Goal: Task Accomplishment & Management: Manage account settings

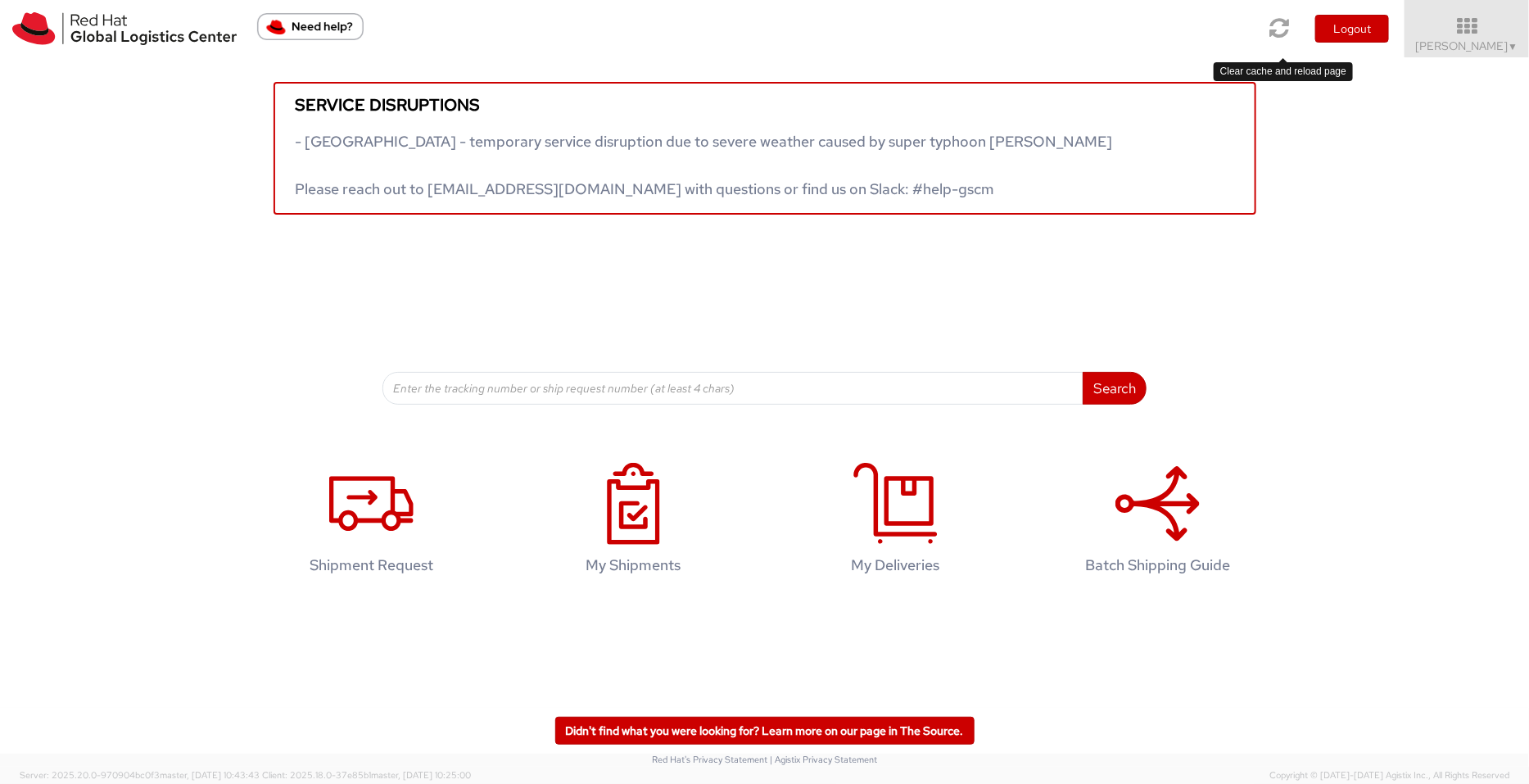
click at [1290, 30] on icon at bounding box center [1280, 28] width 20 height 23
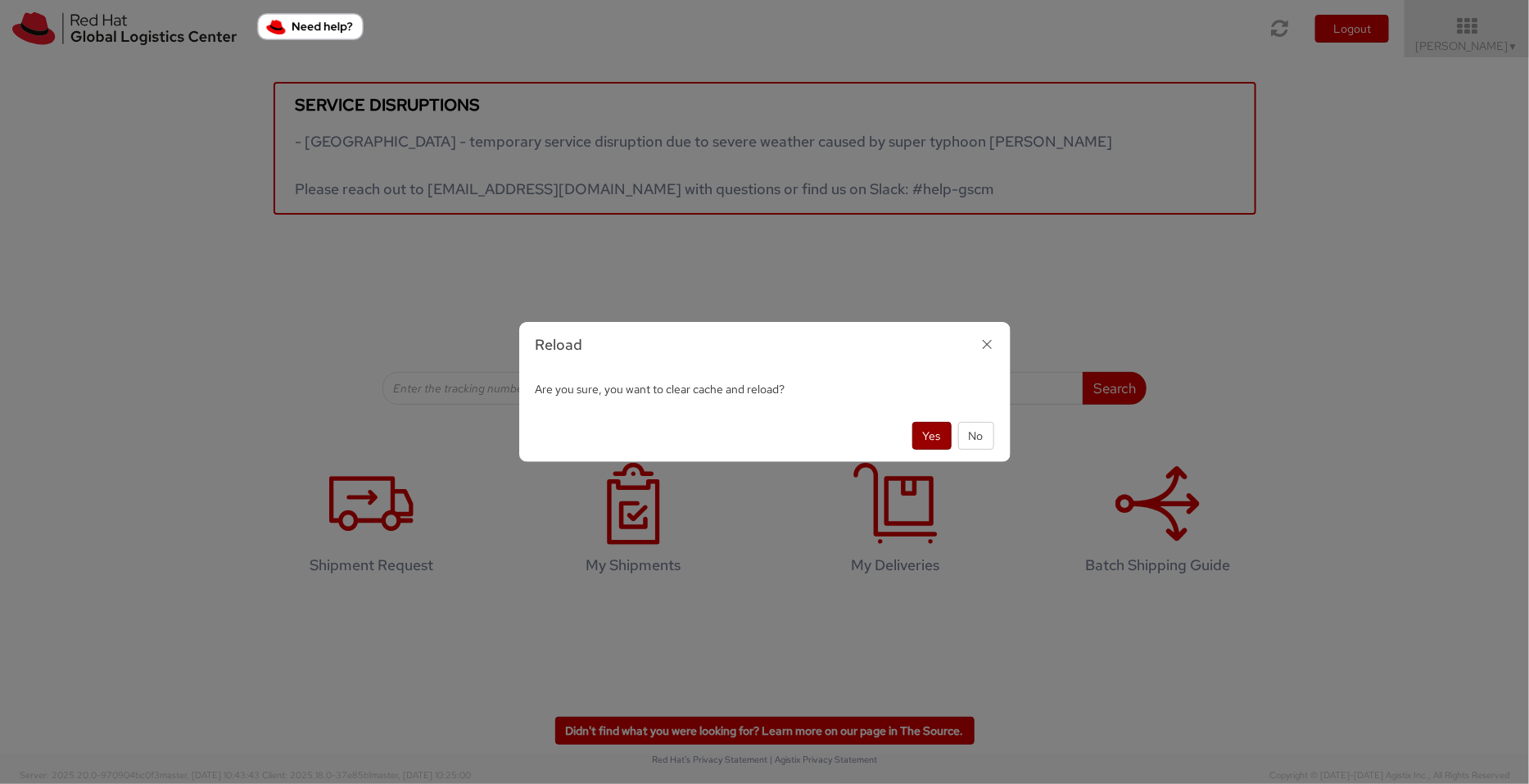
click at [938, 429] on button "Yes" at bounding box center [932, 435] width 39 height 28
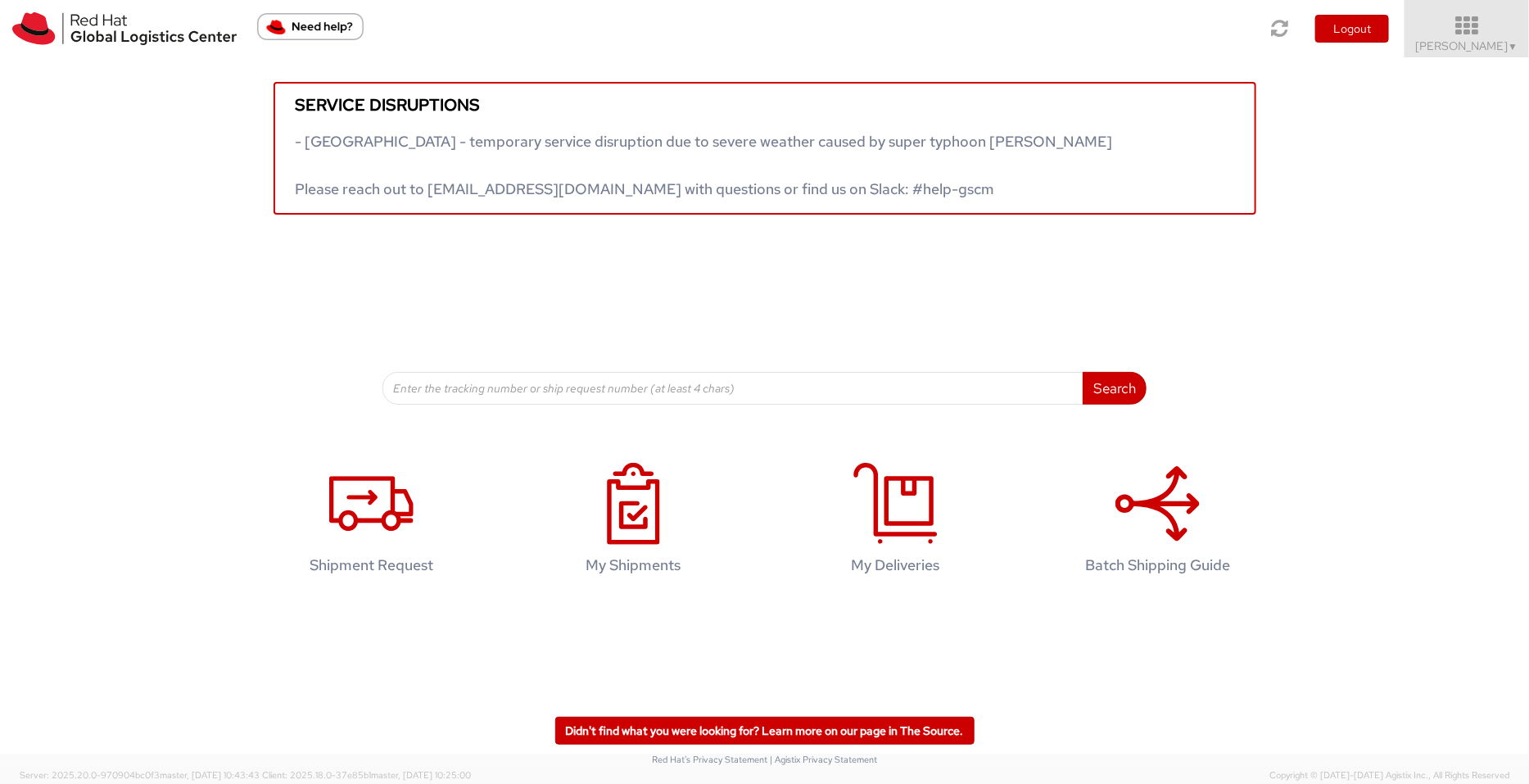
click at [1486, 34] on icon at bounding box center [1467, 26] width 143 height 23
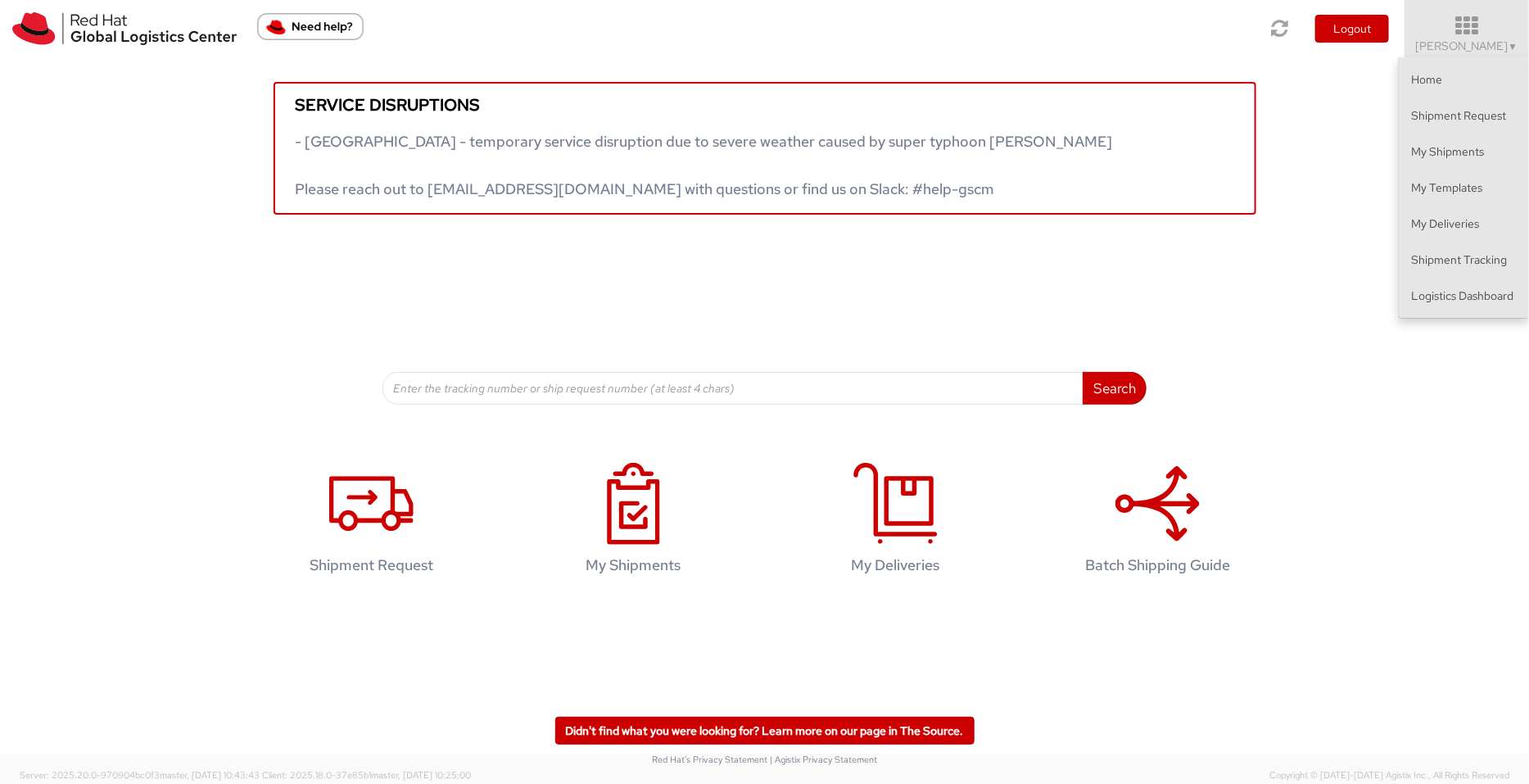
click at [1472, 284] on link "Logistics Dashboard" at bounding box center [1464, 295] width 130 height 36
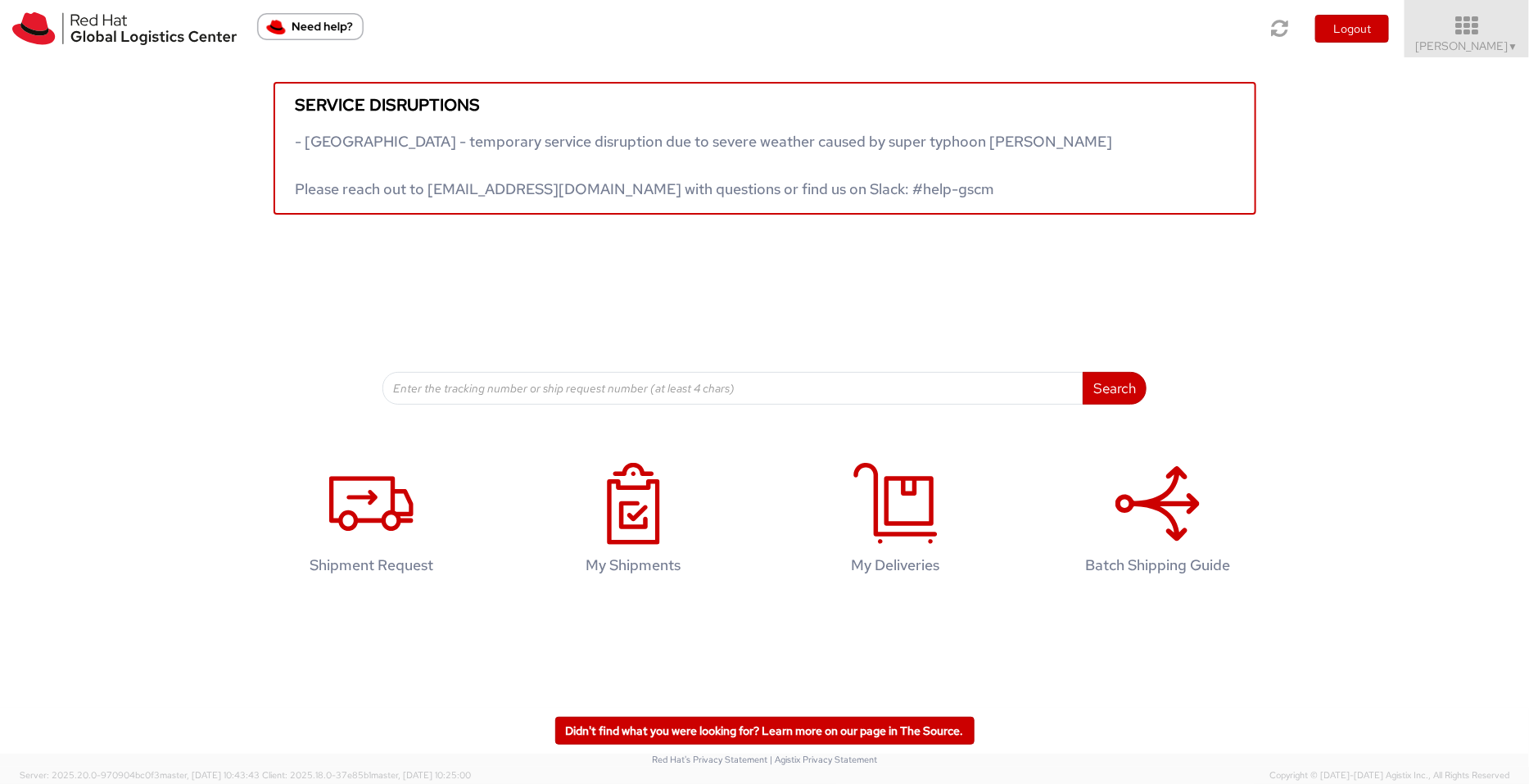
click at [1475, 47] on span "Pallav Sen Gupta ▼" at bounding box center [1467, 46] width 103 height 15
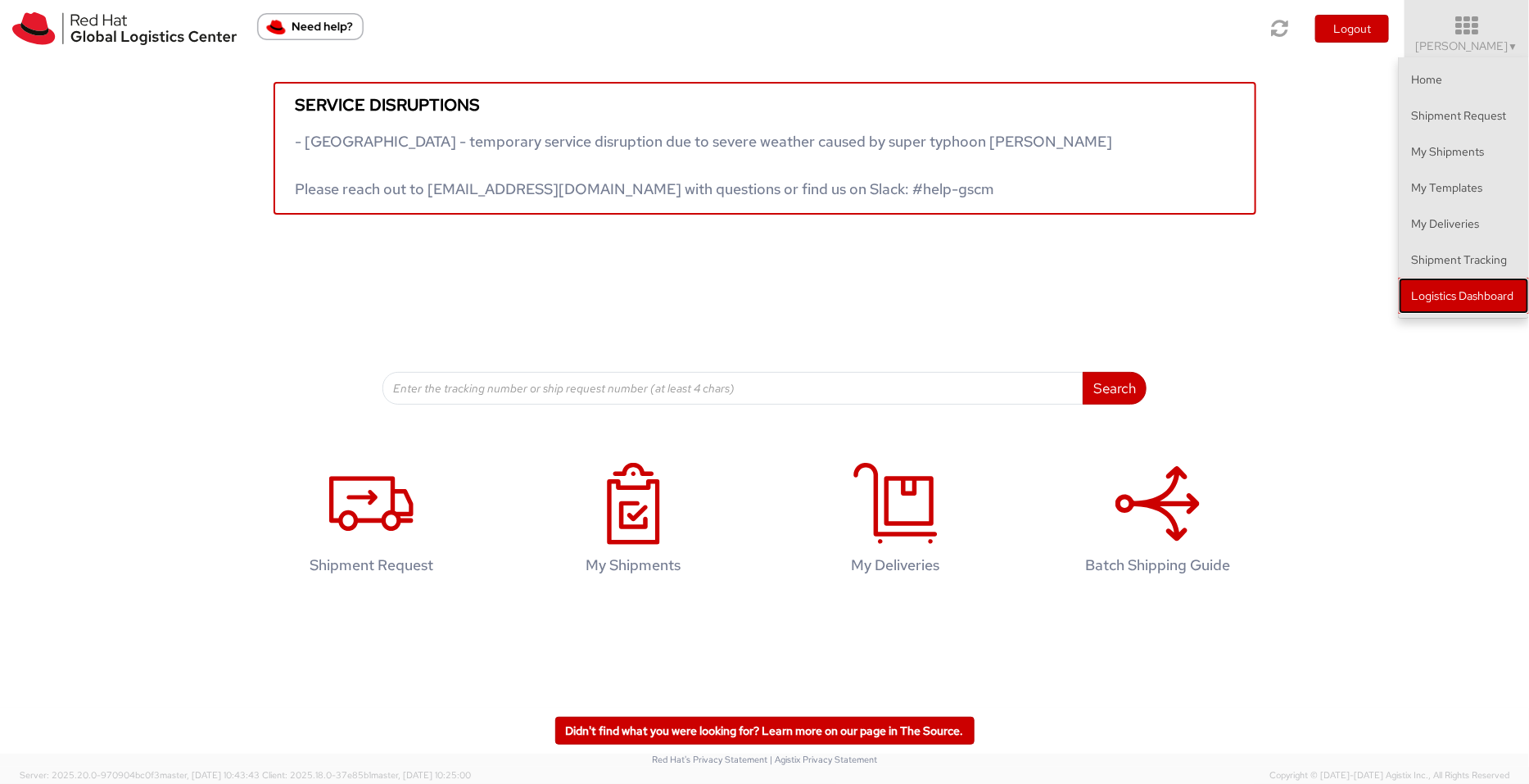
click at [1479, 284] on link "Logistics Dashboard" at bounding box center [1464, 295] width 130 height 36
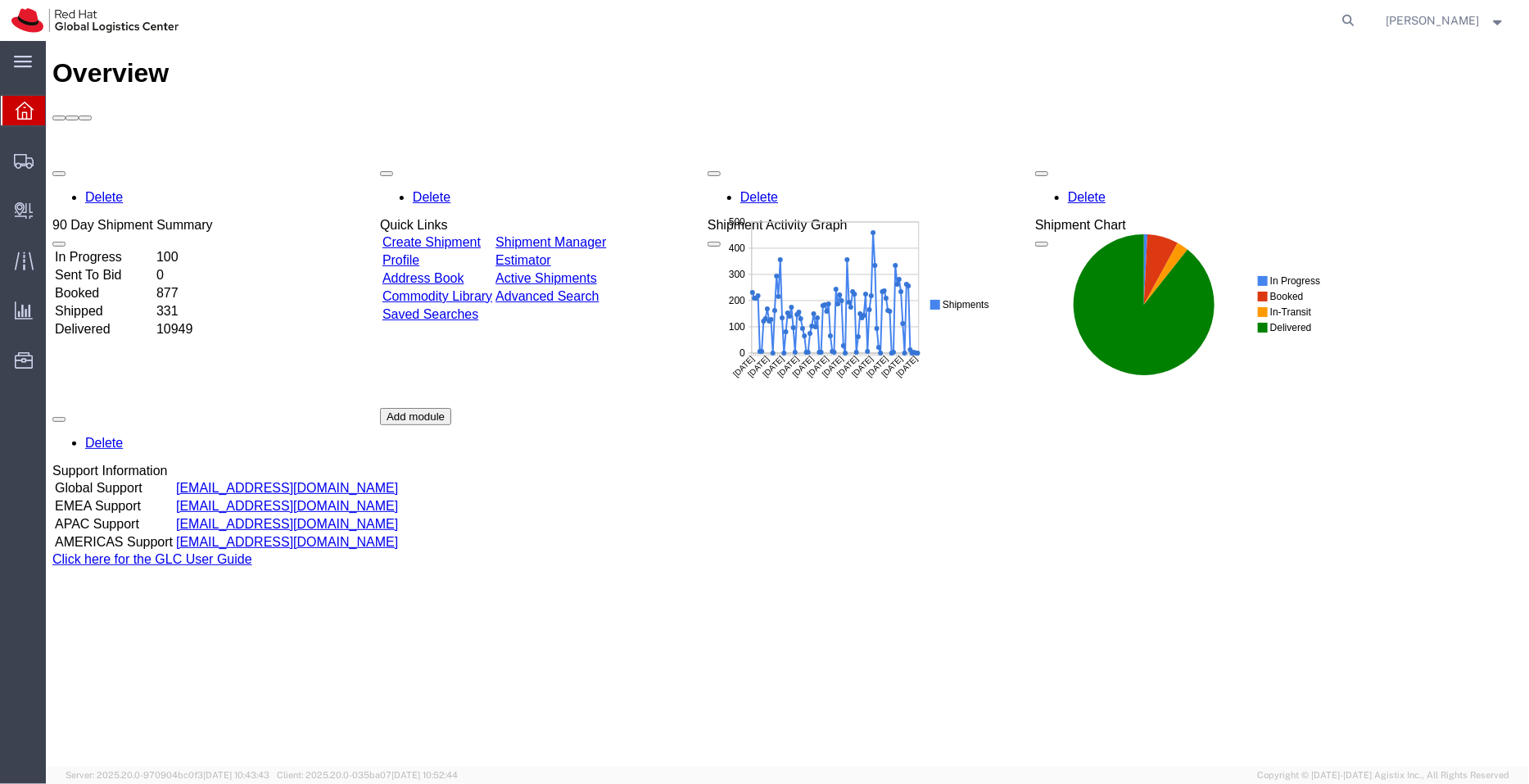
click at [595, 234] on link "Shipment Manager" at bounding box center [550, 241] width 111 height 14
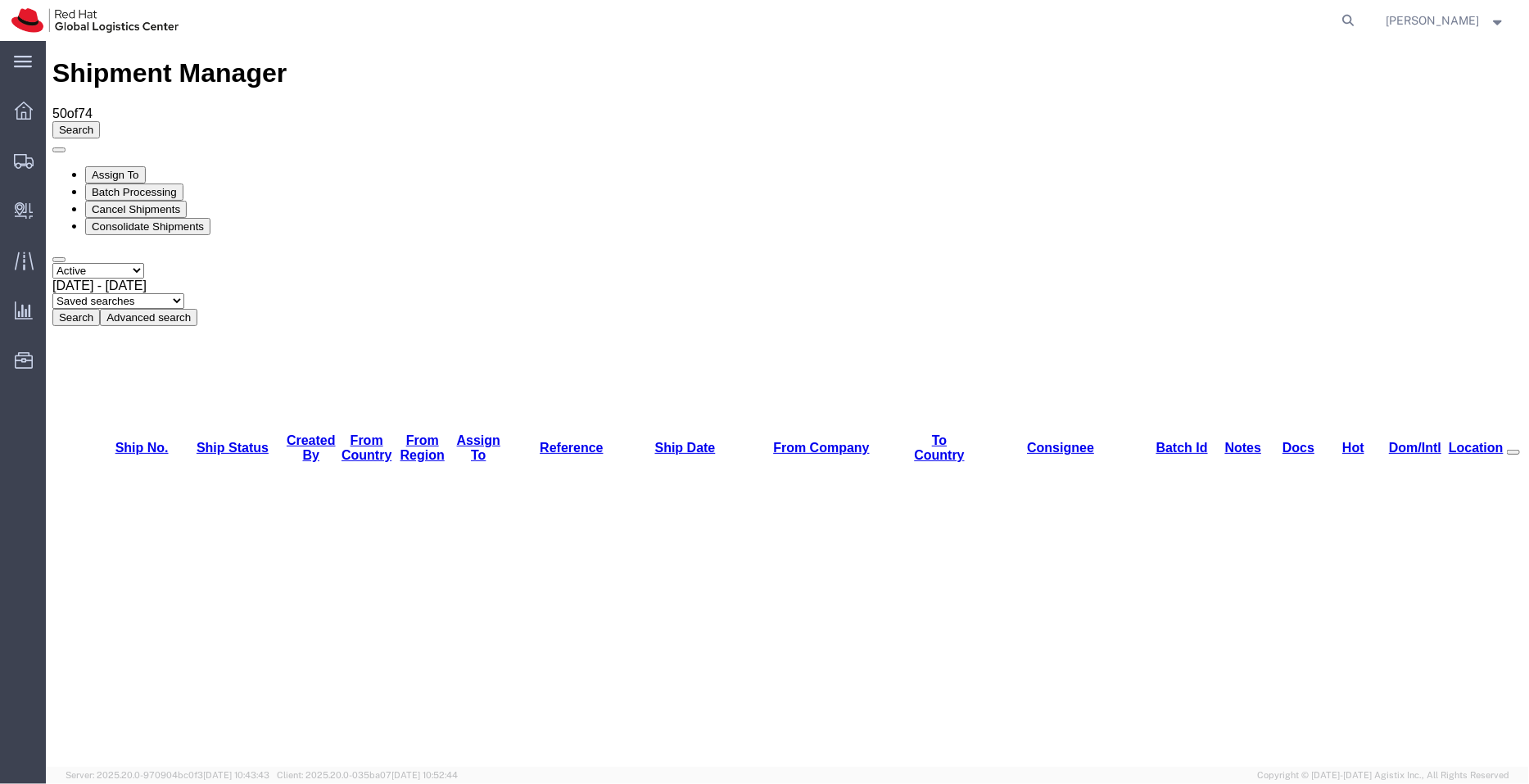
click at [184, 293] on select "Saved searches APAC EMEA India India - Inbounds NA/LATM" at bounding box center [118, 300] width 132 height 16
select select "APAC"
click at [184, 293] on select "Saved searches APAC EMEA India India - Inbounds NA/LATM" at bounding box center [118, 300] width 132 height 16
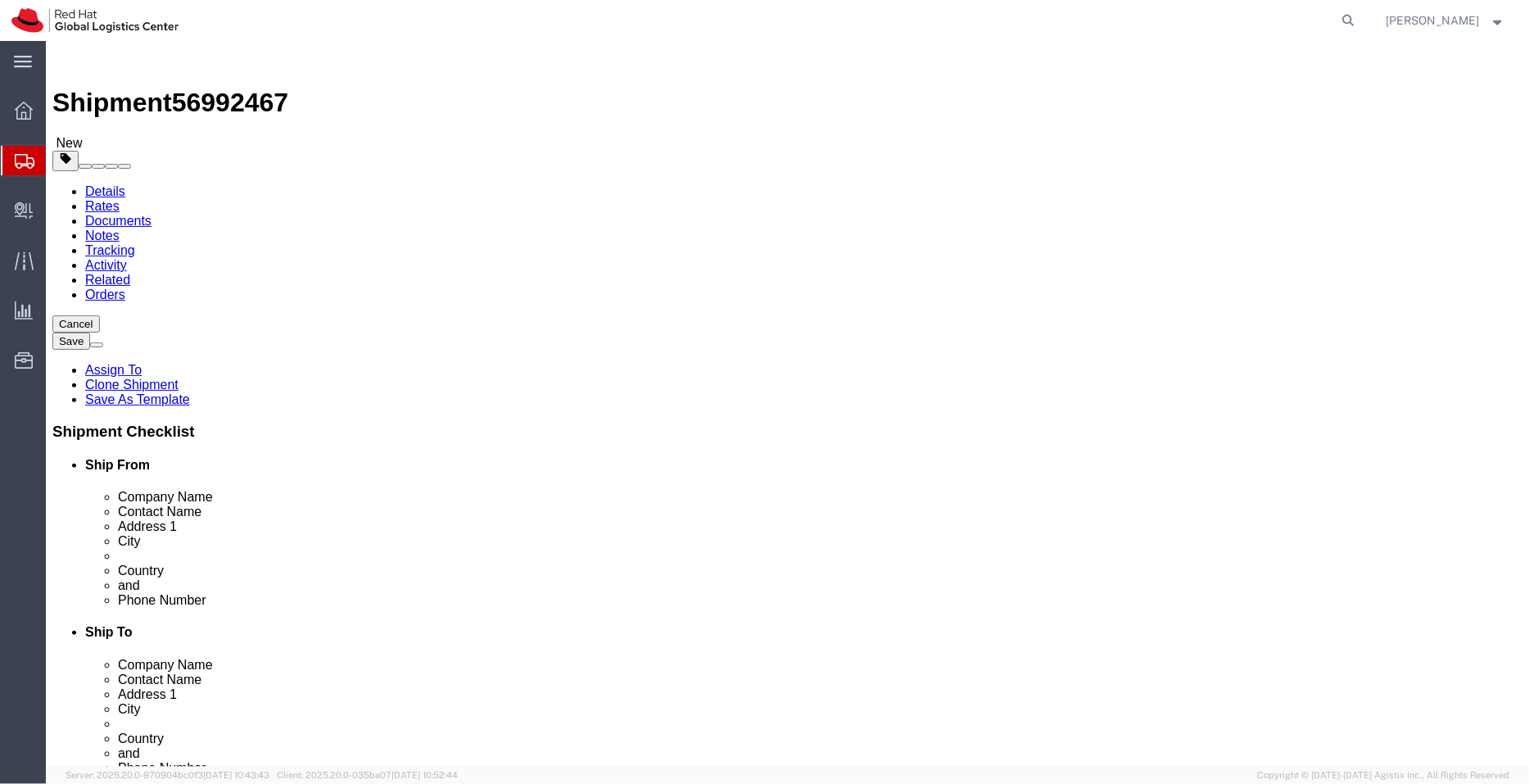
select select "37980"
select select
click link "ADDITIONAL INFORMATION"
drag, startPoint x: 1029, startPoint y: 373, endPoint x: 928, endPoint y: 368, distance: 101.1
click input "Level 4, 50 Rundle Mall | Rundle Mall Plaza"
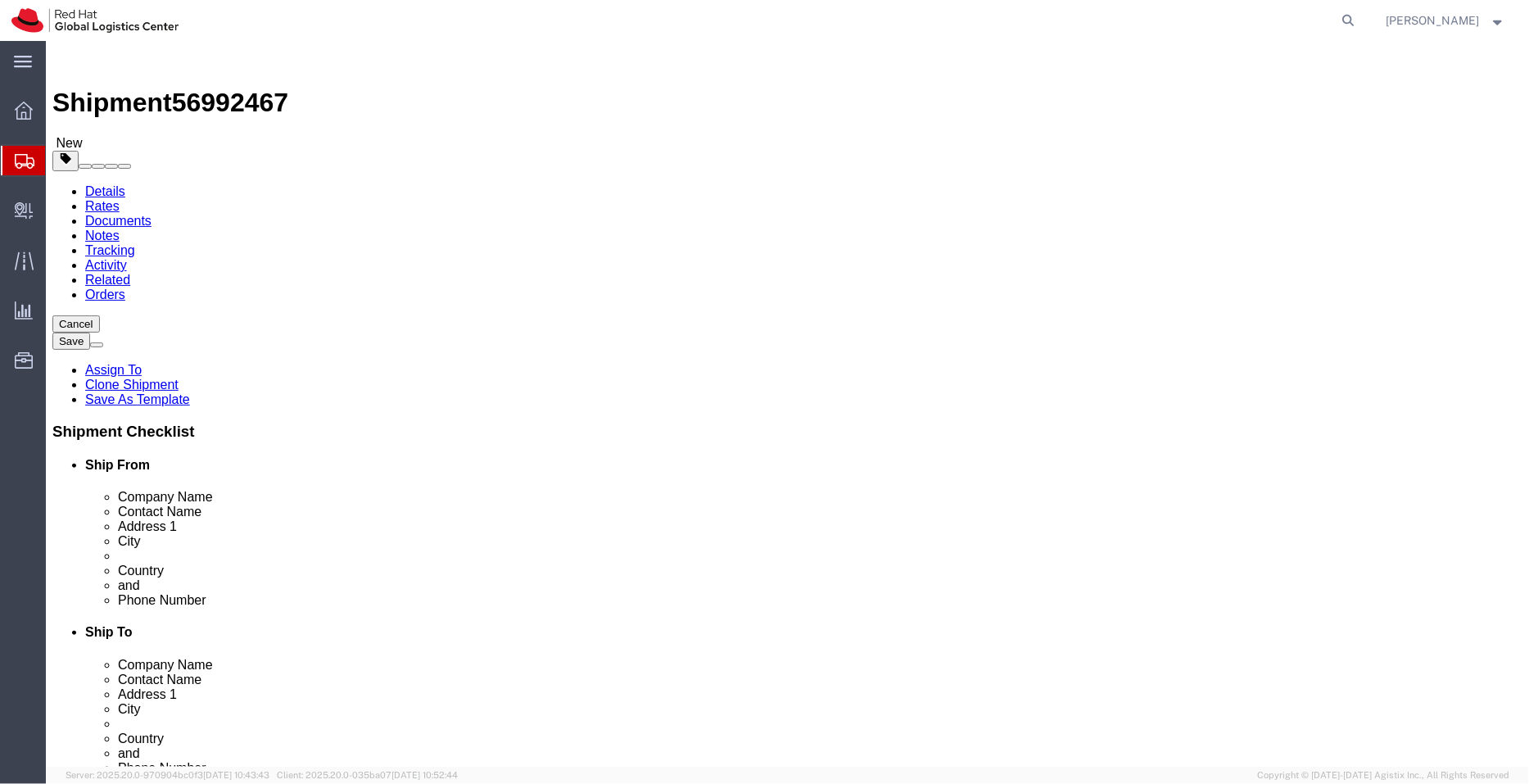
type input "Level 4, 50 Rundle Mall |"
select select
click input "text"
paste input "Rundle Mall Plaza"
type input "Rundle Mall Plaza"
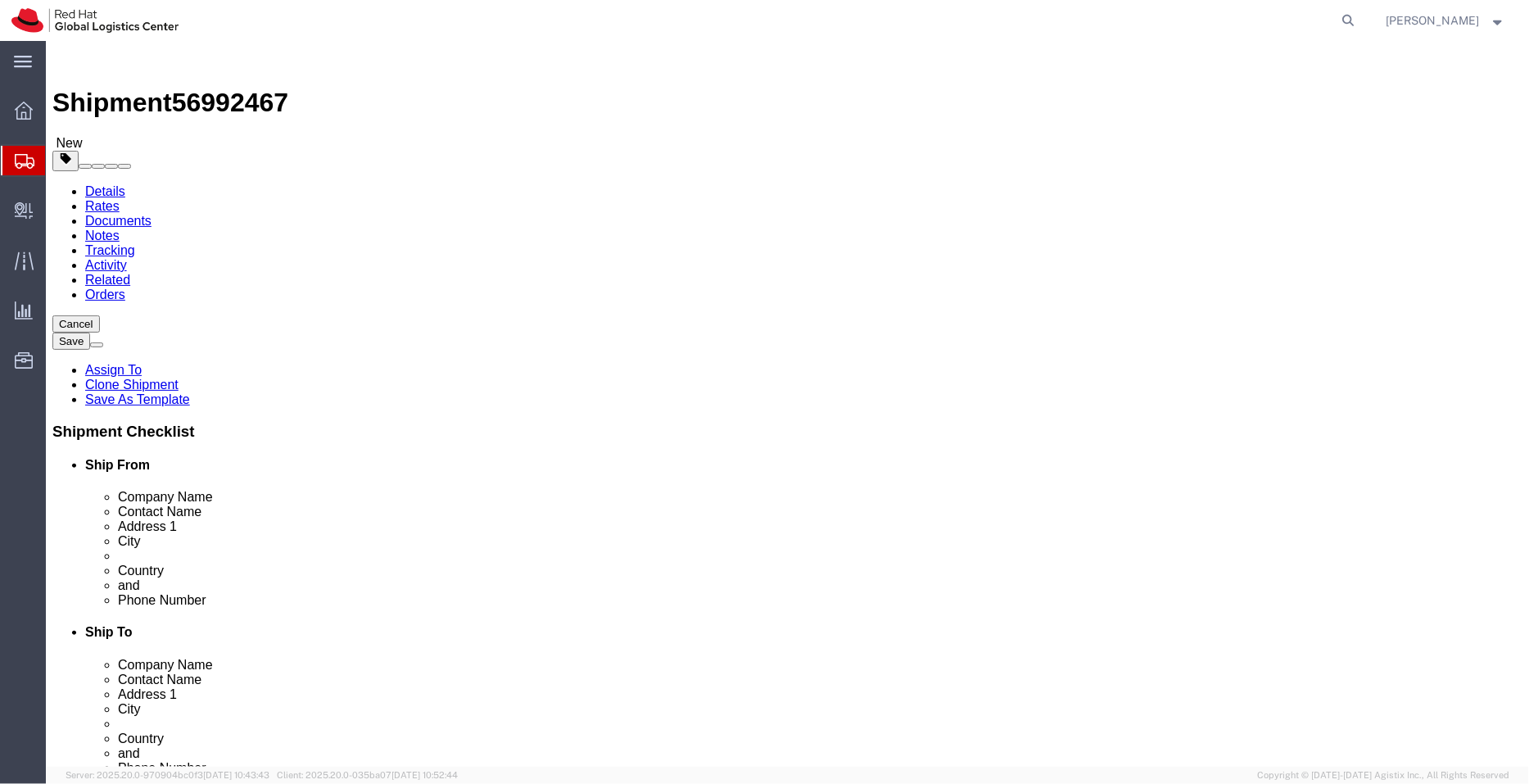
click link "ADDITIONAL INFORMATION"
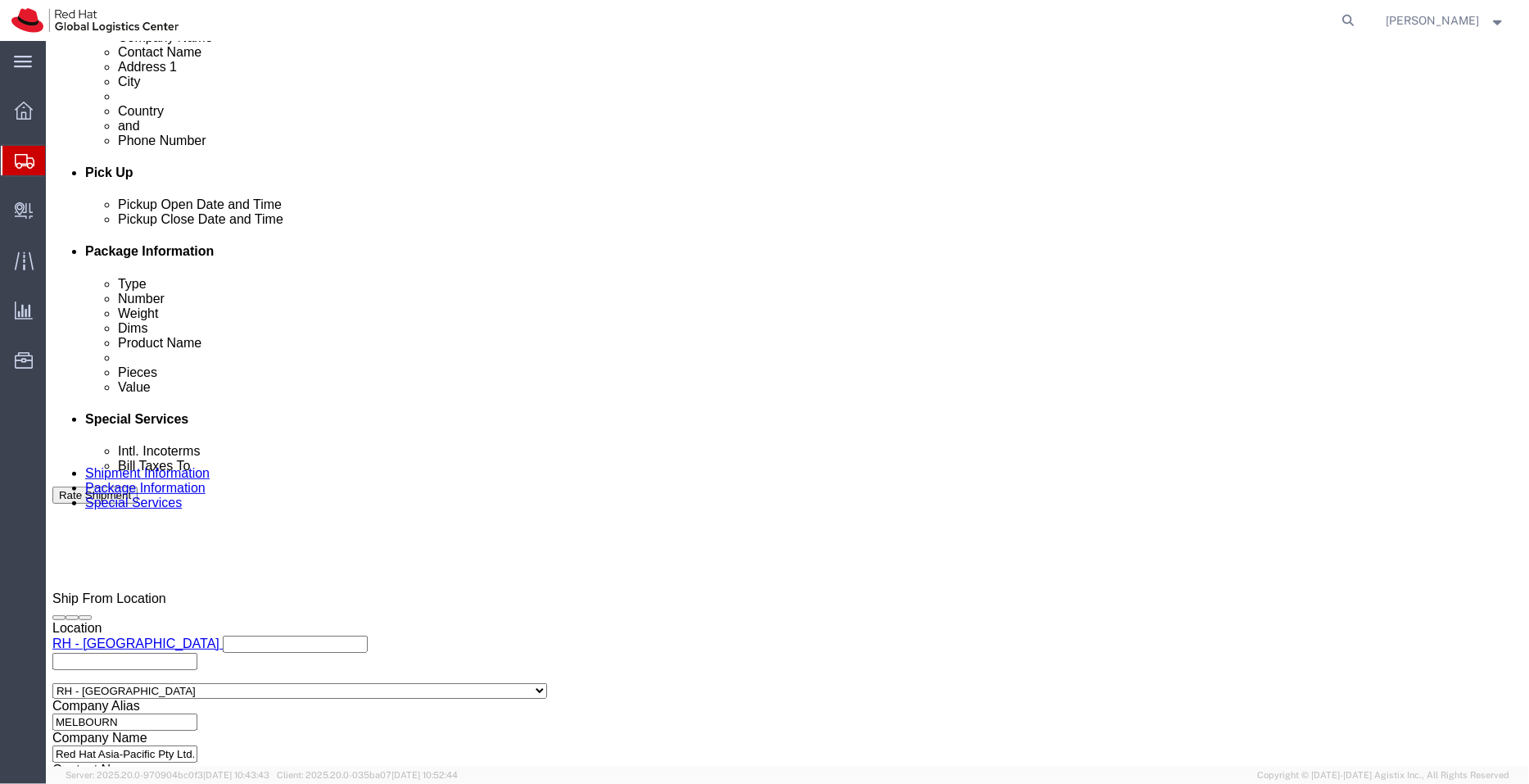
scroll to position [633, 0]
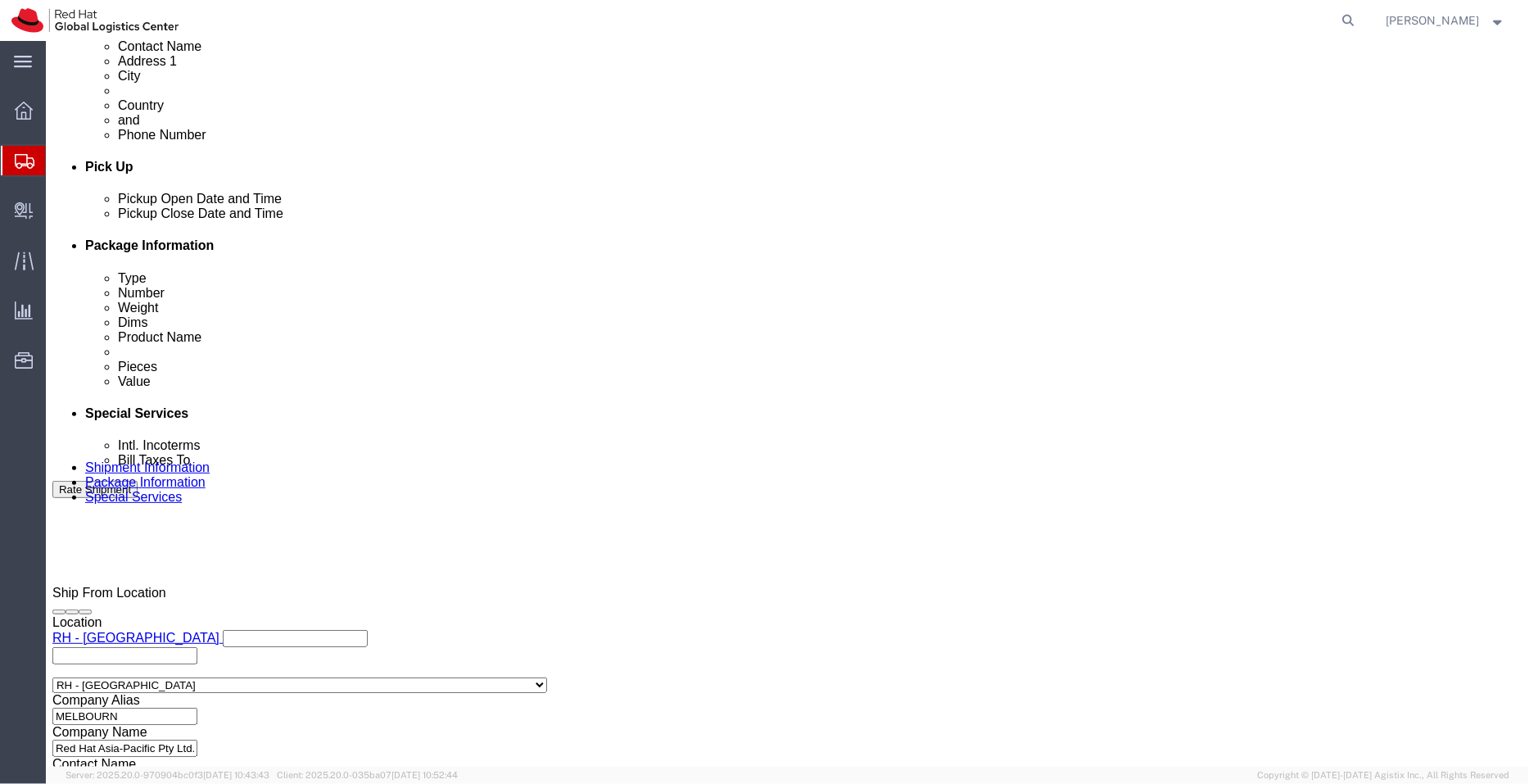
click div "Oct 03 2025 8:26 AM"
type input "3:00 PM"
click button "Apply"
click icon
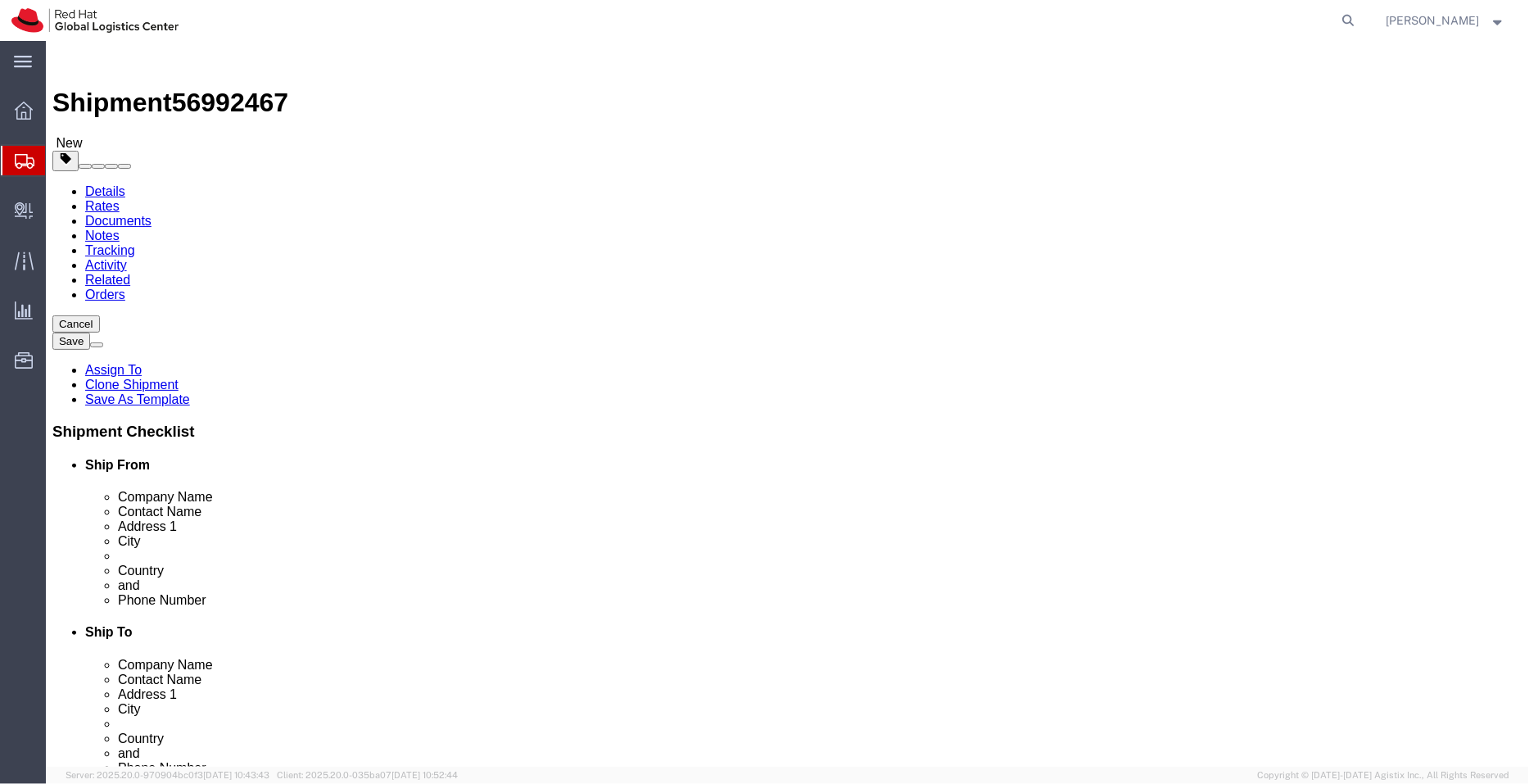
click dd "1.00 Each"
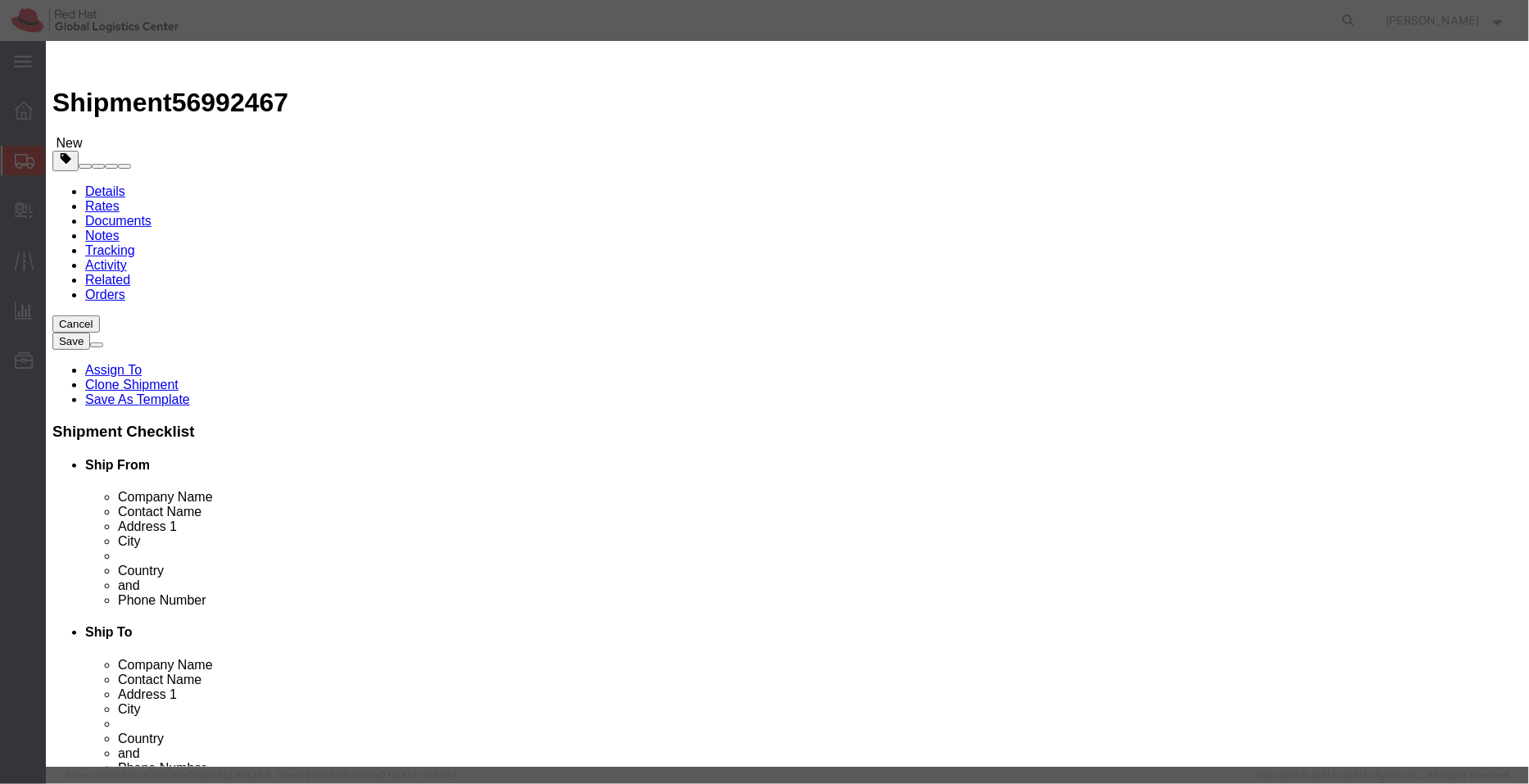
click button "Save & Close"
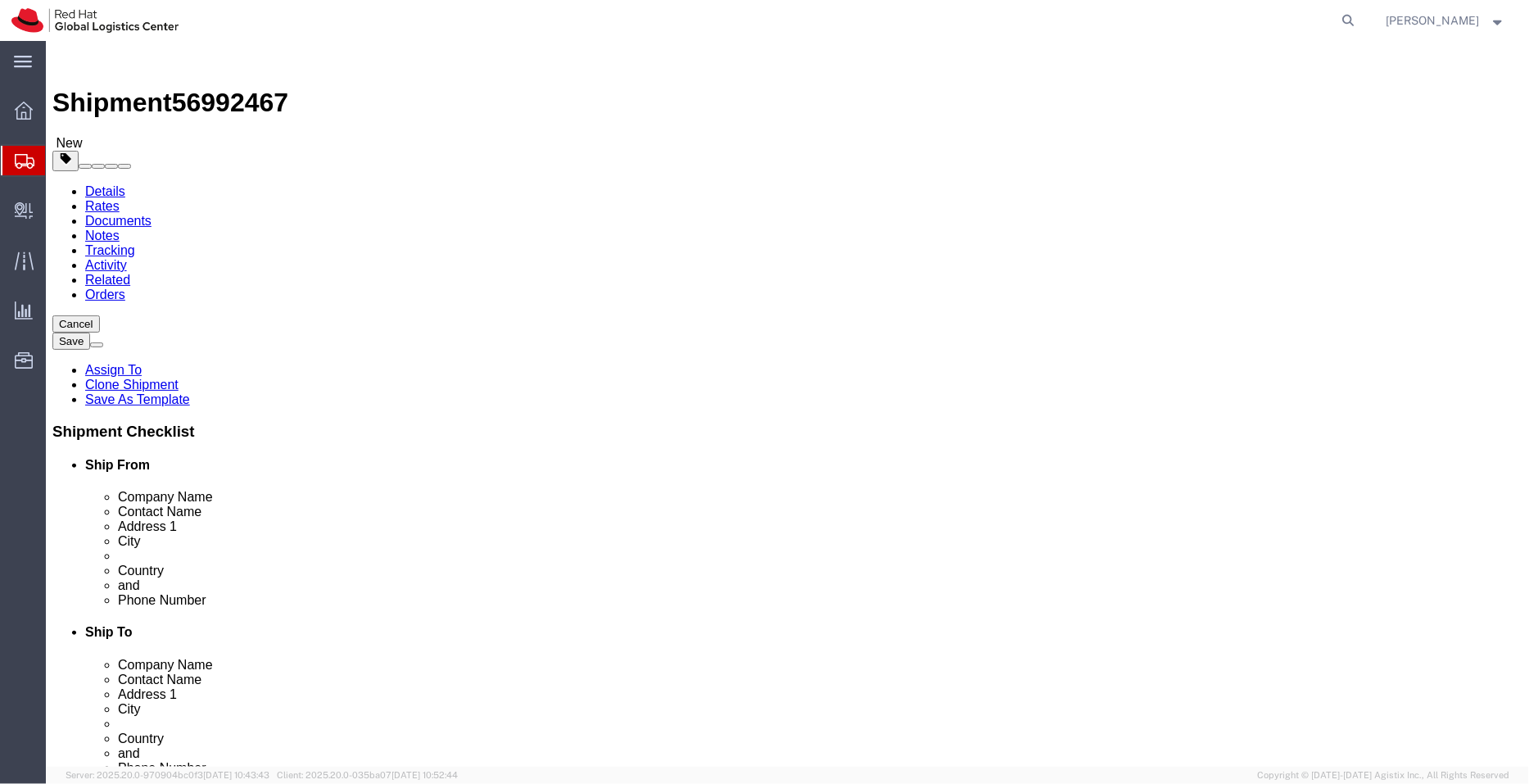
click dd "100.00 AUD"
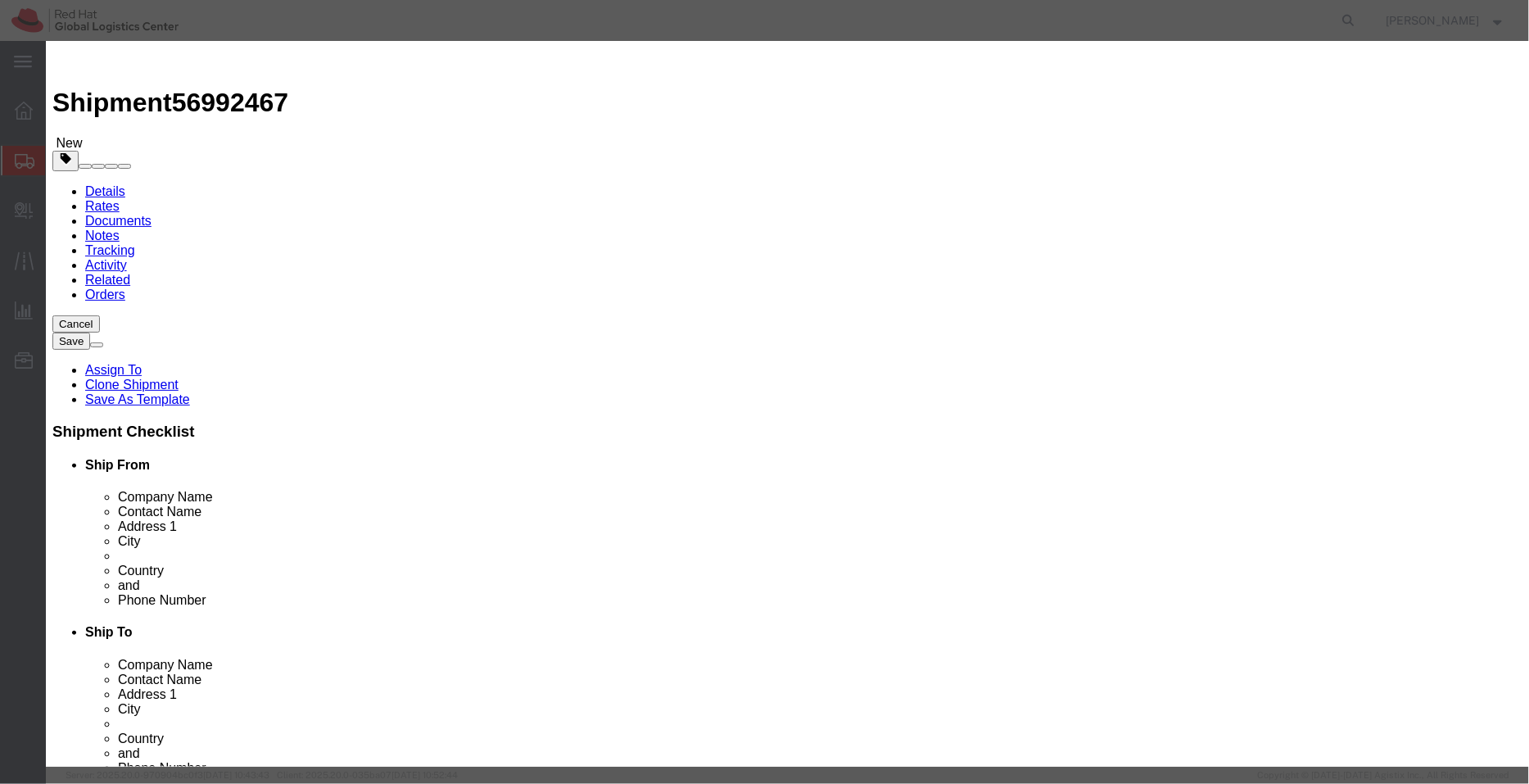
scroll to position [0, 2]
drag, startPoint x: 458, startPoint y: 128, endPoint x: 835, endPoint y: 157, distance: 378.1
click div "Product Name Red Hat Swag - Watter Bottles, Socks and chargers Pieces 1.00 Sele…"
click input "Red Hat Swag - Watter Bottles, Socks and chargers"
drag, startPoint x: 546, startPoint y: 127, endPoint x: 782, endPoint y: 145, distance: 236.7
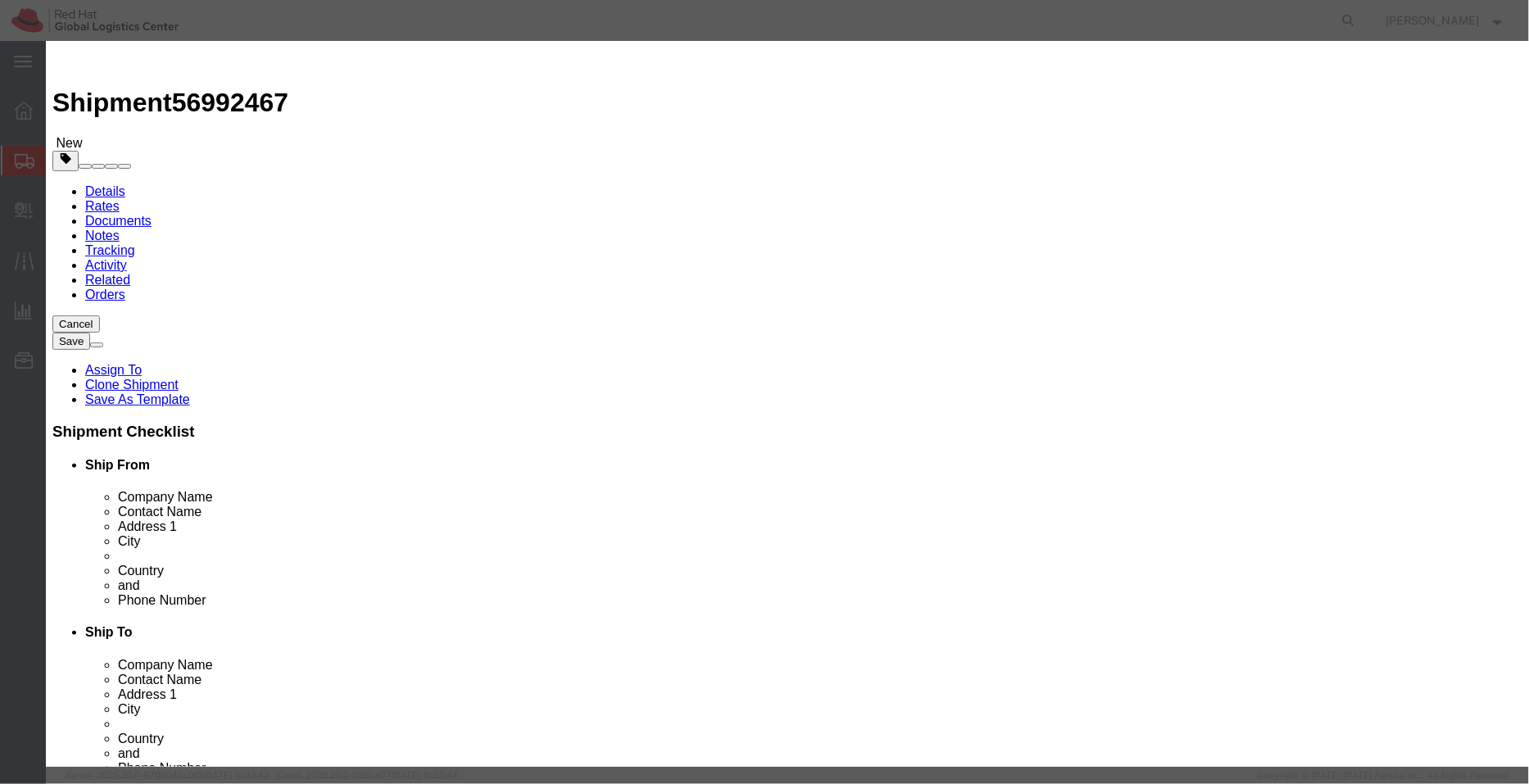
click div "Product Name Red Hat Swag - Watter Bottles, Socks and chargers Pieces 1.00 Sele…"
click div "Save & Add Another Save & Close Close"
drag, startPoint x: 538, startPoint y: 126, endPoint x: 913, endPoint y: 190, distance: 380.4
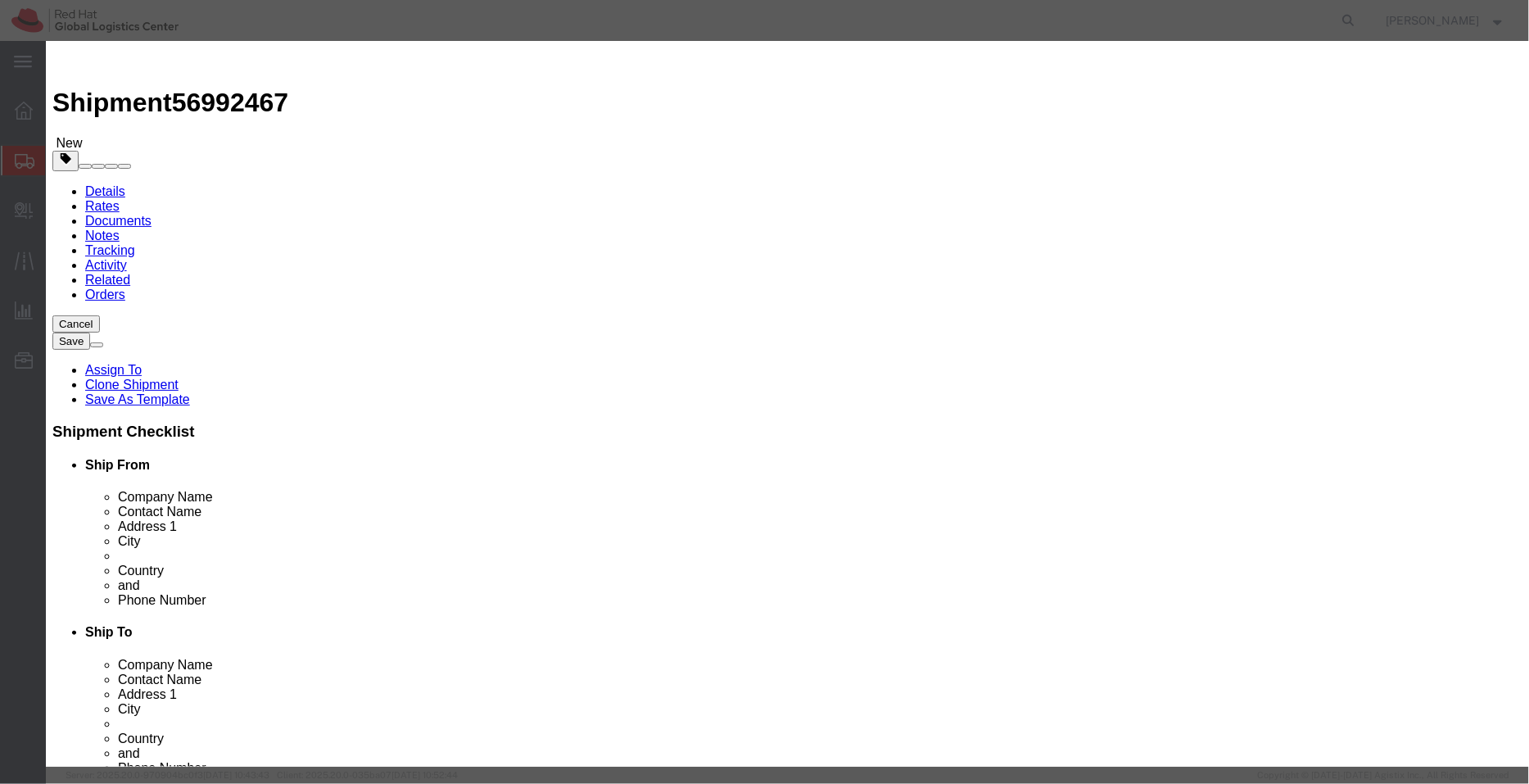
click div "Product Name Red Hat Swag - Watter Bottles, Socks and chargers Pieces 1.00 Sele…"
type input "Red Hat Swag"
click div
click textarea
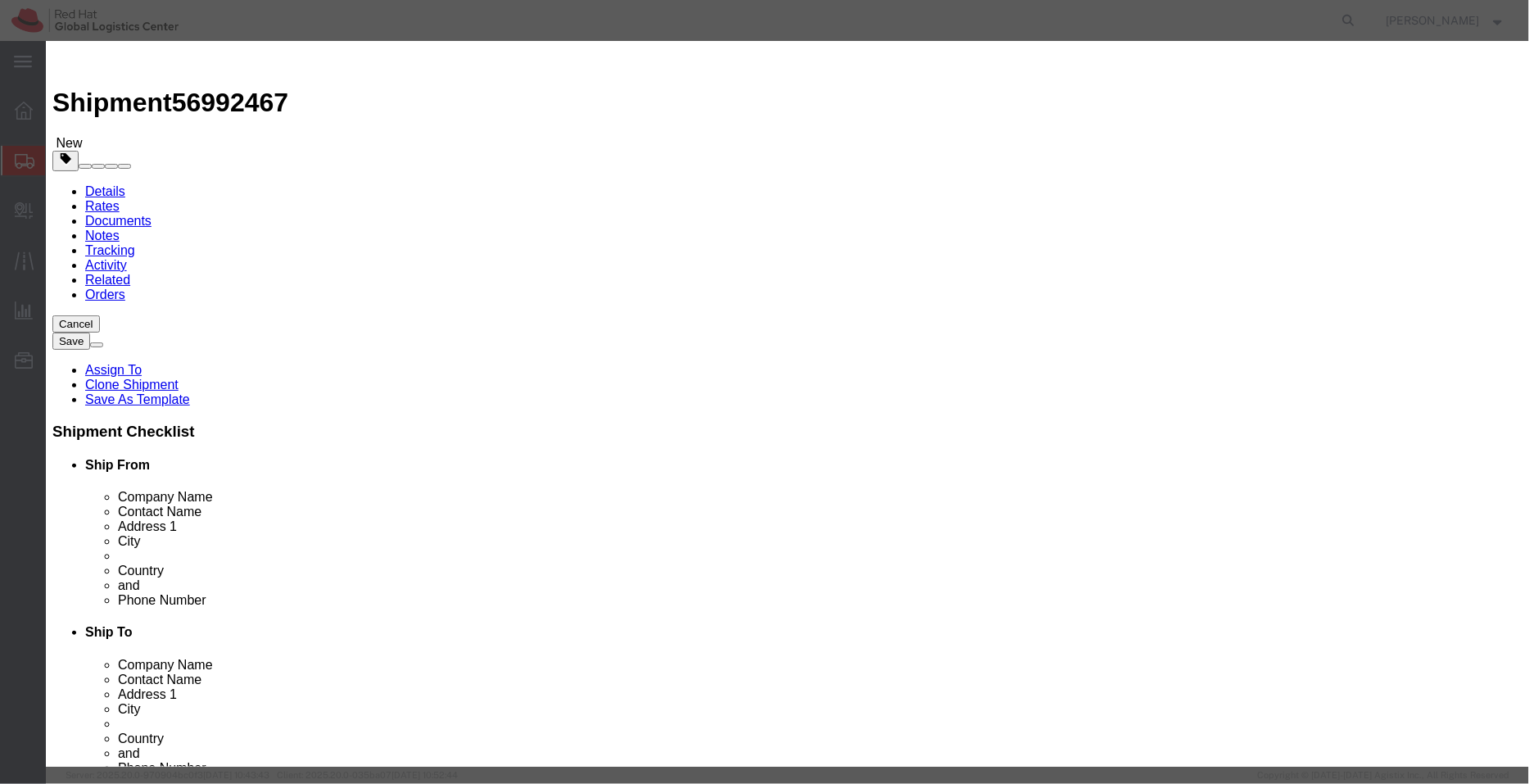
paste textarea "- Watter Bottles, Socks and chargers"
type textarea "- Watter Bottles, Socks and chargers"
click button "Save & Close"
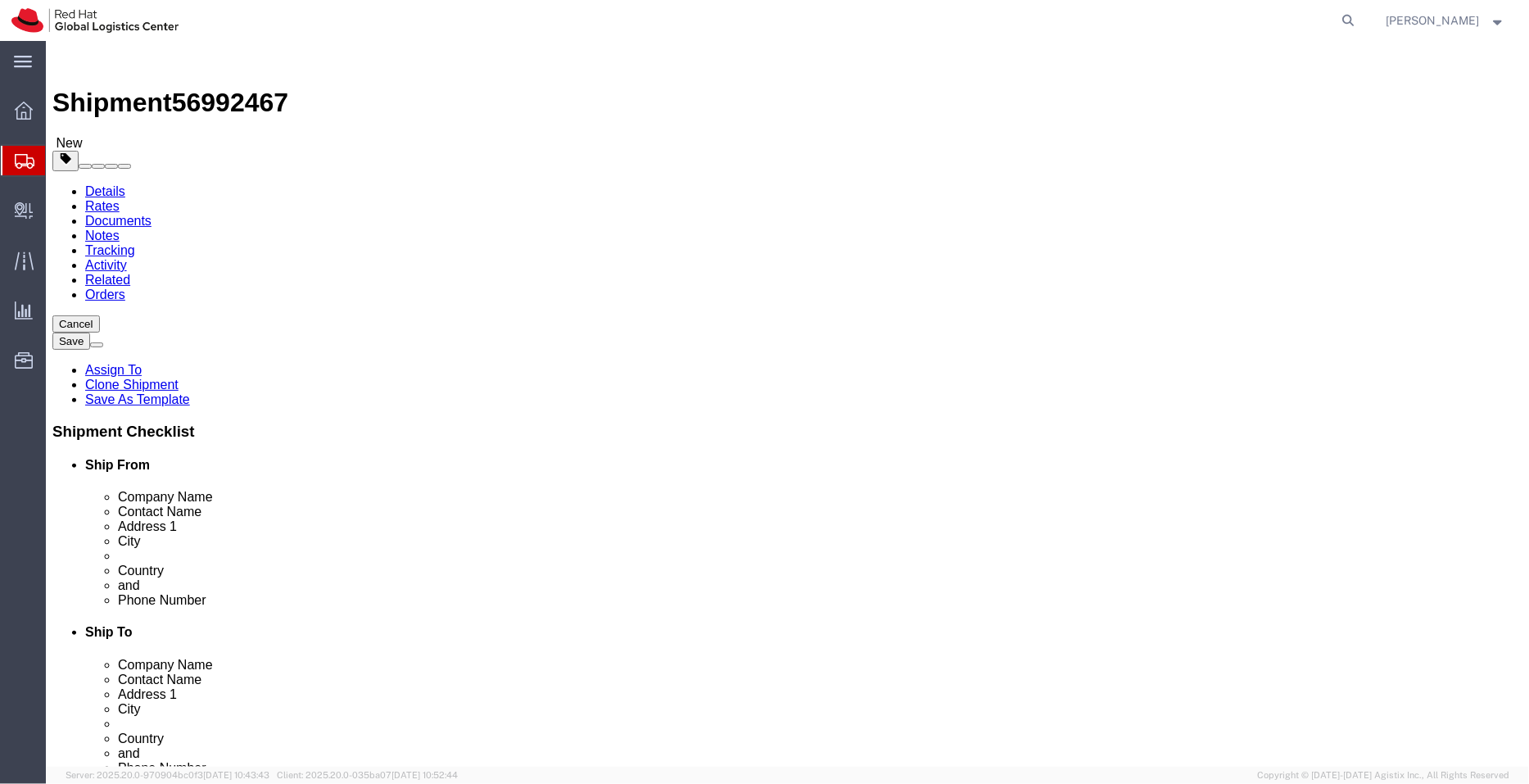
click icon
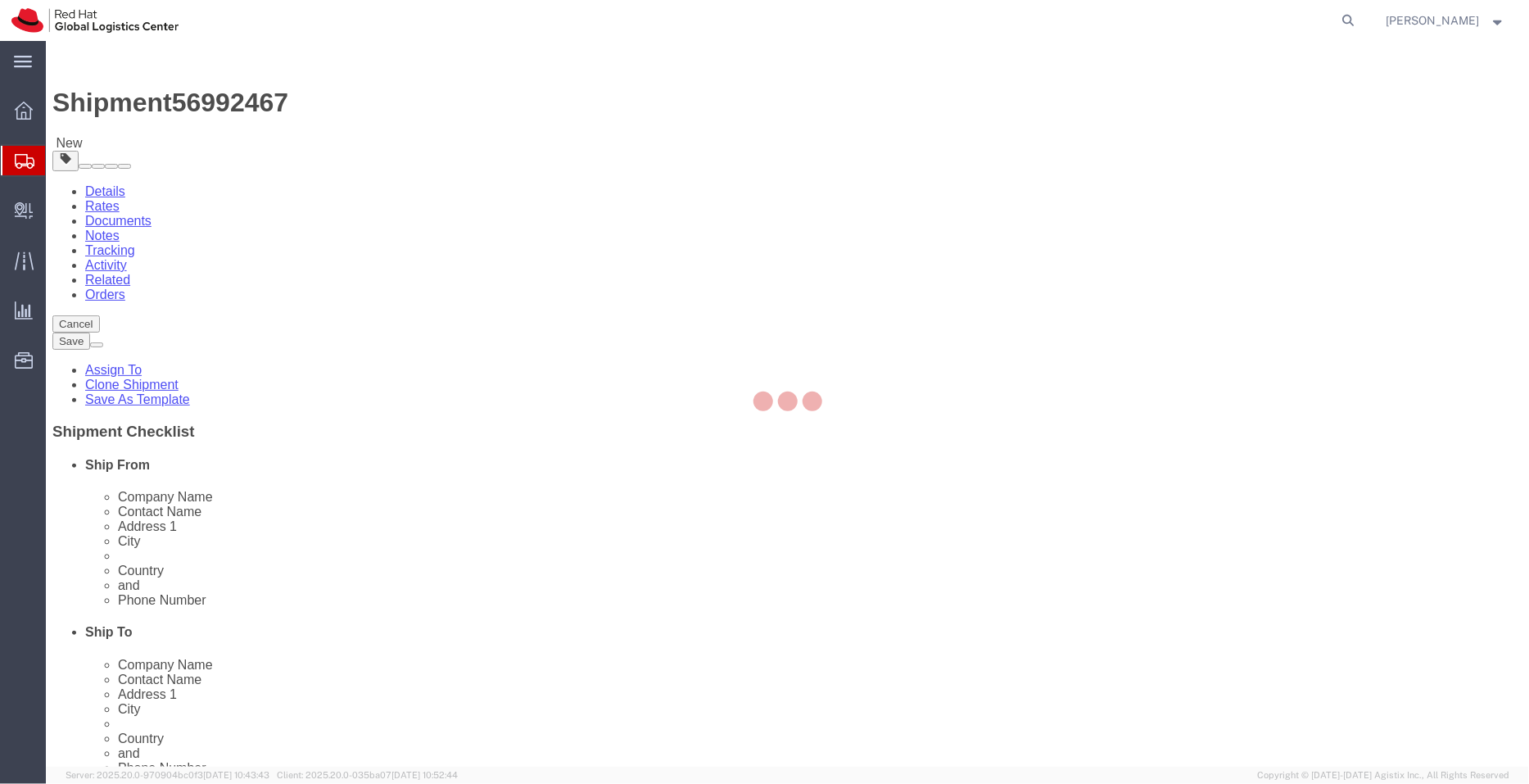
select select "COSTCENTER"
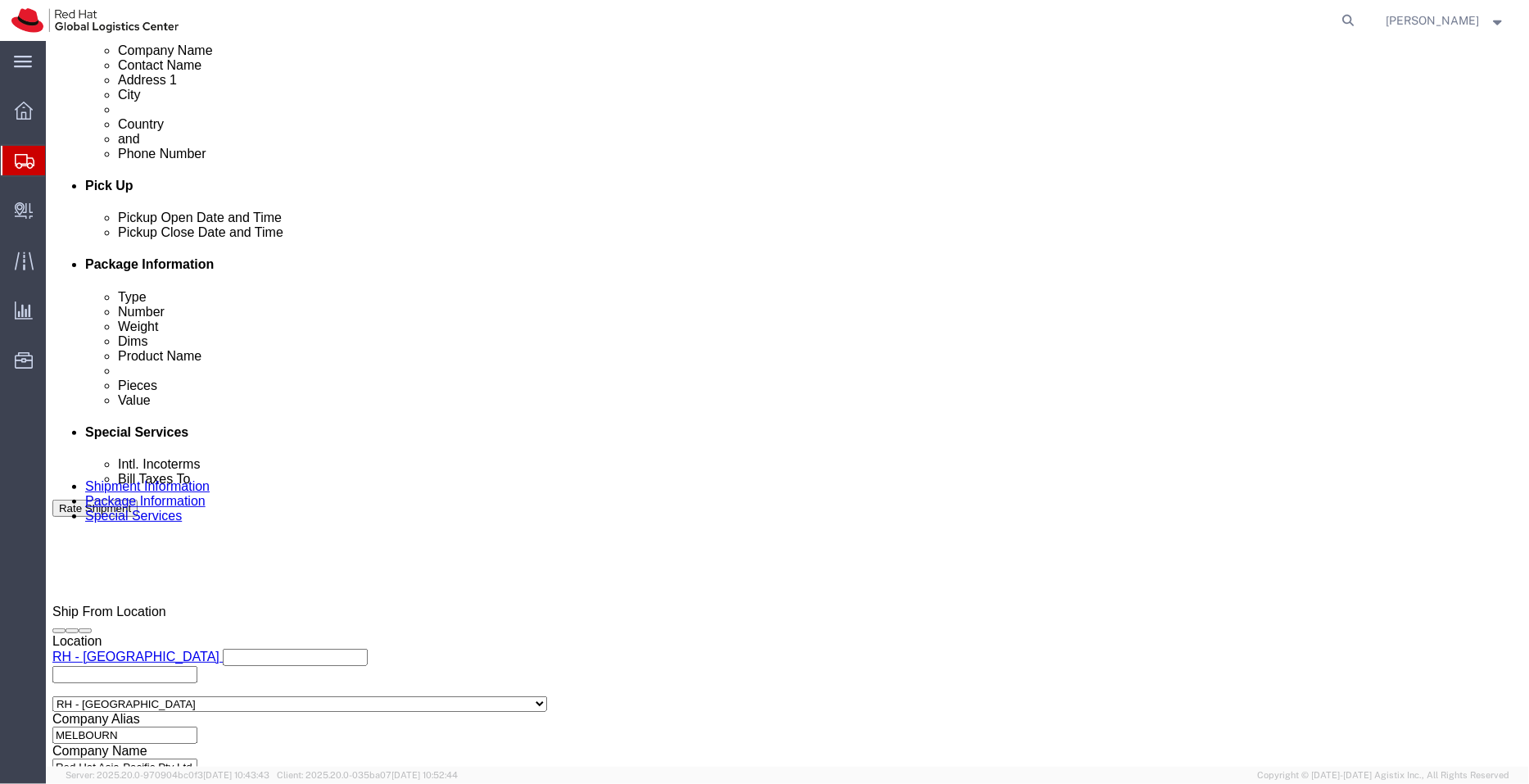
scroll to position [621, 0]
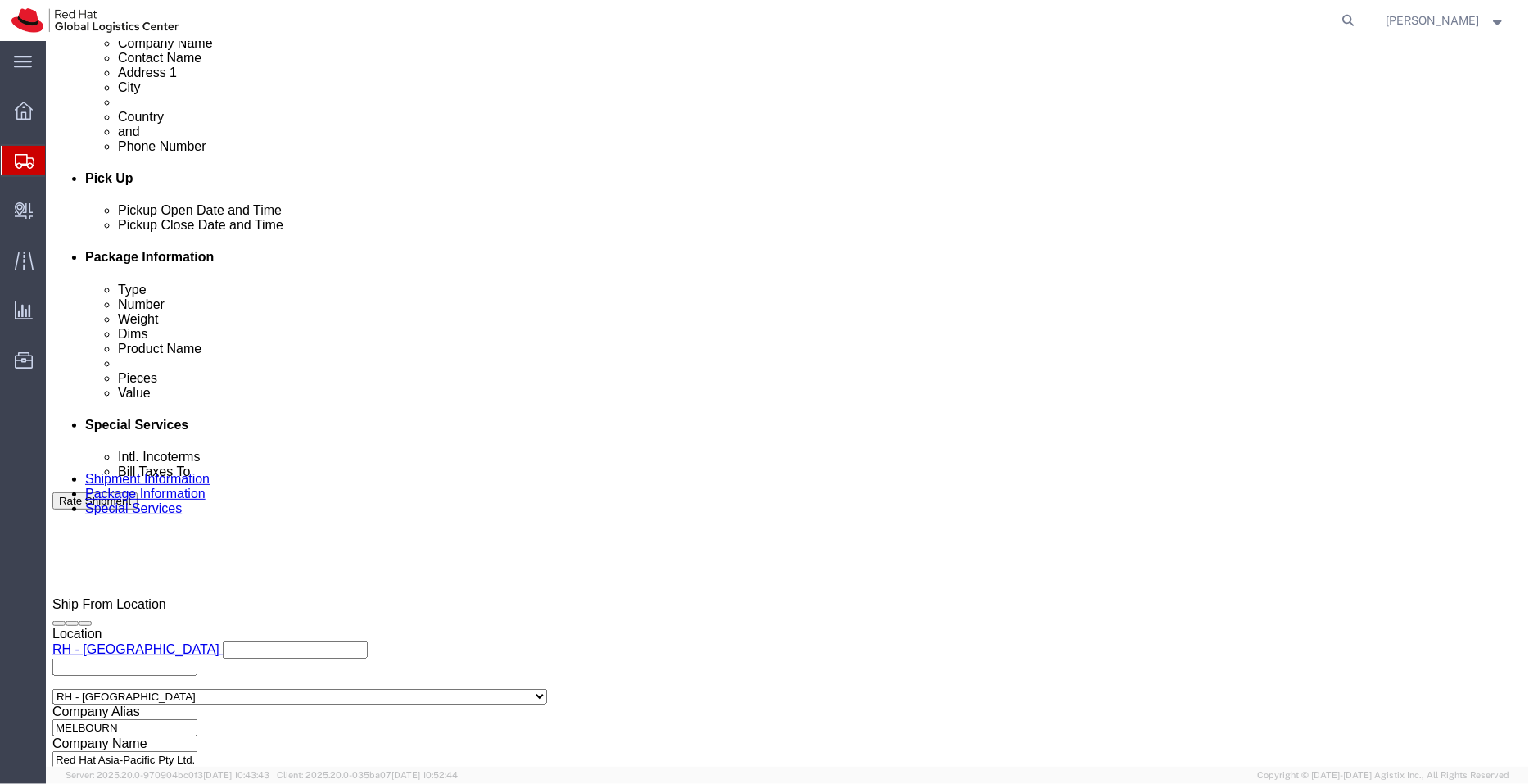
click input "text"
type input "[EMAIL_ADDRESS][DOMAIN_NAME]"
drag, startPoint x: 1093, startPoint y: 344, endPoint x: 1139, endPoint y: 181, distance: 169.4
click div "Manage special services Handling Options Documents Options Hold at Location Ret…"
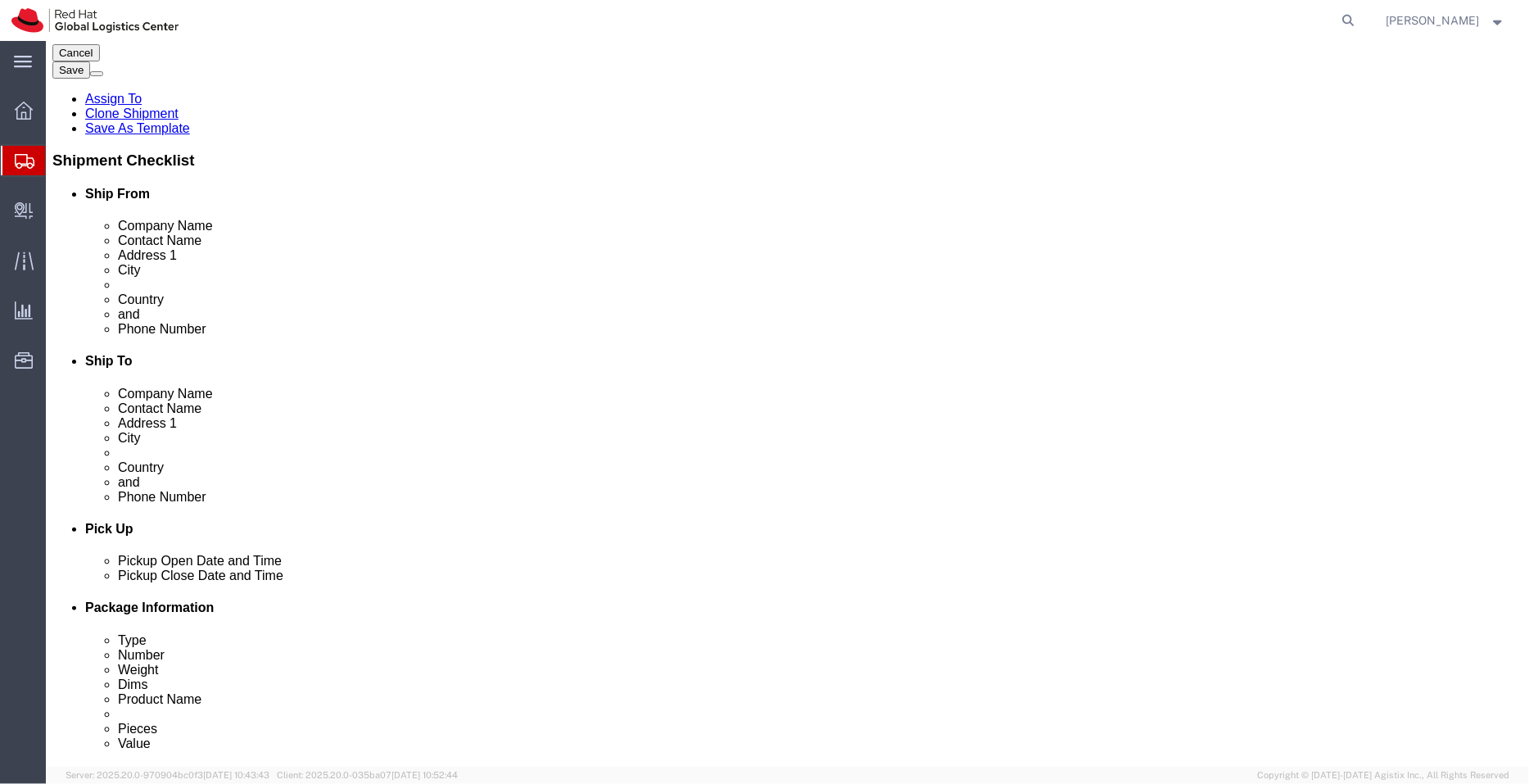
scroll to position [0, 0]
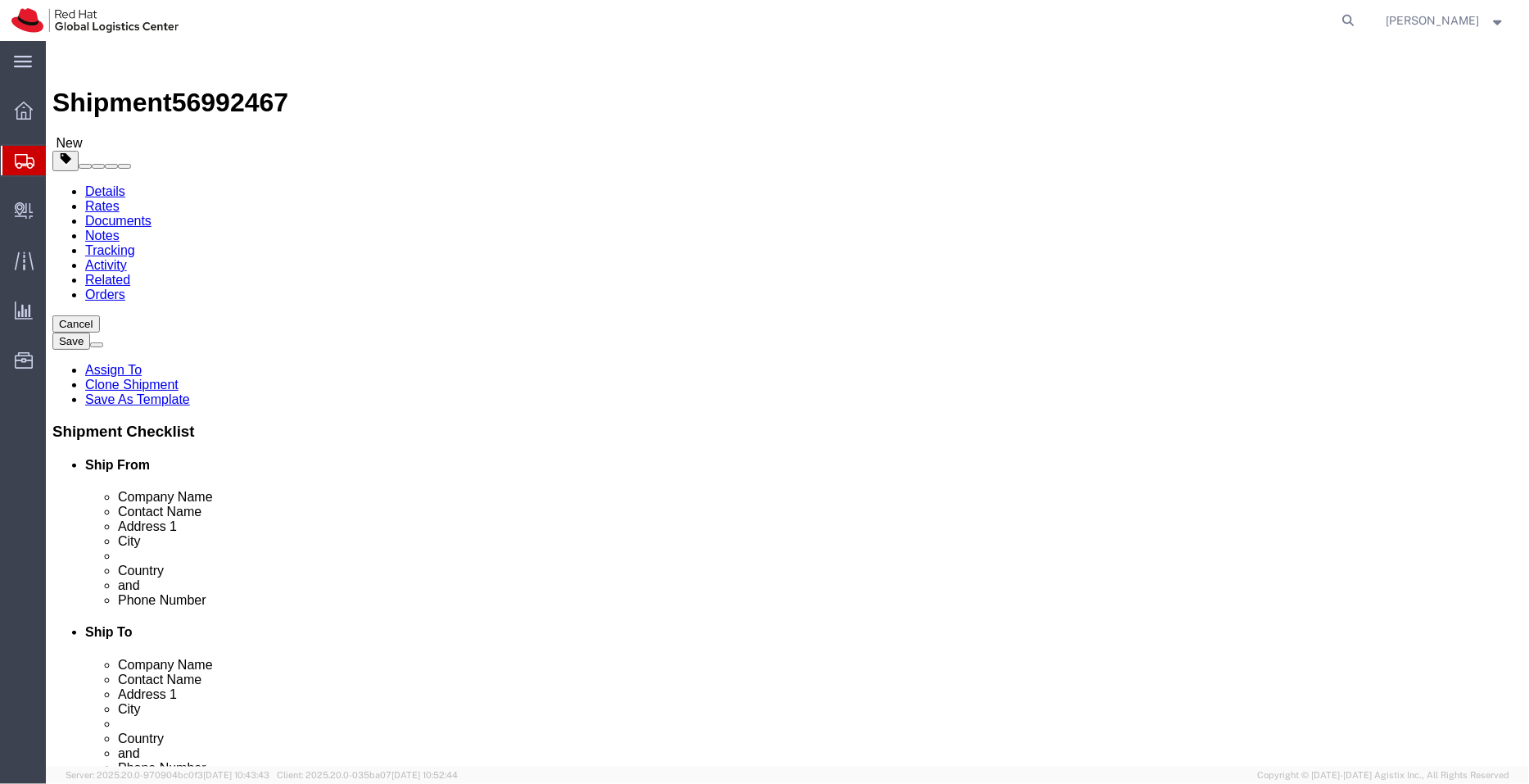
click link "Shipment Information"
click link "Documents"
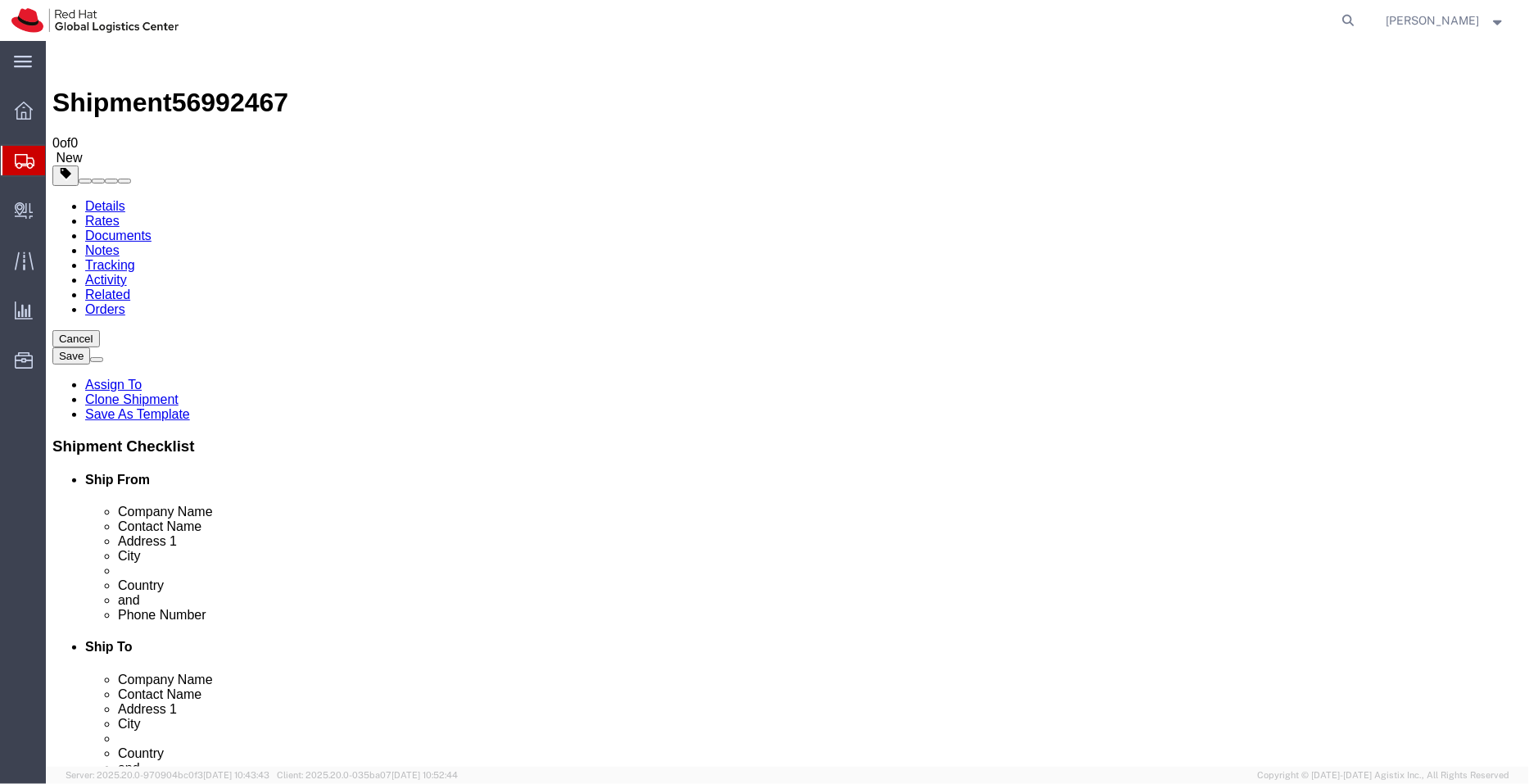
click at [103, 199] on link "Details" at bounding box center [104, 205] width 40 height 14
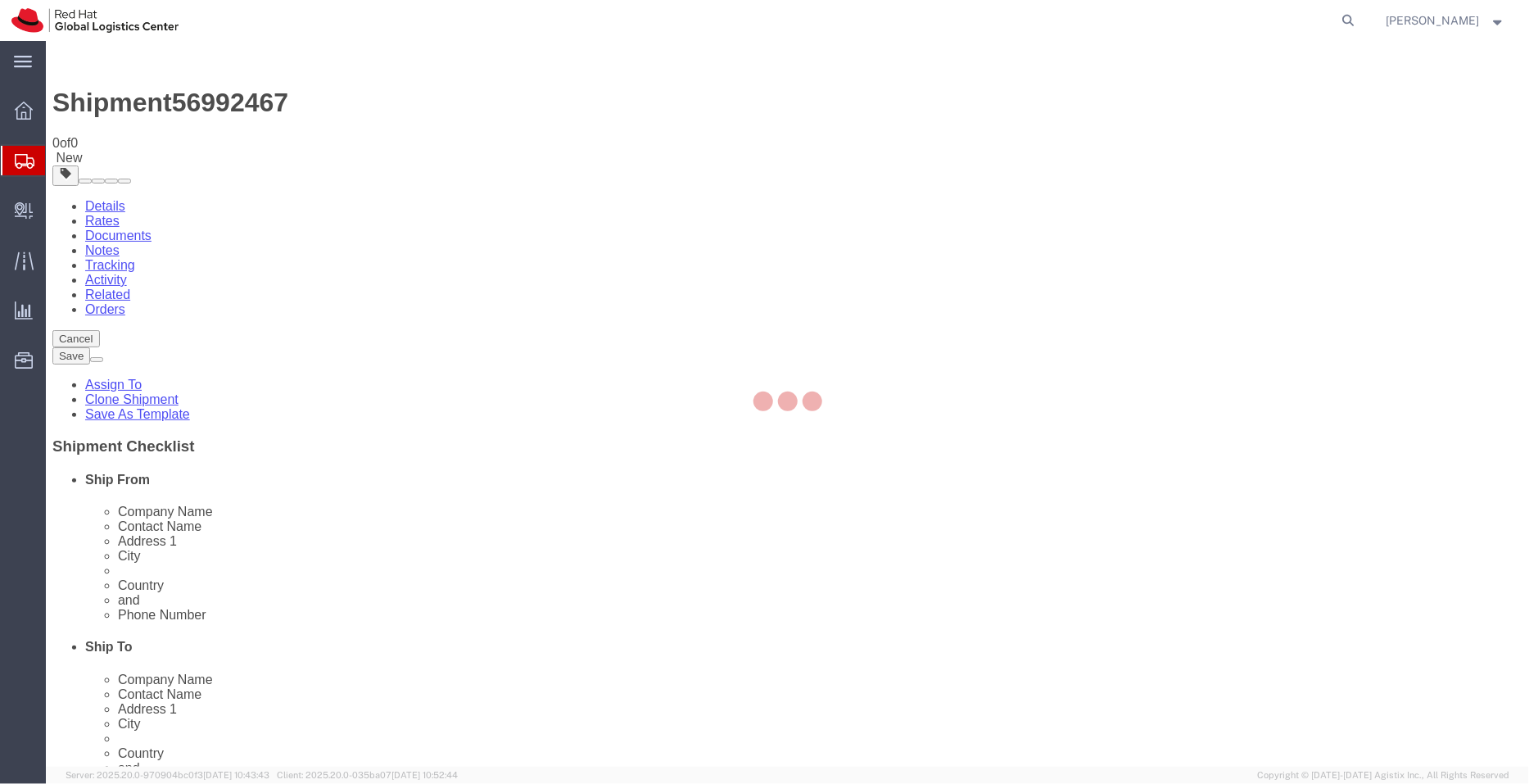
select select "37980"
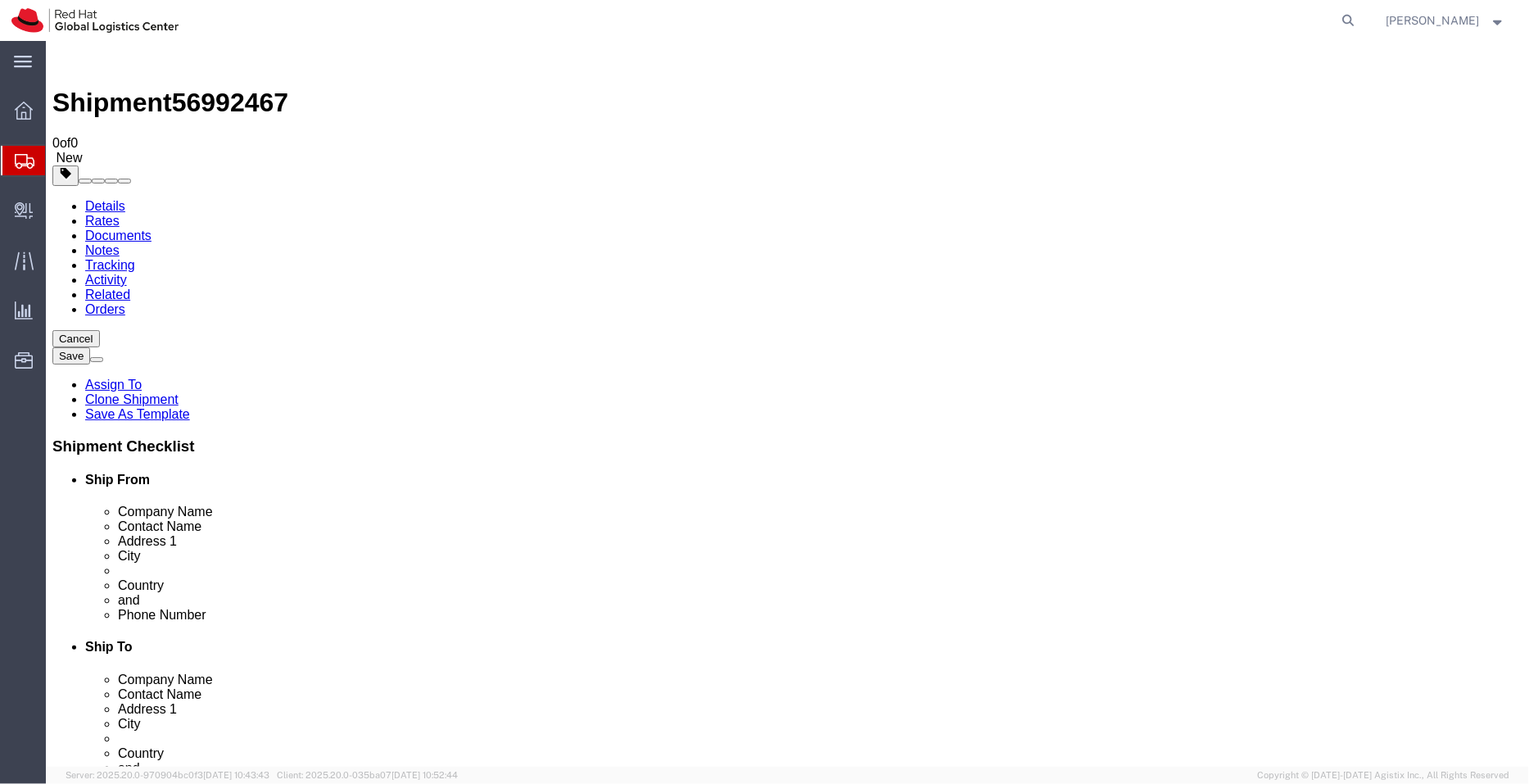
drag, startPoint x: 285, startPoint y: 337, endPoint x: 178, endPoint y: 326, distance: 107.6
click div "Contact Name Demi Ruberto"
paste input "Chris Bourandanis"
type input "Chris Bourandanis"
click icon
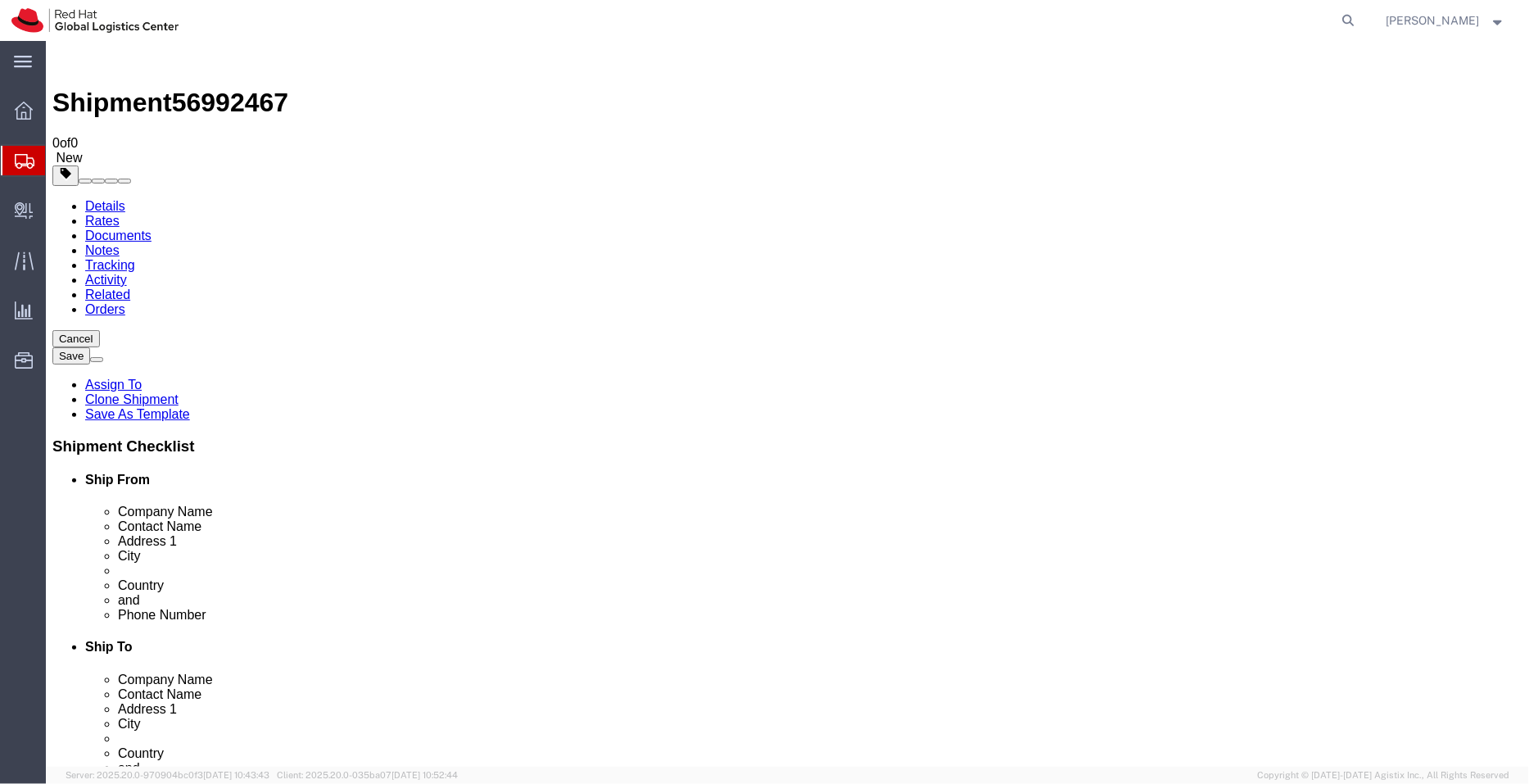
click dd "1.00 Each"
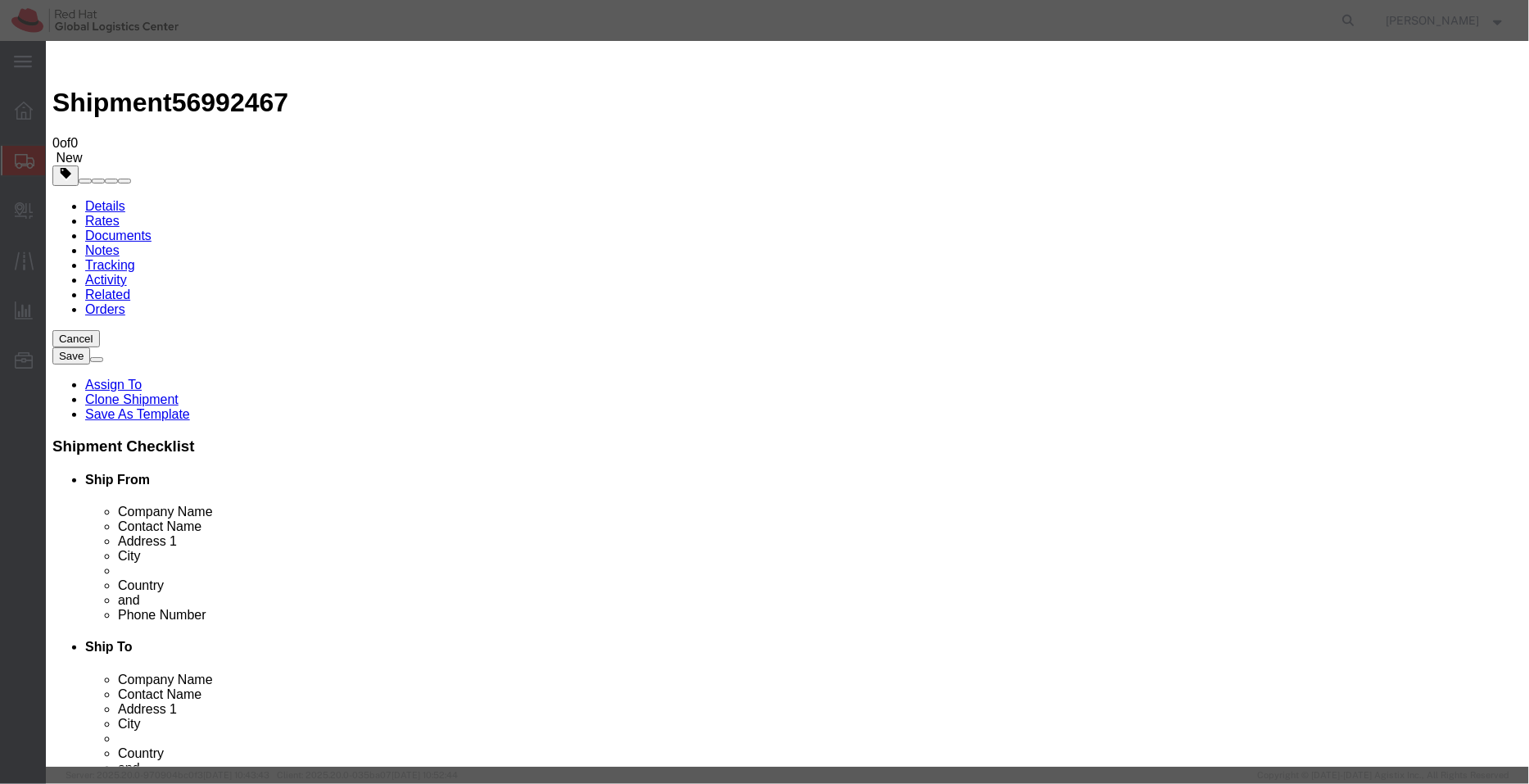
drag, startPoint x: 495, startPoint y: 157, endPoint x: 365, endPoint y: 153, distance: 130.1
click div "Pieces 1.00 Select Bag Barrels 100Board Feet Bottle Box Blister Pack Carats Can…"
type input "8"
type input "800"
click h3 "Edit content"
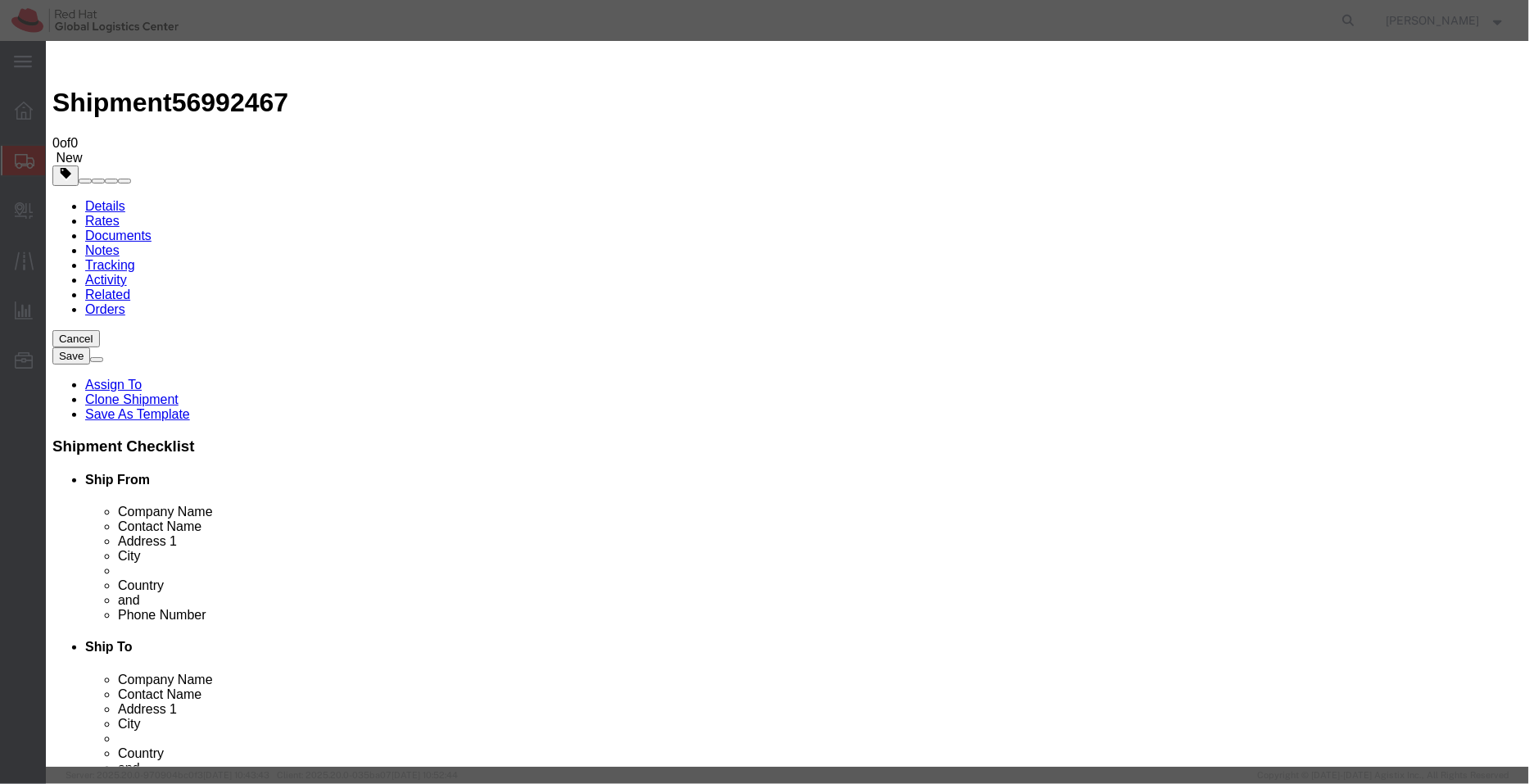
click button "Save & Close"
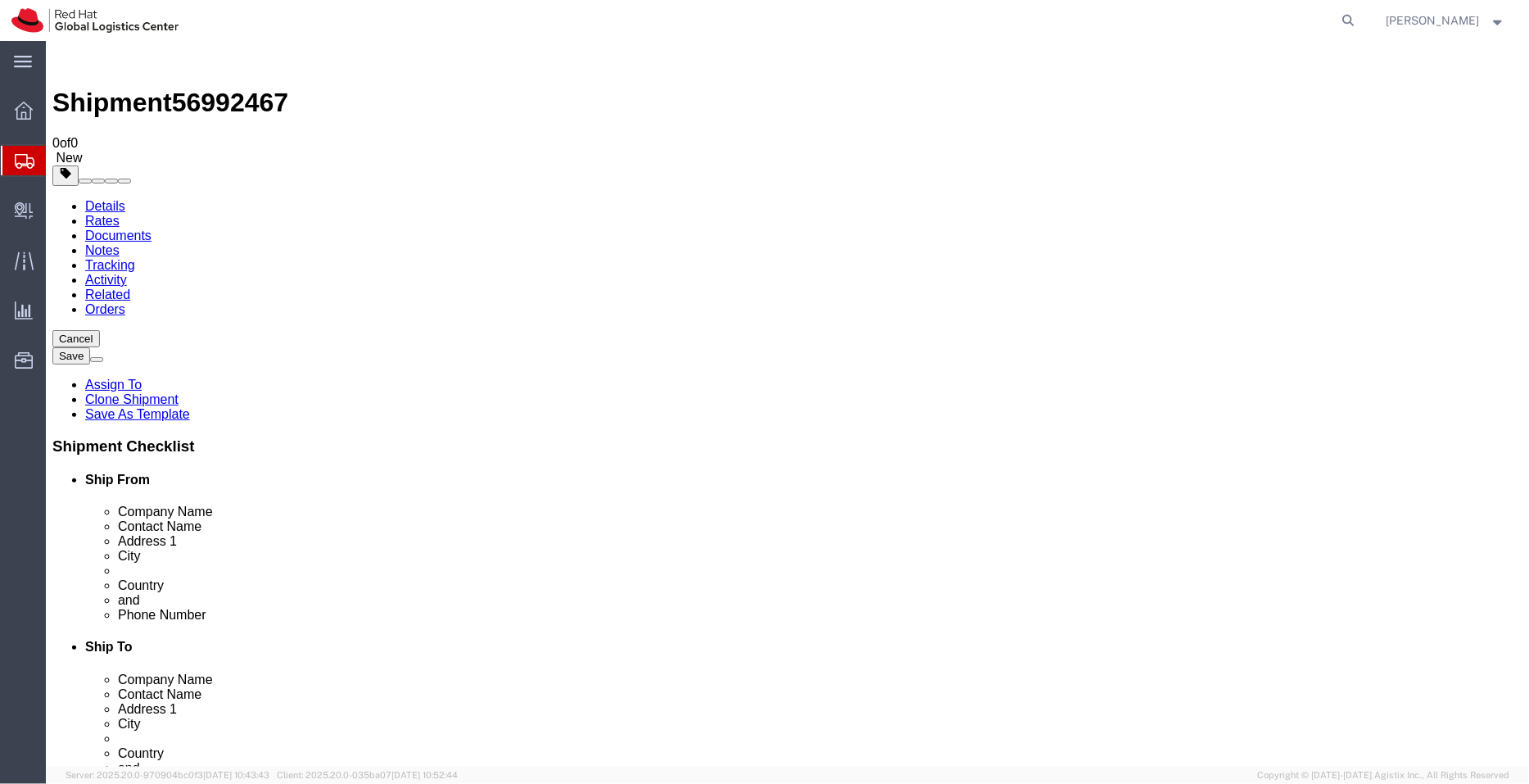
click icon
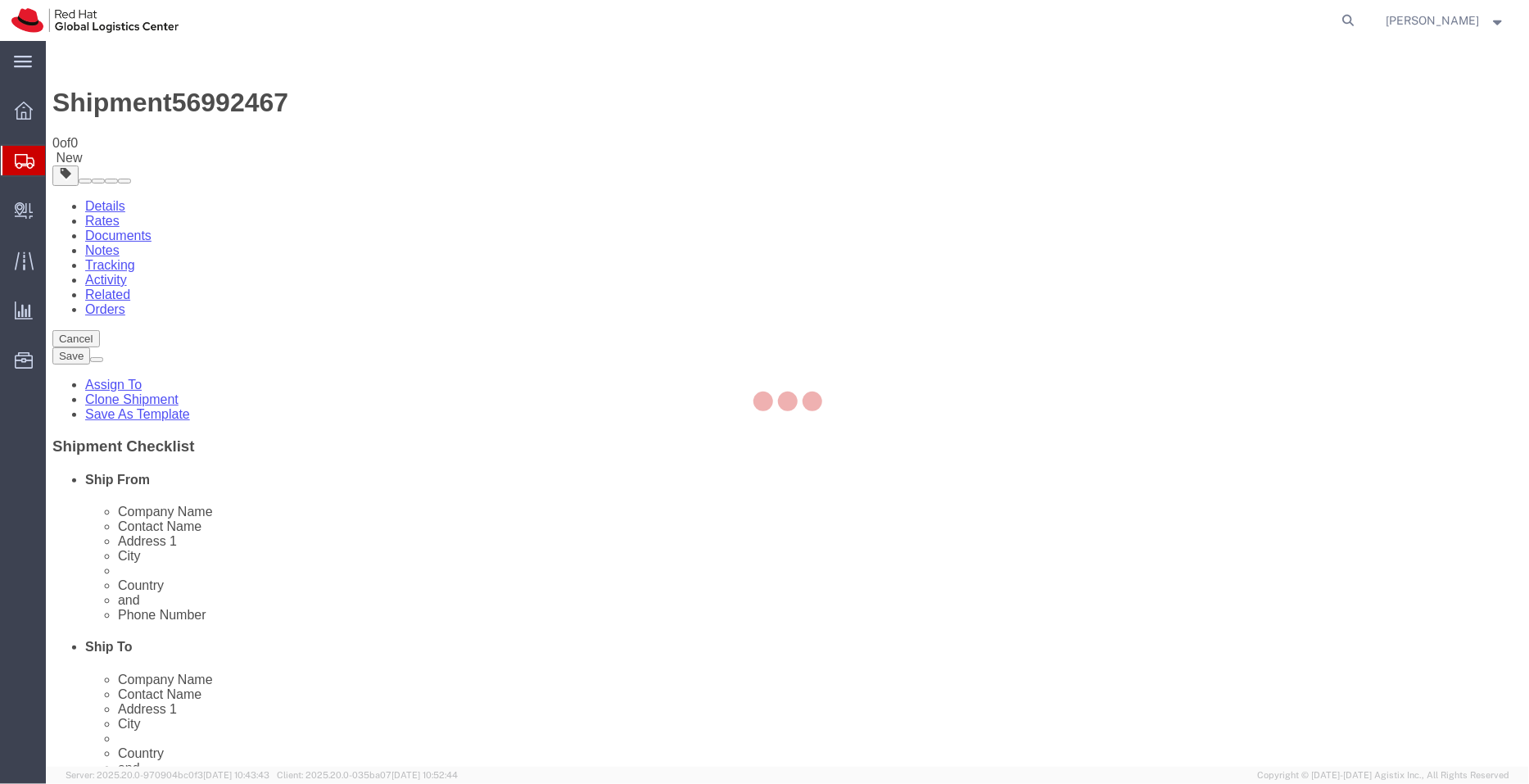
select select "COSTCENTER"
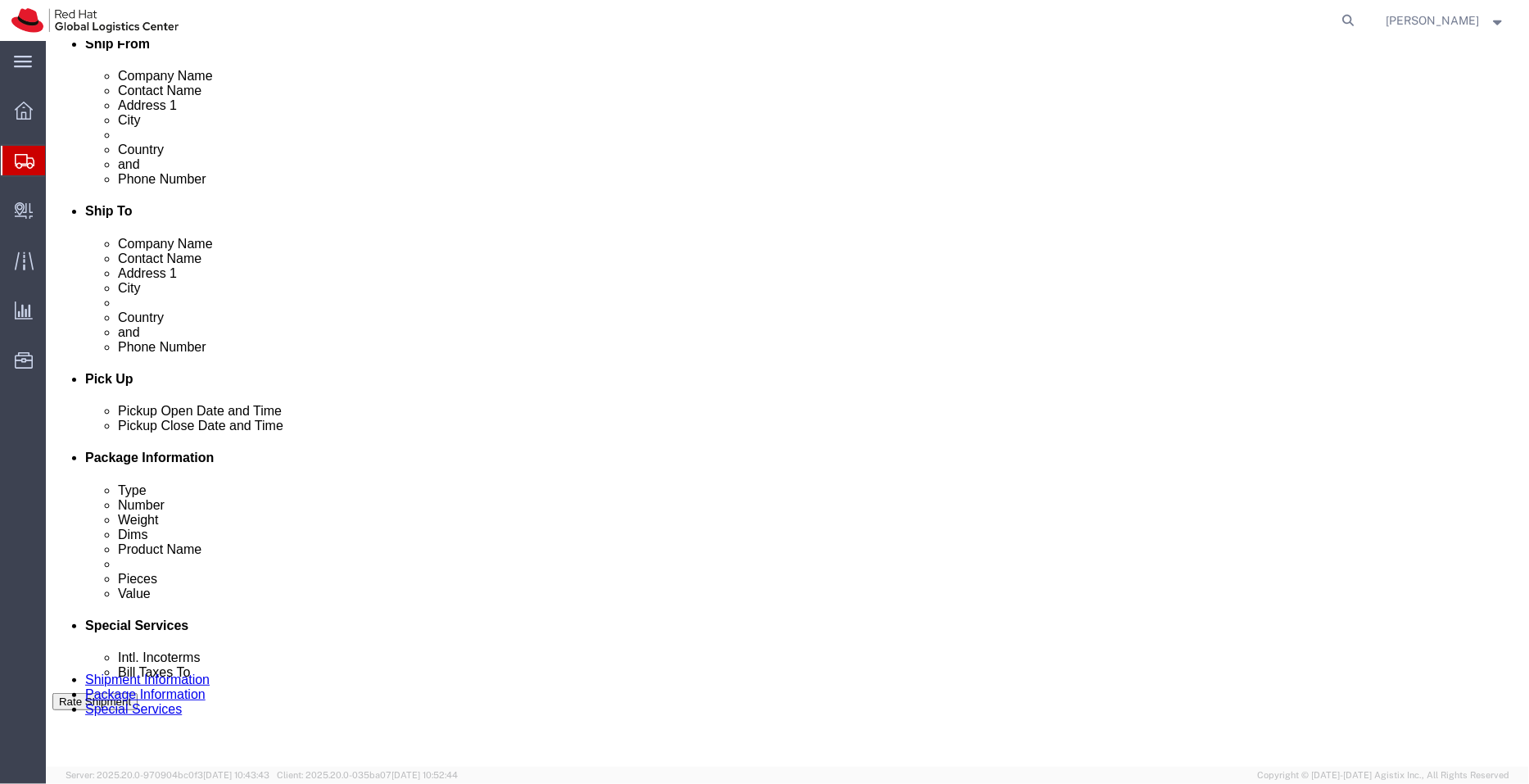
scroll to position [443, 0]
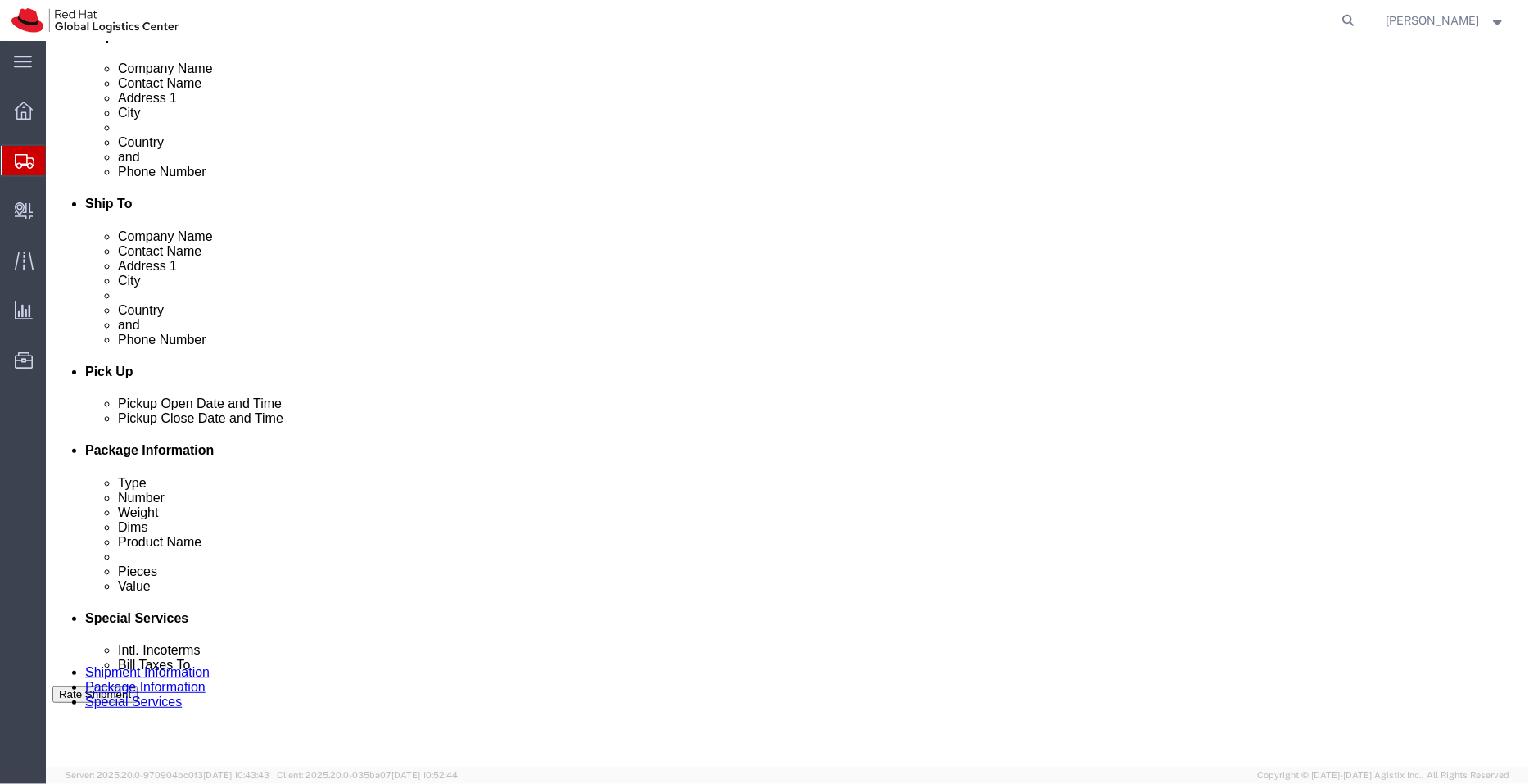
click textarea
type textarea "Swags"
click button "Rate Shipment"
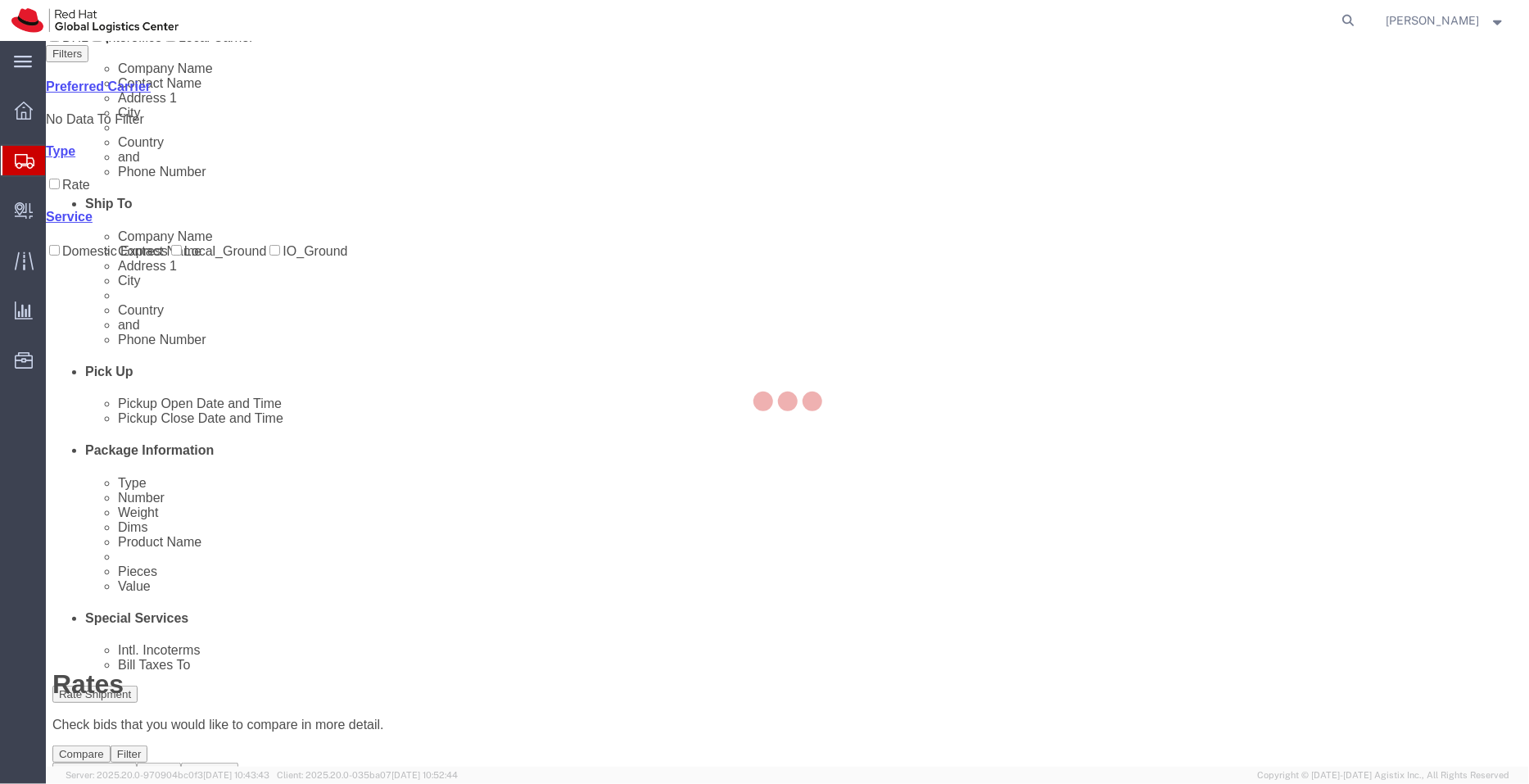
scroll to position [0, 0]
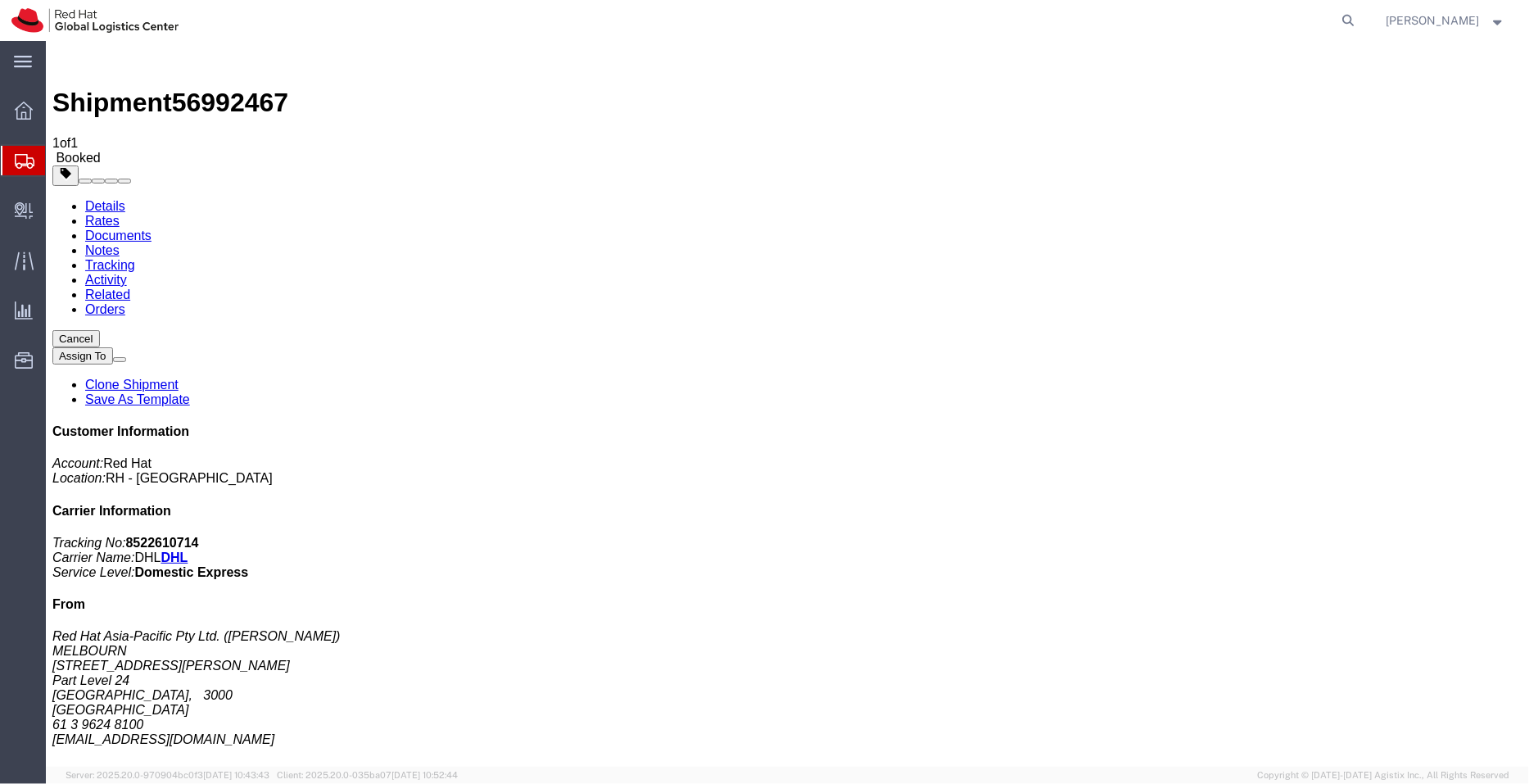
click at [103, 199] on link "Details" at bounding box center [104, 205] width 40 height 14
click link "Schedule pickup request"
drag, startPoint x: 819, startPoint y: 202, endPoint x: 598, endPoint y: 173, distance: 222.9
click div "Pickup & Delivery Dates 10/03/2025 15:00 - 10/03/2025 16:00 Pickup request numb…"
copy div "10/03/2025 15:00 - 10/03/2025 16:00 Pickup request number : CBJ251003042256"
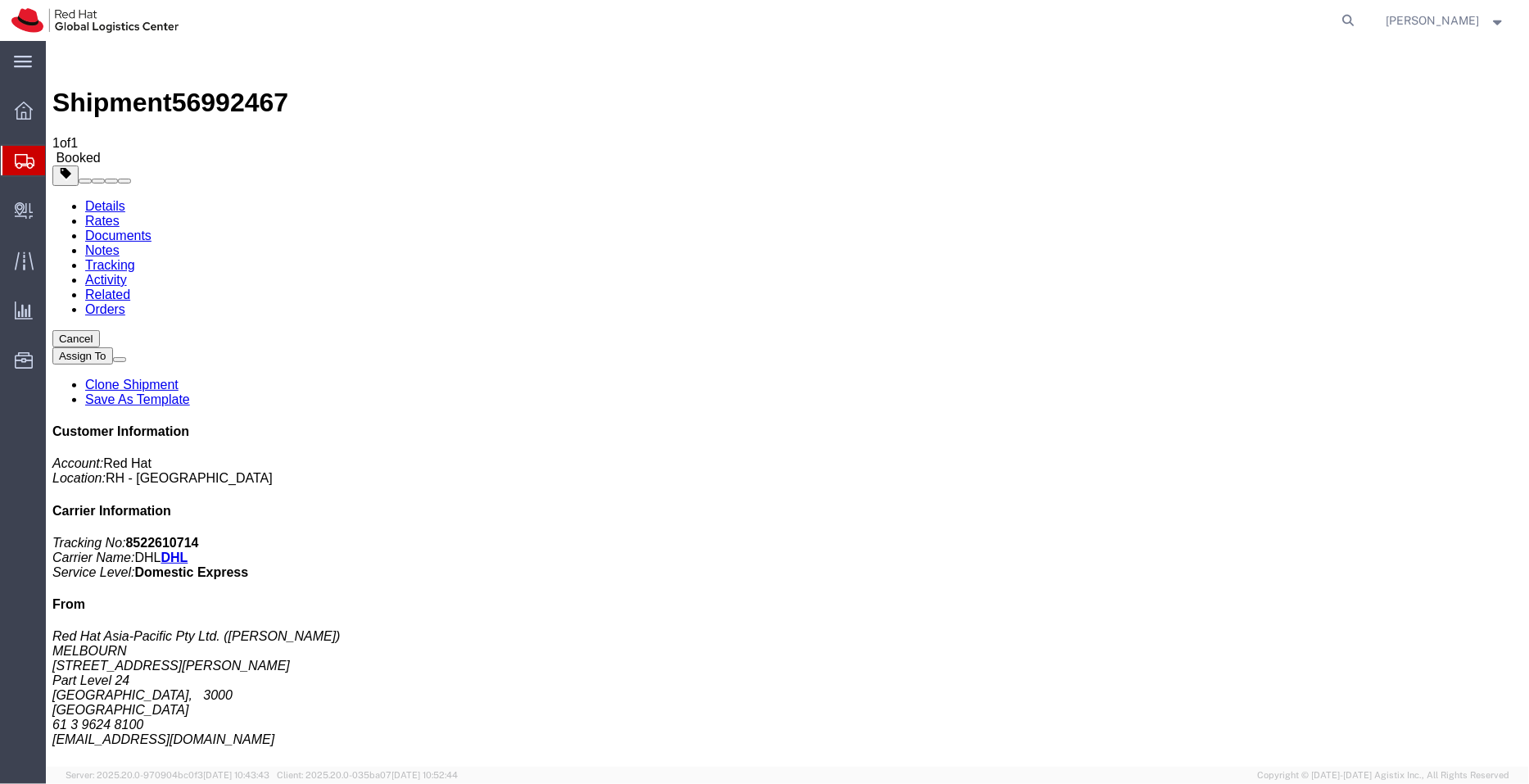
click link "Documents"
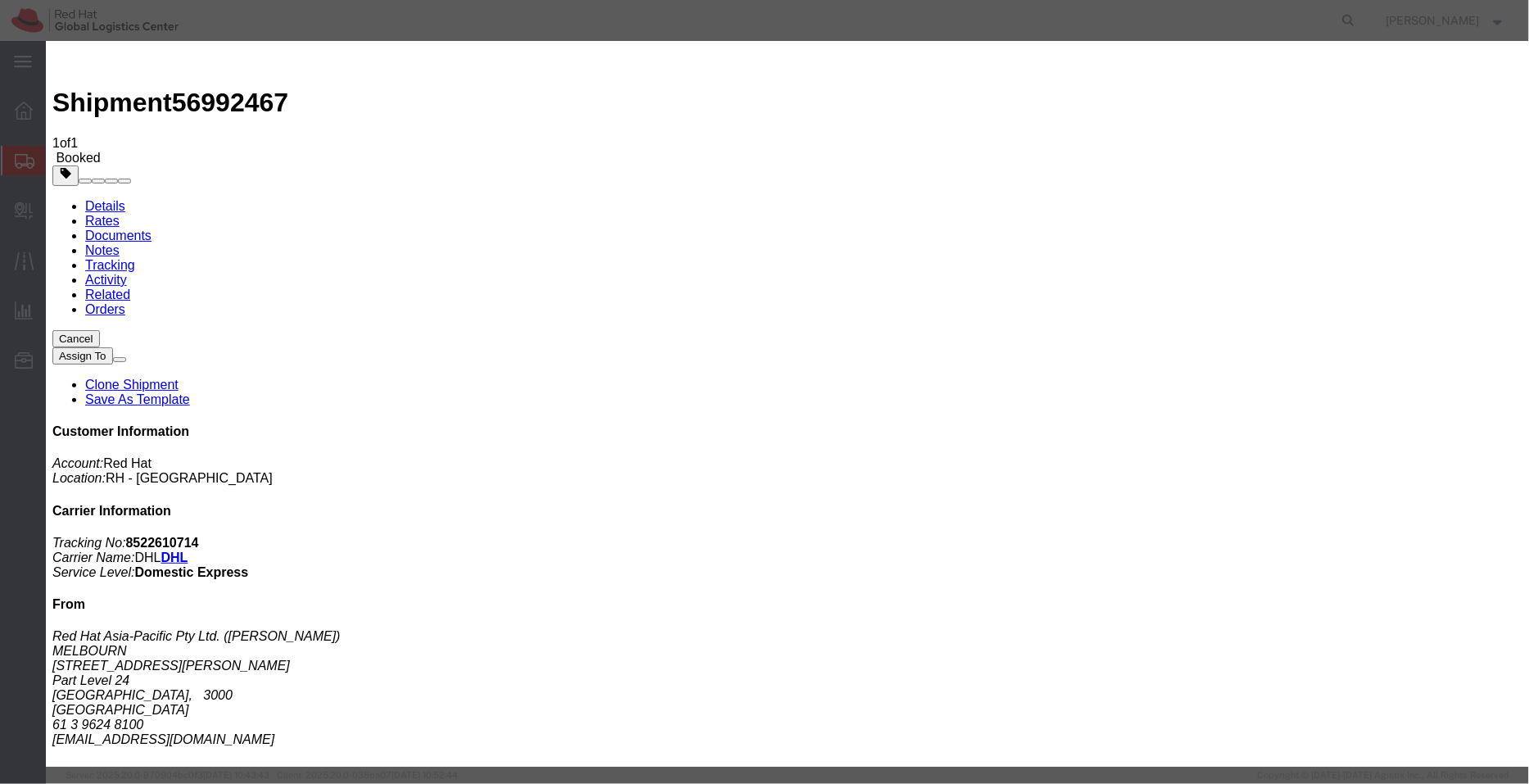
paste textarea "10/03/2025 15:00 - 10/03/2025 16:00 Pickup request number: CBJ251003042256"
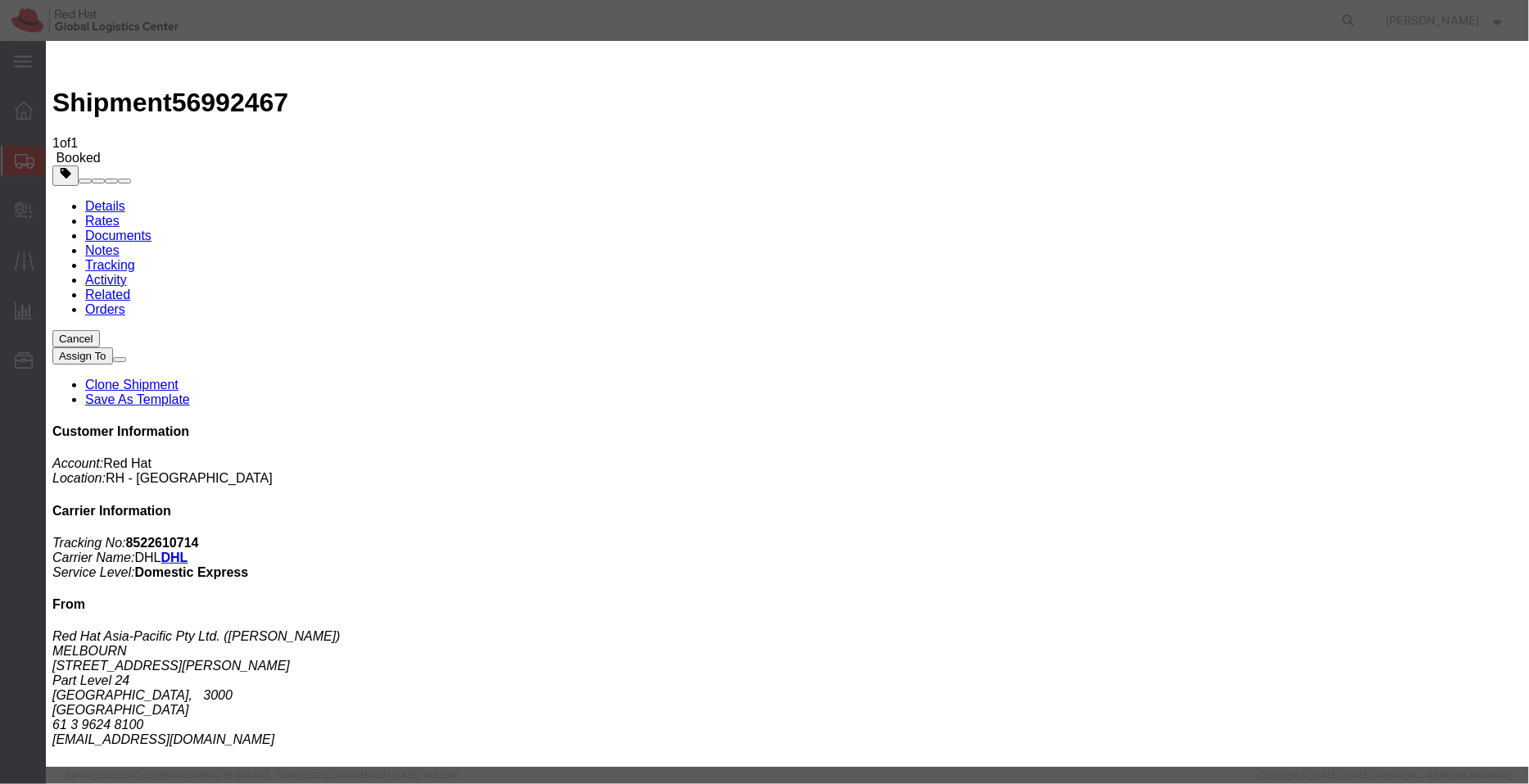
type textarea "Pickup date/time - 10/03/2025 15:00 - 10/03/2025 16:00 DHL Pickup request numbe…"
type input "druberto"
type input "druberto@redhat.com"
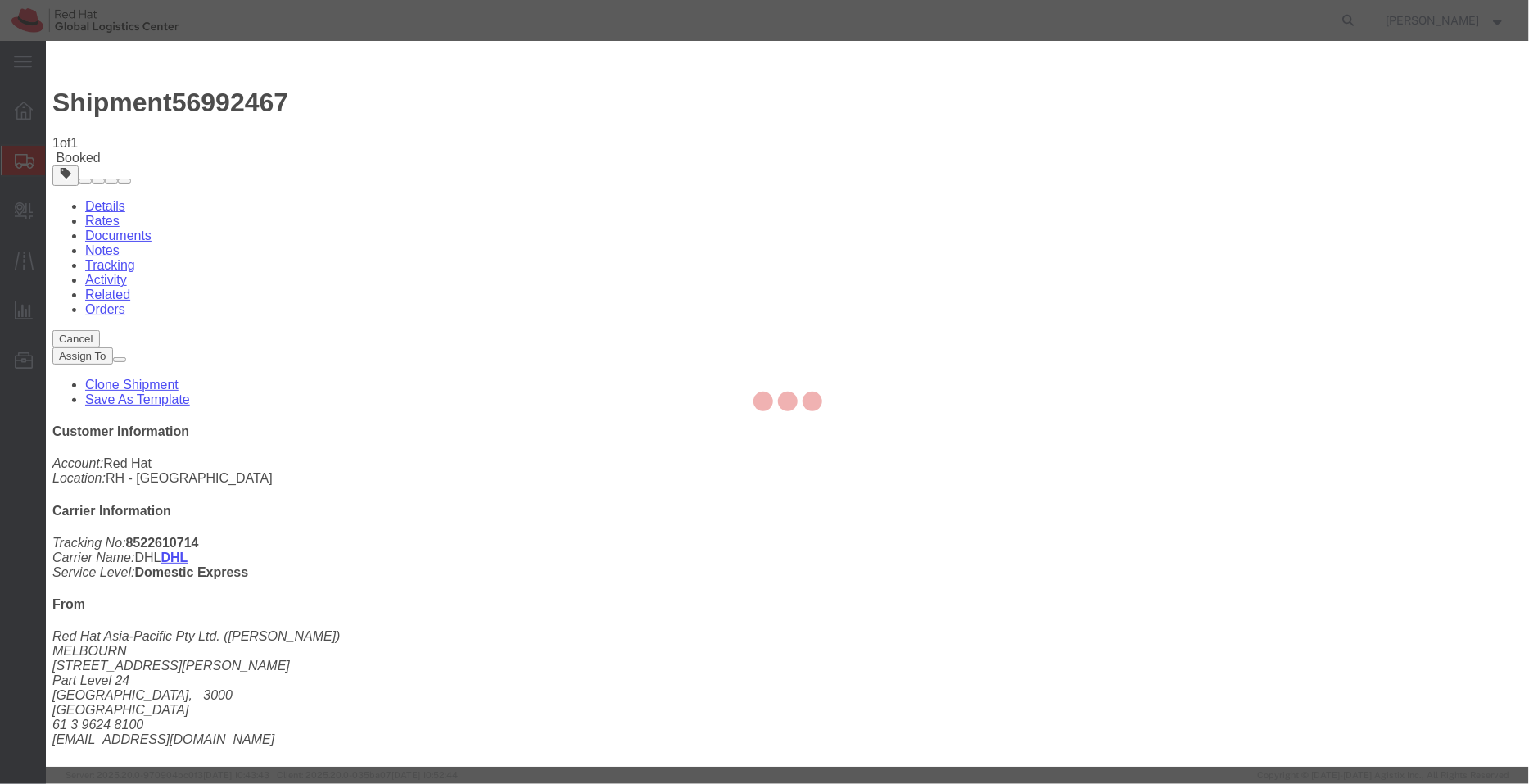
checkbox input "false"
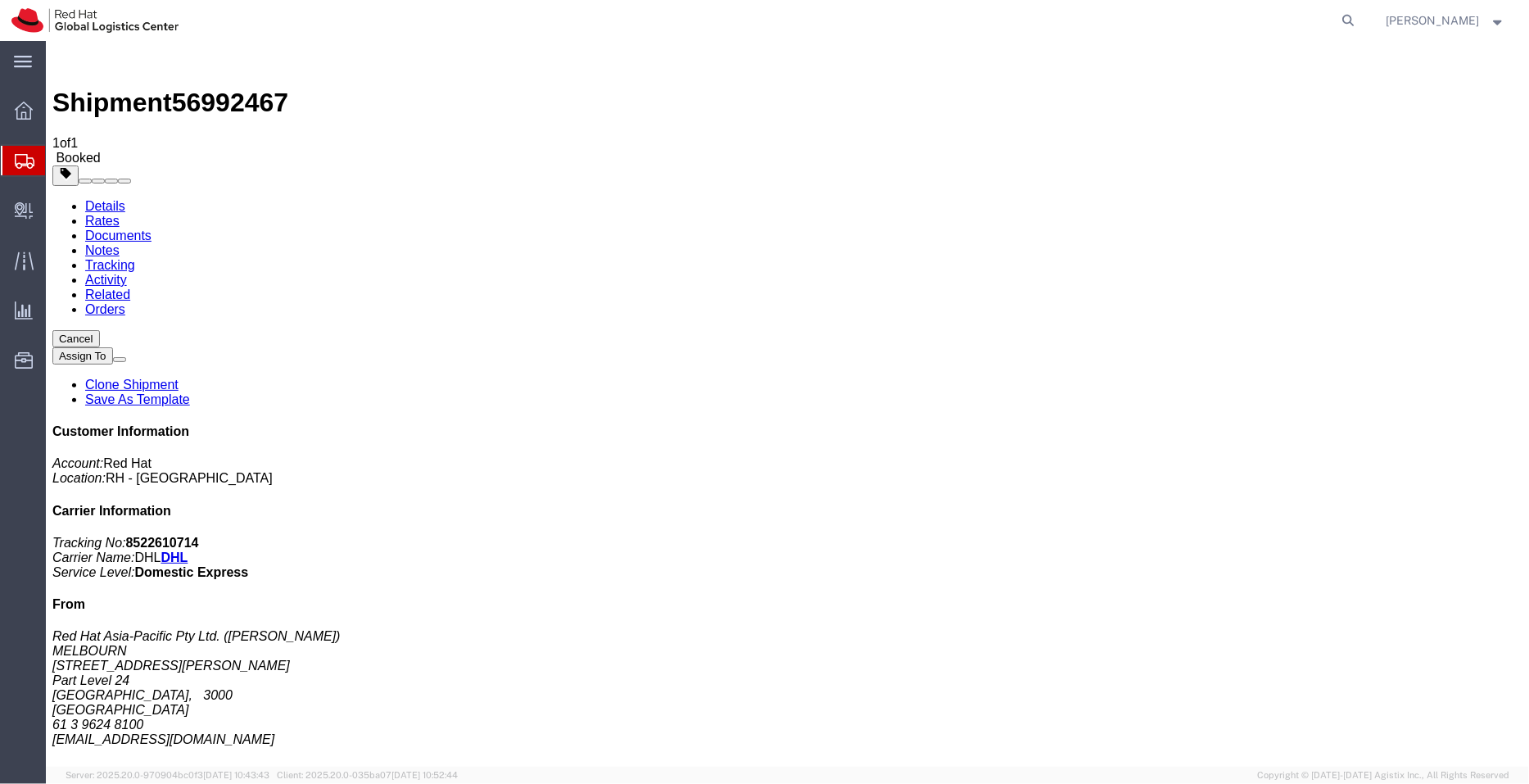
click at [126, 272] on link "Activity" at bounding box center [105, 279] width 42 height 14
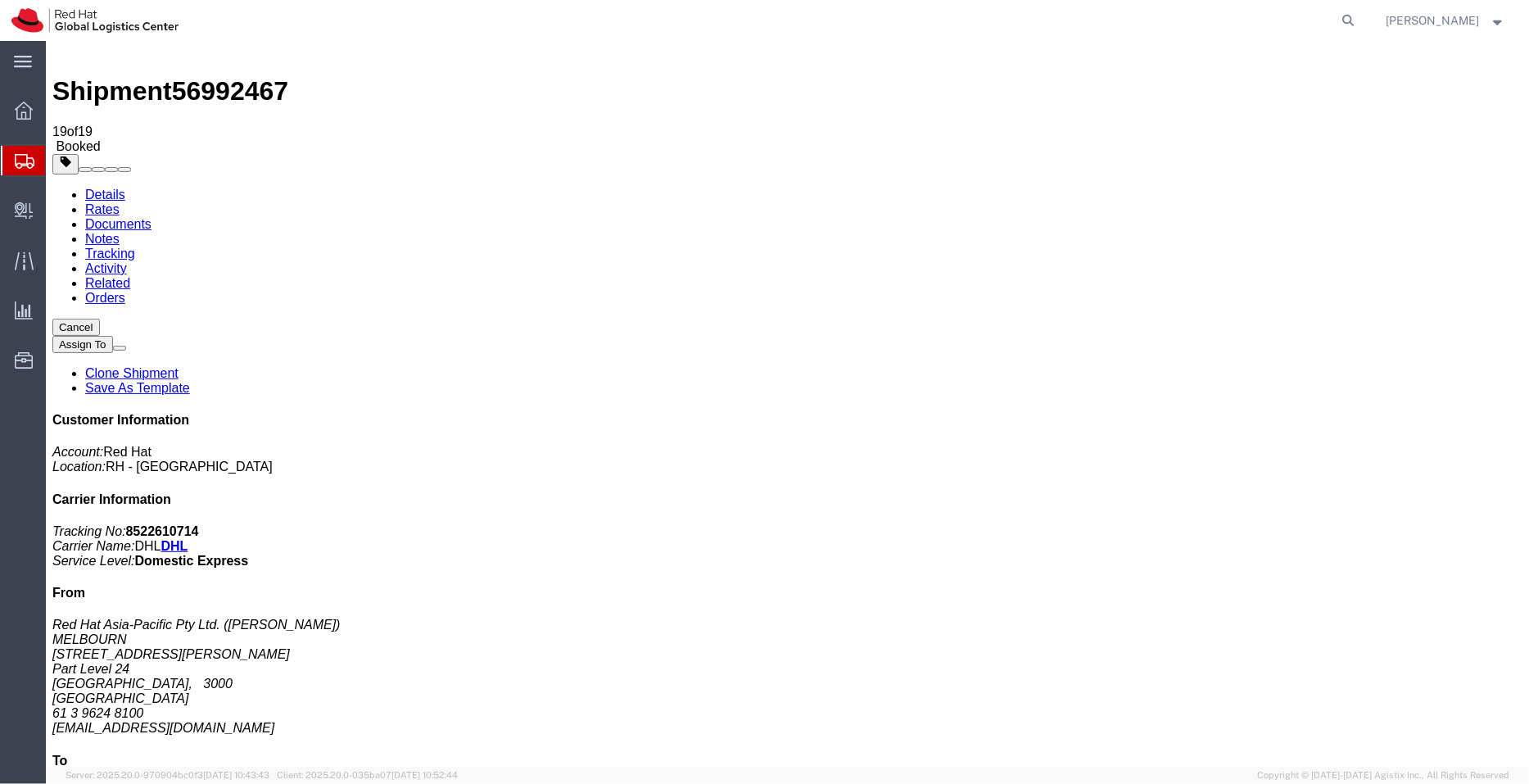
scroll to position [204, 0]
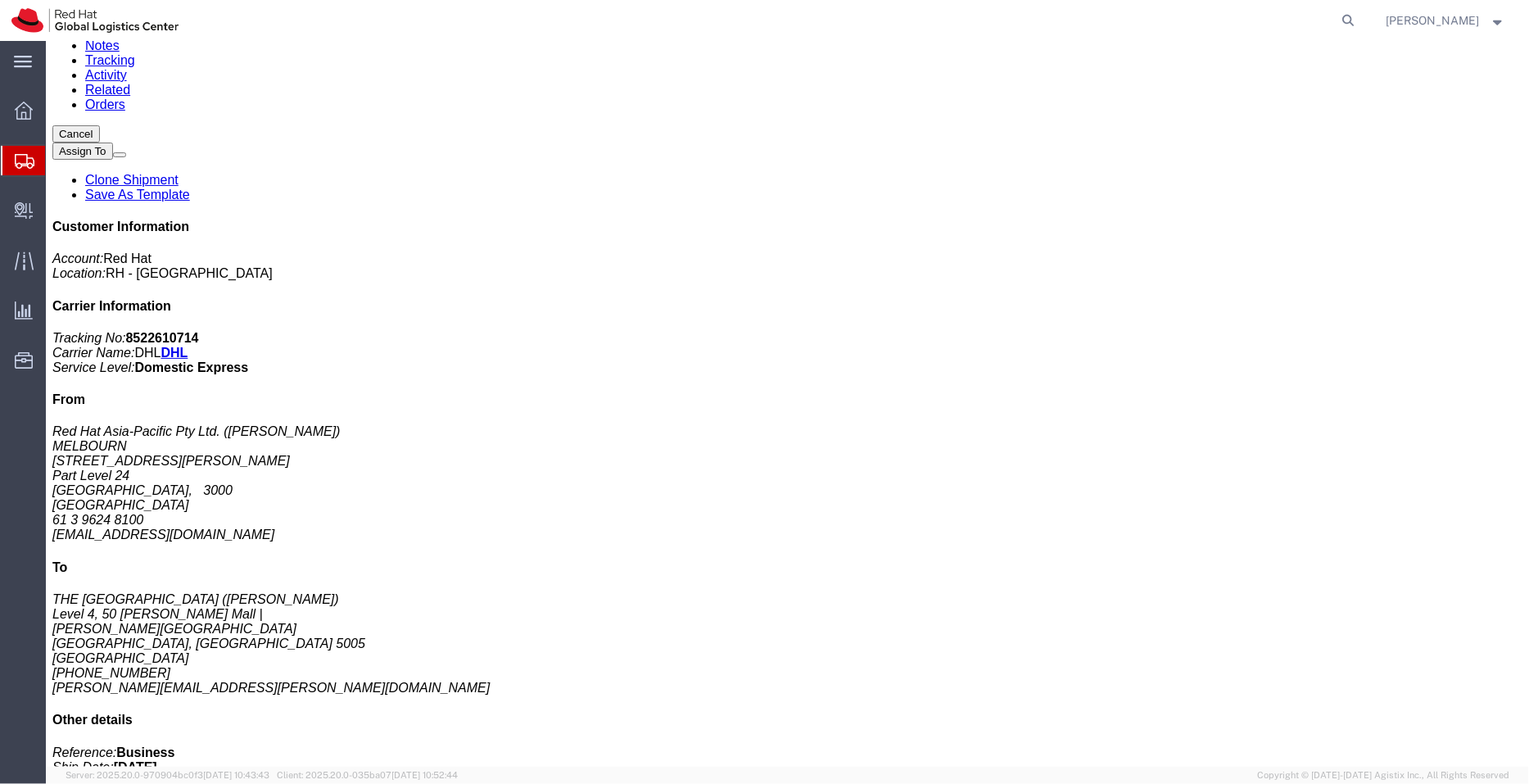
click at [0, 0] on span "Shipment Manager" at bounding box center [0, 0] width 0 height 0
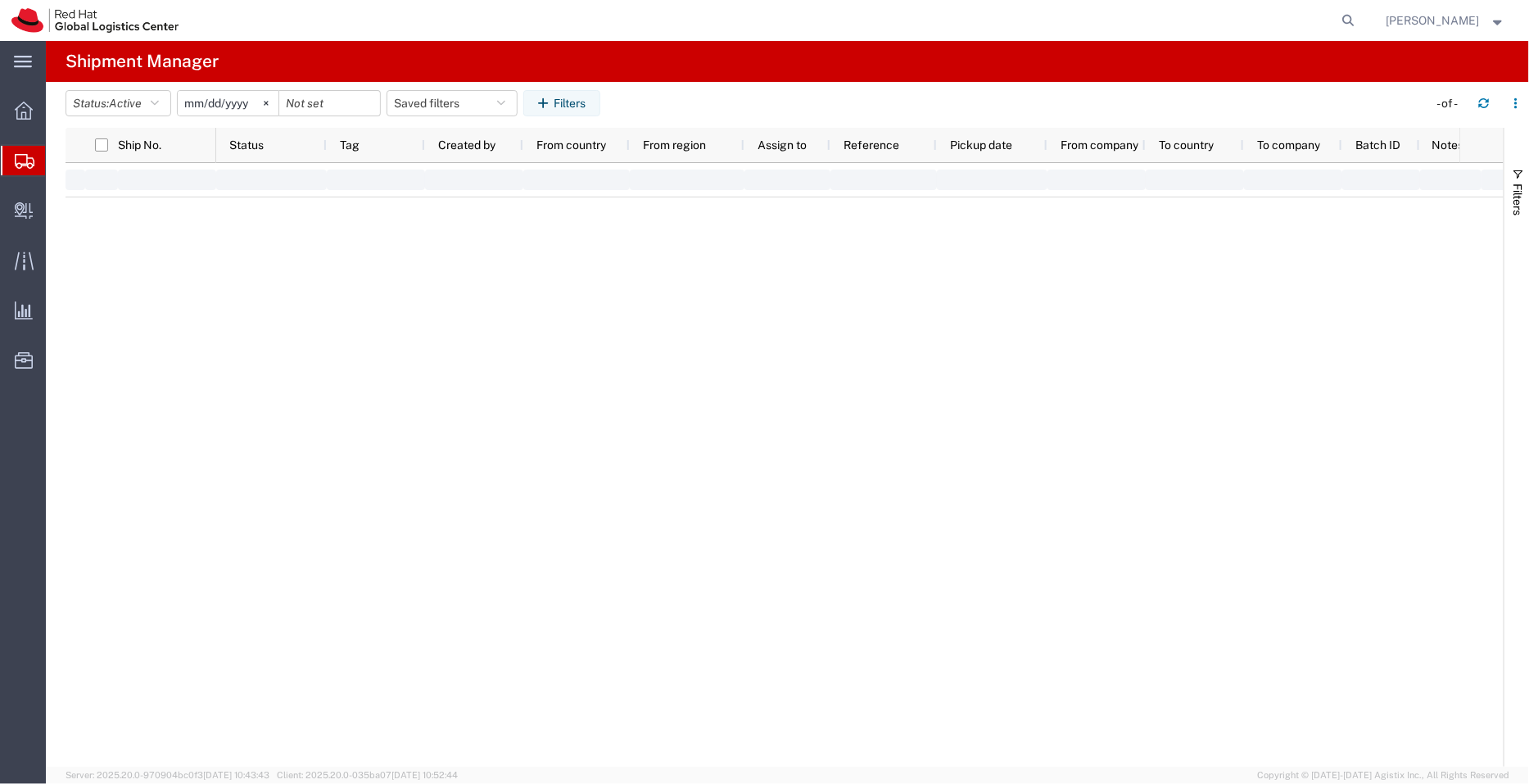
type input "[DATE]"
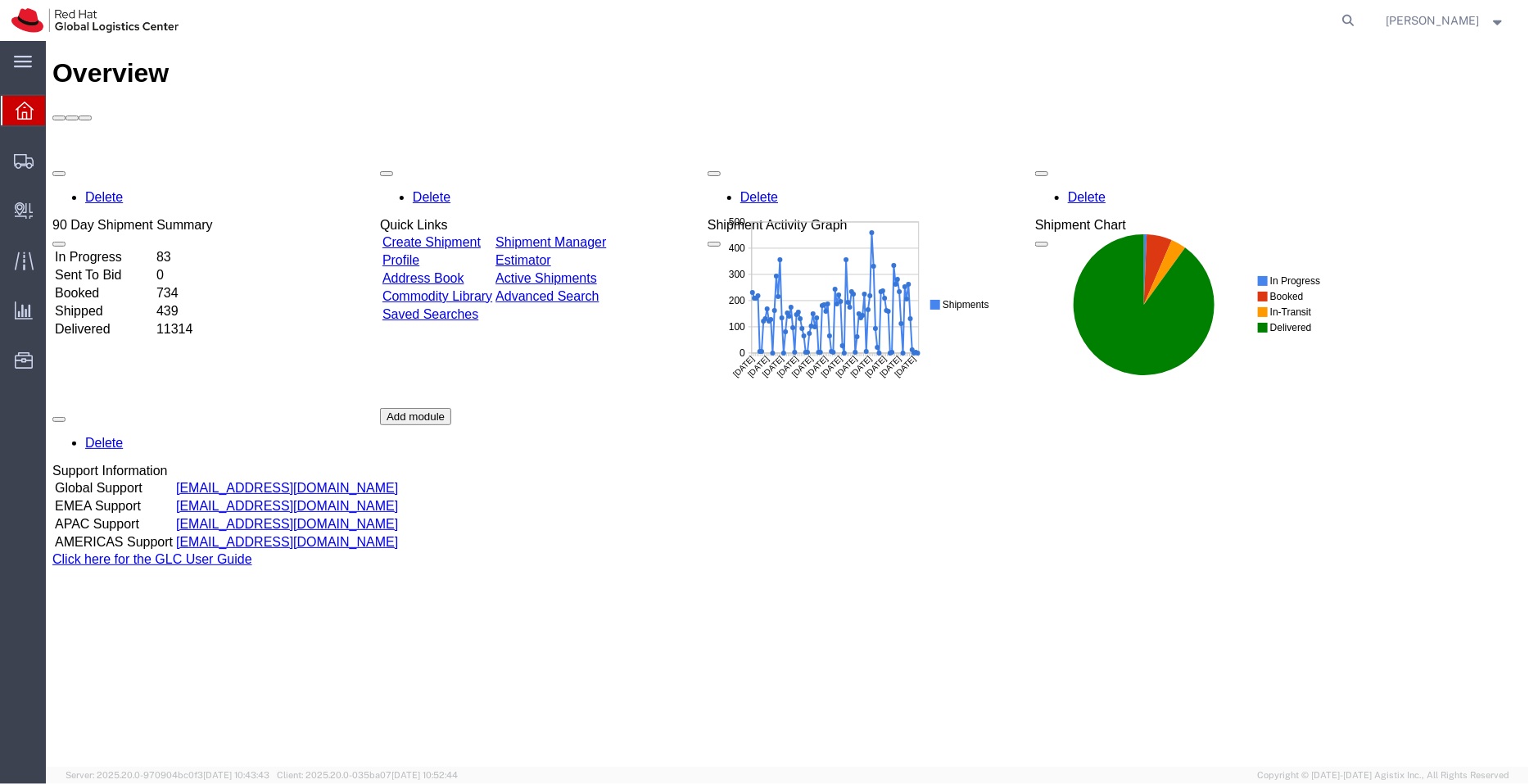
click at [606, 234] on link "Shipment Manager" at bounding box center [550, 241] width 111 height 14
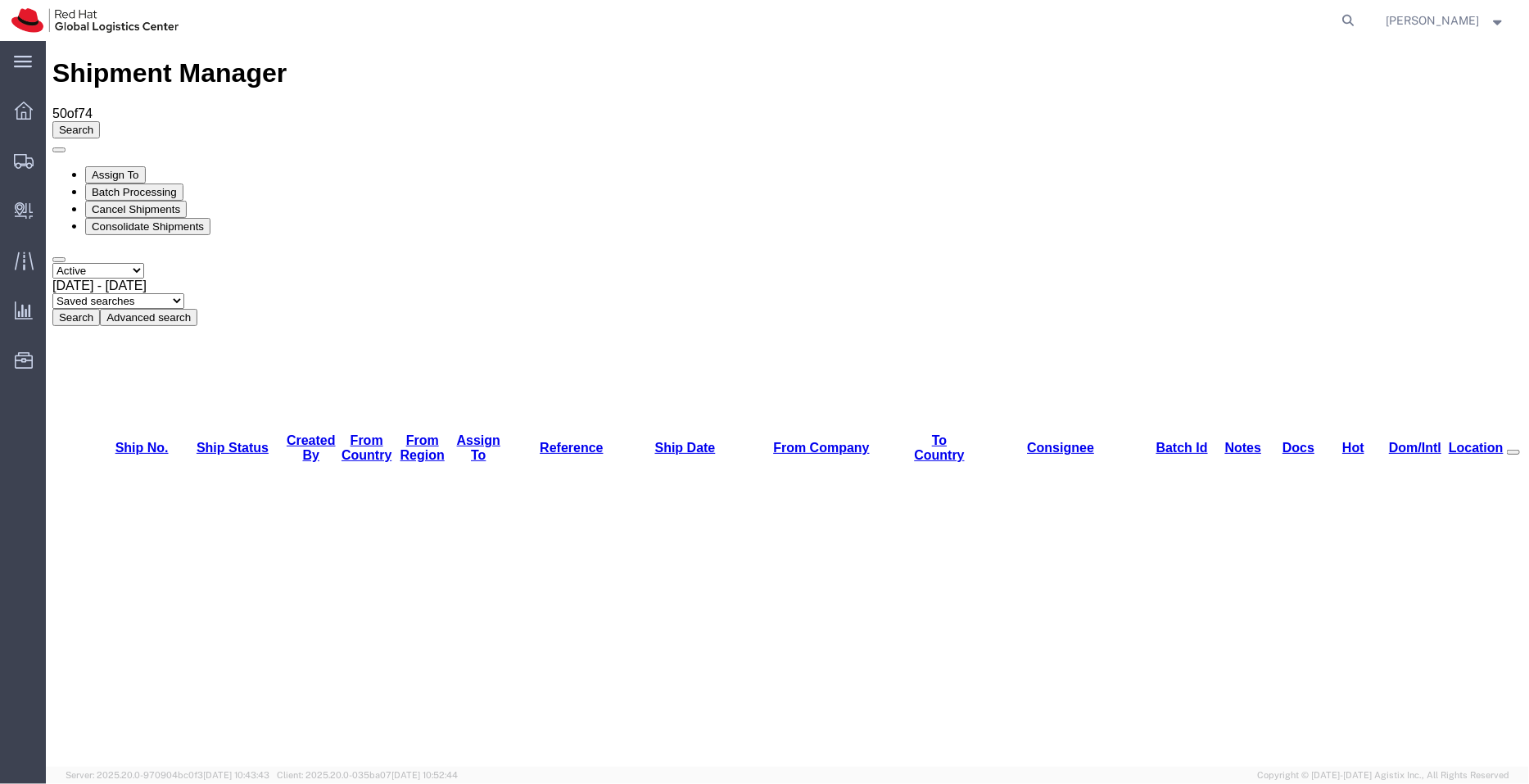
click at [184, 293] on select "Saved searches APAC EMEA [GEOGRAPHIC_DATA] [GEOGRAPHIC_DATA] - Inbounds NA/LATM" at bounding box center [118, 300] width 132 height 16
select select "APAC"
click at [184, 293] on select "Saved searches APAC EMEA [GEOGRAPHIC_DATA] [GEOGRAPHIC_DATA] - Inbounds NA/LATM" at bounding box center [118, 300] width 132 height 16
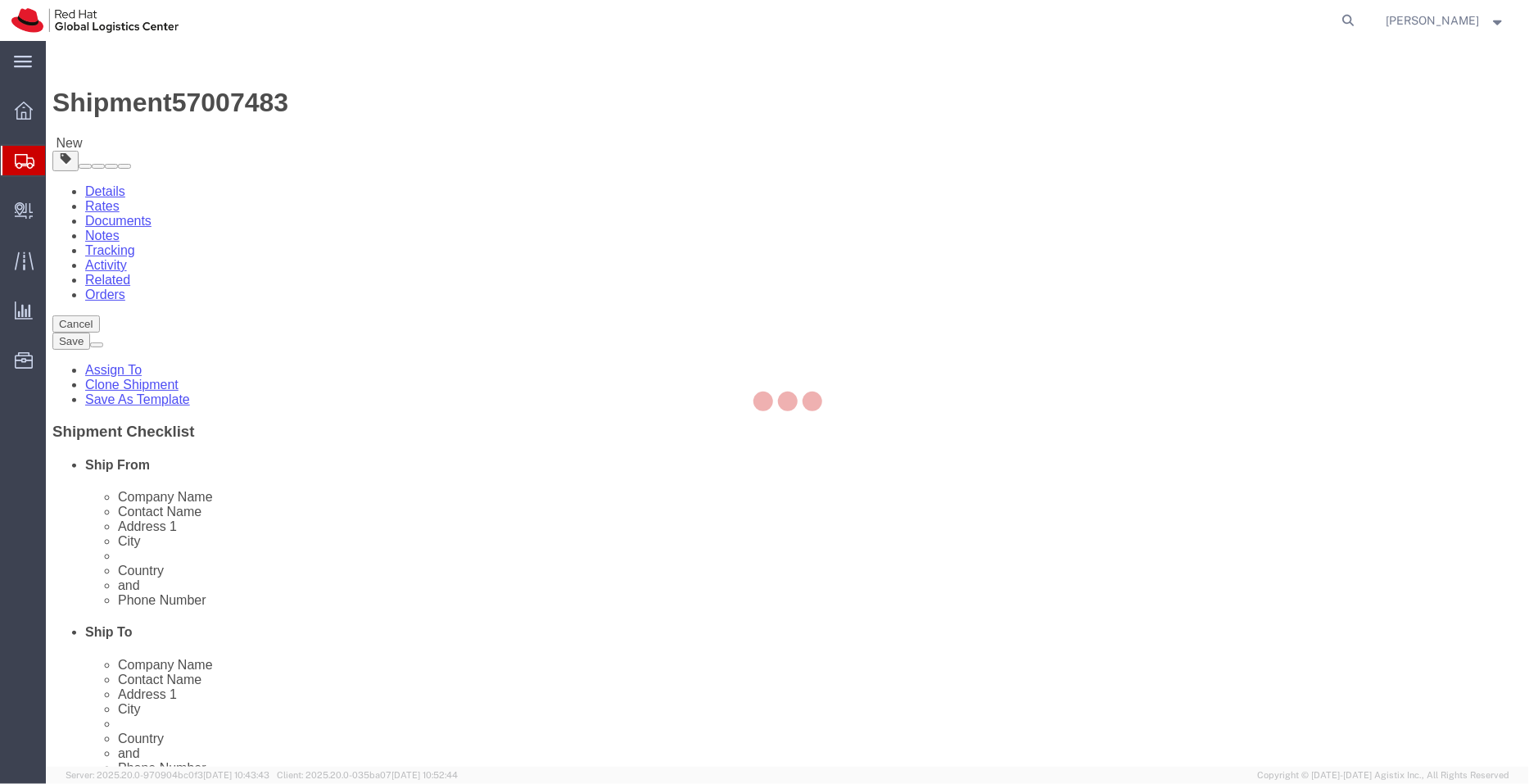
select select "38032"
select select
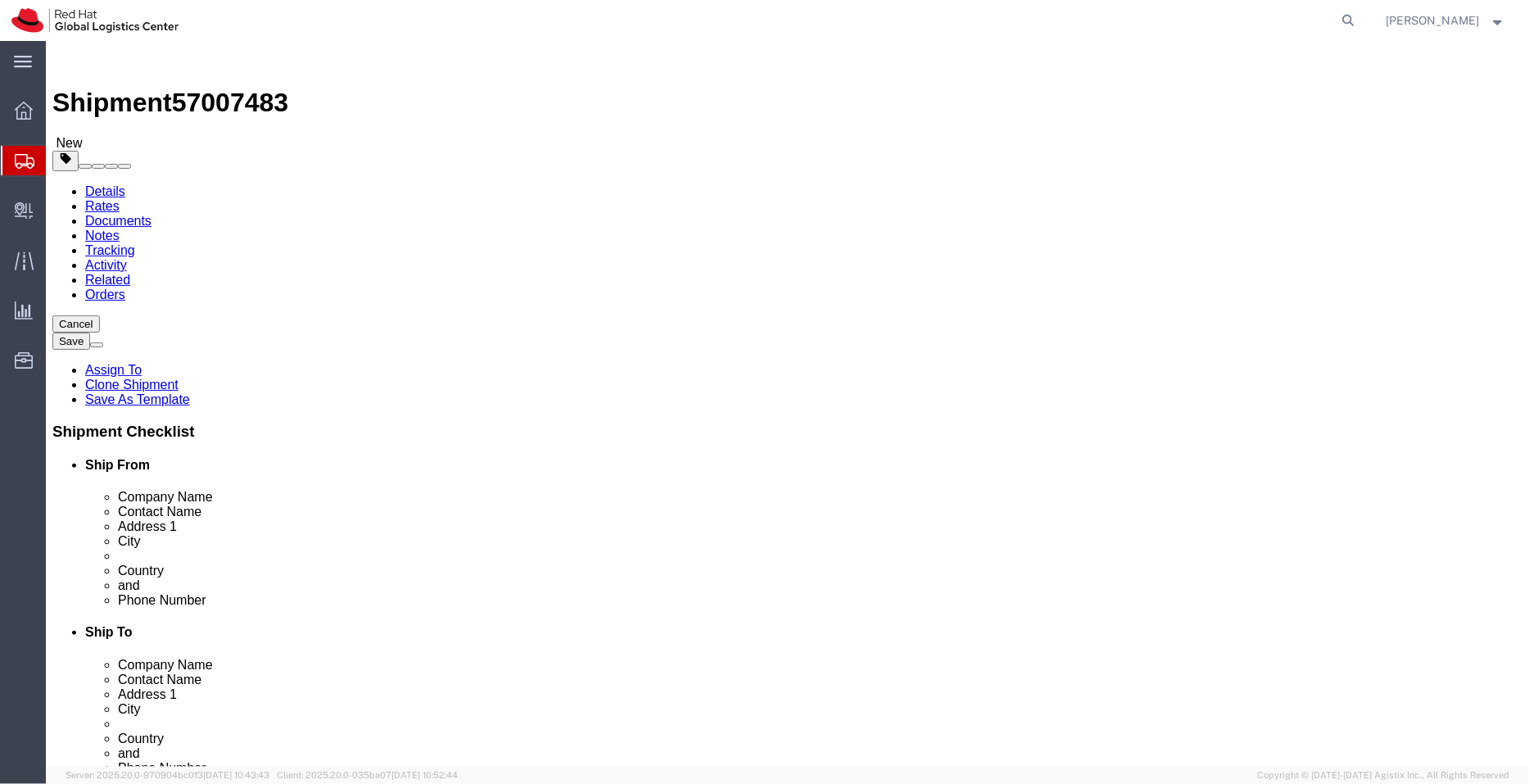
drag, startPoint x: 861, startPoint y: 298, endPoint x: 702, endPoint y: 304, distance: 159.1
click div "Company Name 怡康軟體"
click input "怡康軟體"
paste input "Yikang Software"
type input "怡康軟體/ Yikang Software"
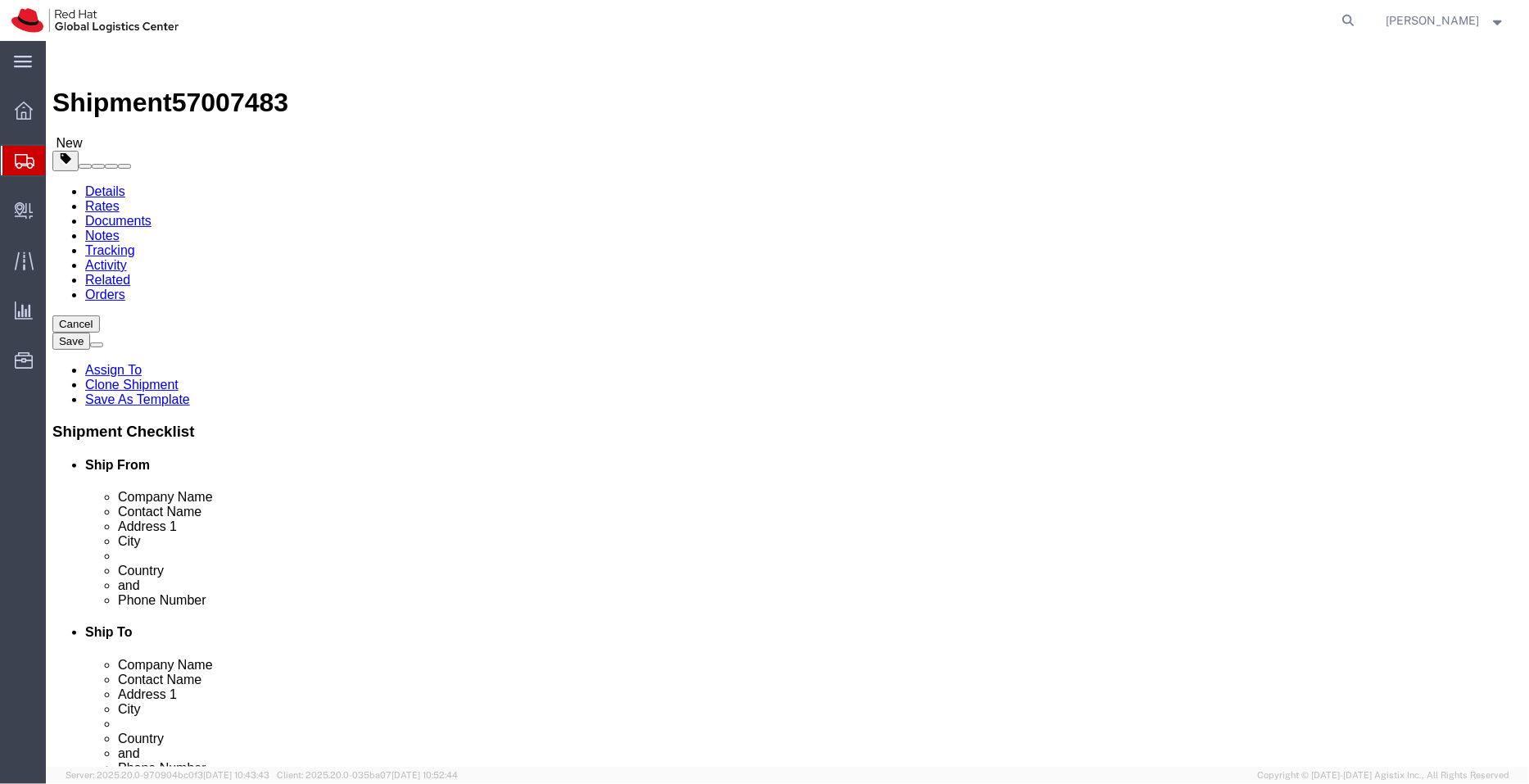
drag, startPoint x: 835, startPoint y: 333, endPoint x: 751, endPoint y: 338, distance: 84.1
click div "Contact Name [PERSON_NAME]"
click input "[PERSON_NAME]"
paste input "[PERSON_NAME]"
type input "[PERSON_NAME]/[PERSON_NAME]"
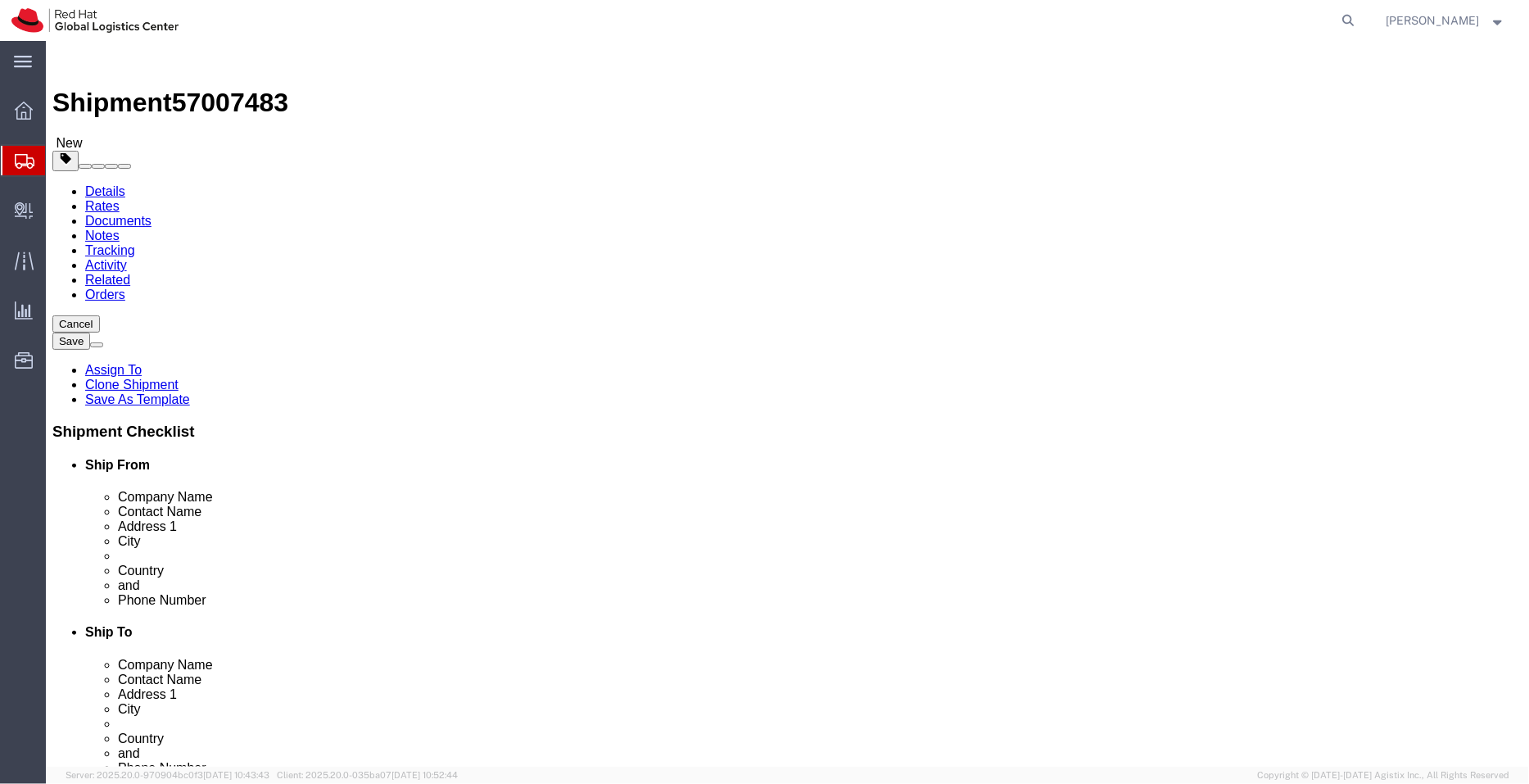
drag, startPoint x: 983, startPoint y: 369, endPoint x: 551, endPoint y: 360, distance: 432.1
click div "Ship From Location Location [GEOGRAPHIC_DATA] - [GEOGRAPHIC_DATA] - [GEOGRAPHIC…"
click input "text"
paste input "[STREET_ADDRESS]"
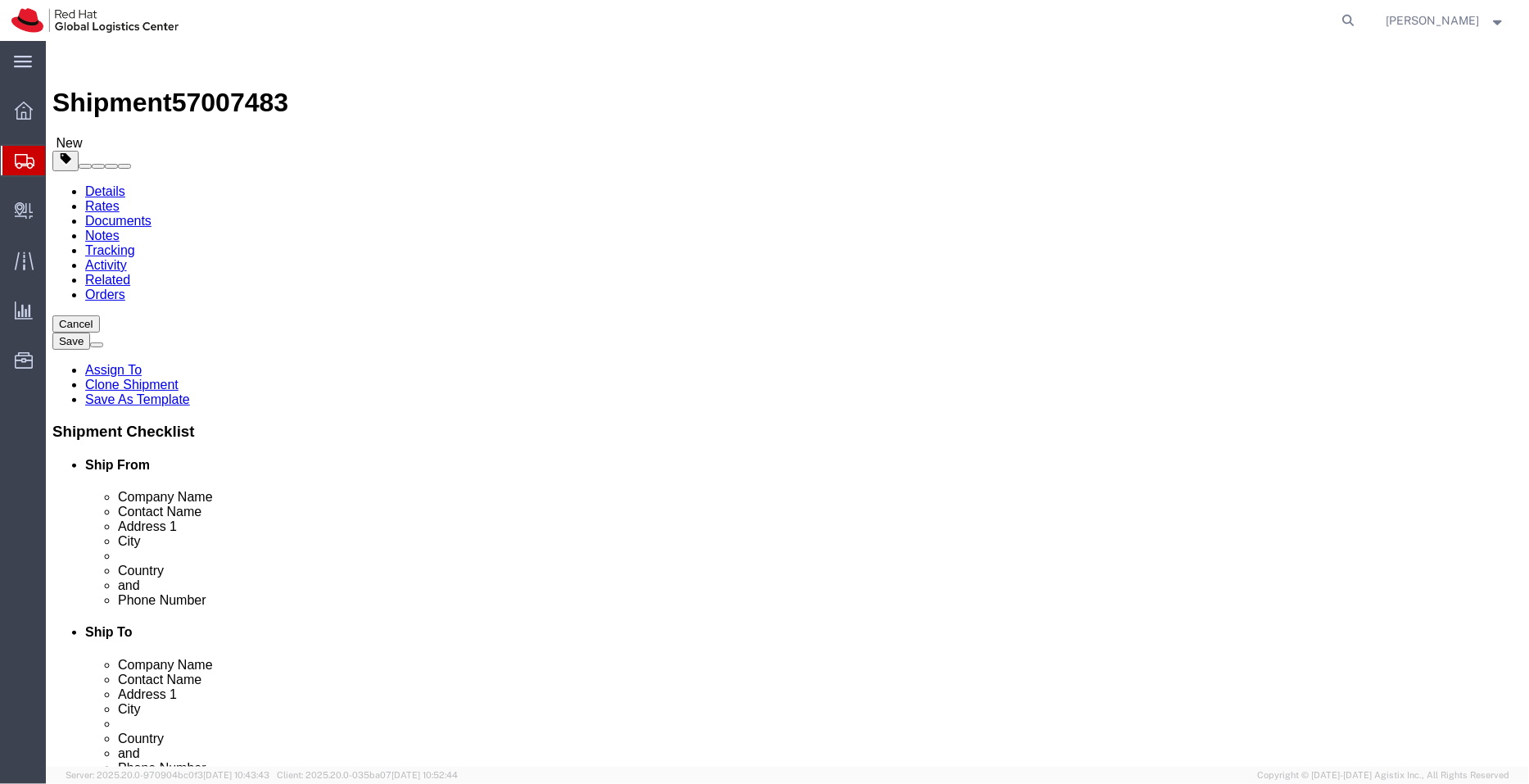
drag, startPoint x: 1053, startPoint y: 399, endPoint x: 1220, endPoint y: 440, distance: 172.0
click form "Shipment 57007483 New Details Rates Documents Notes Tracking Activity Related O…"
drag, startPoint x: 962, startPoint y: 401, endPoint x: 671, endPoint y: 399, distance: 291.0
click div "Address [STREET_ADDRESS],"
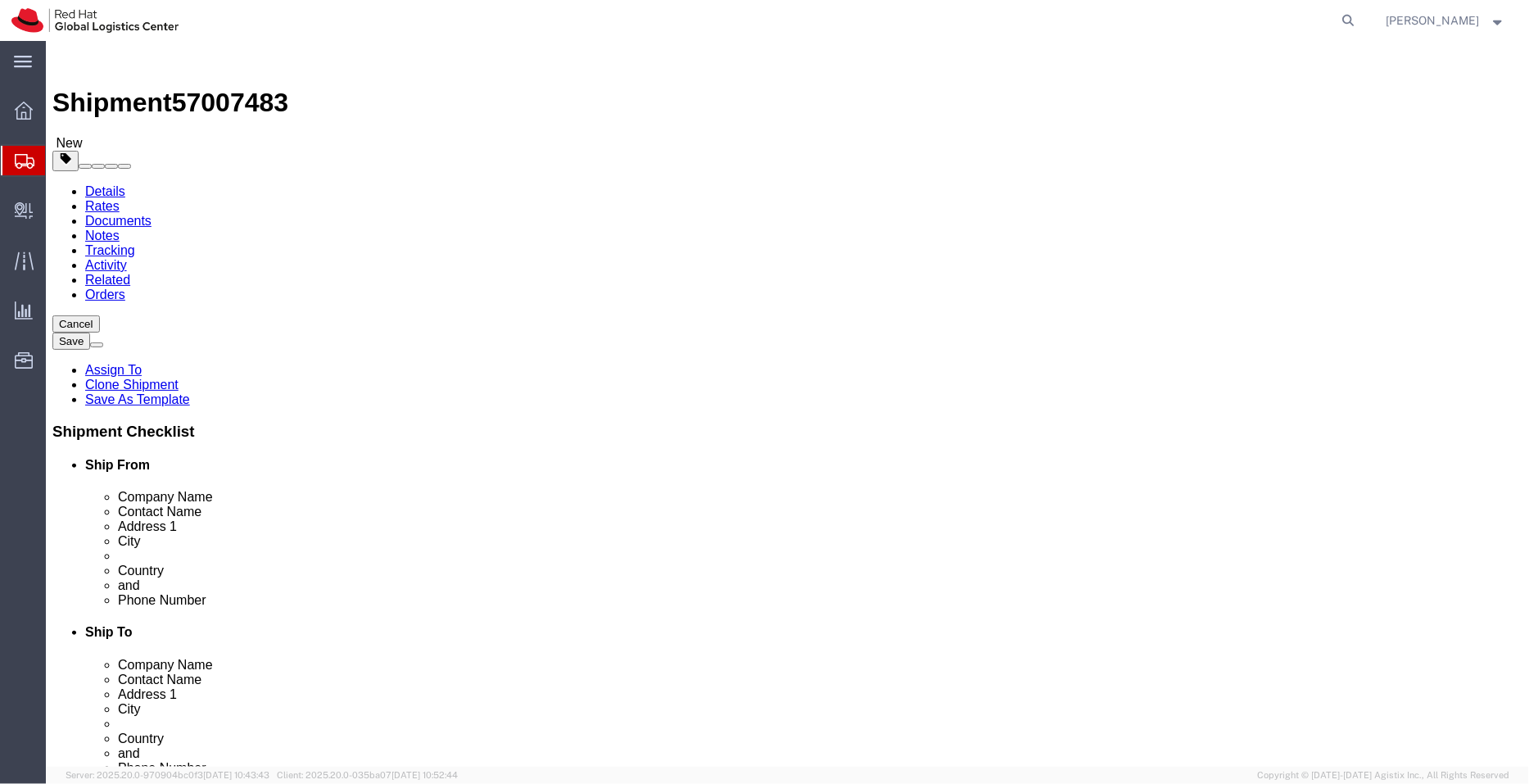
type input ", [GEOGRAPHIC_DATA],"
click input "[STREET_ADDRESS]"
paste input "[STREET_ADDRESS]"
type input "[STREET_ADDRESS]"
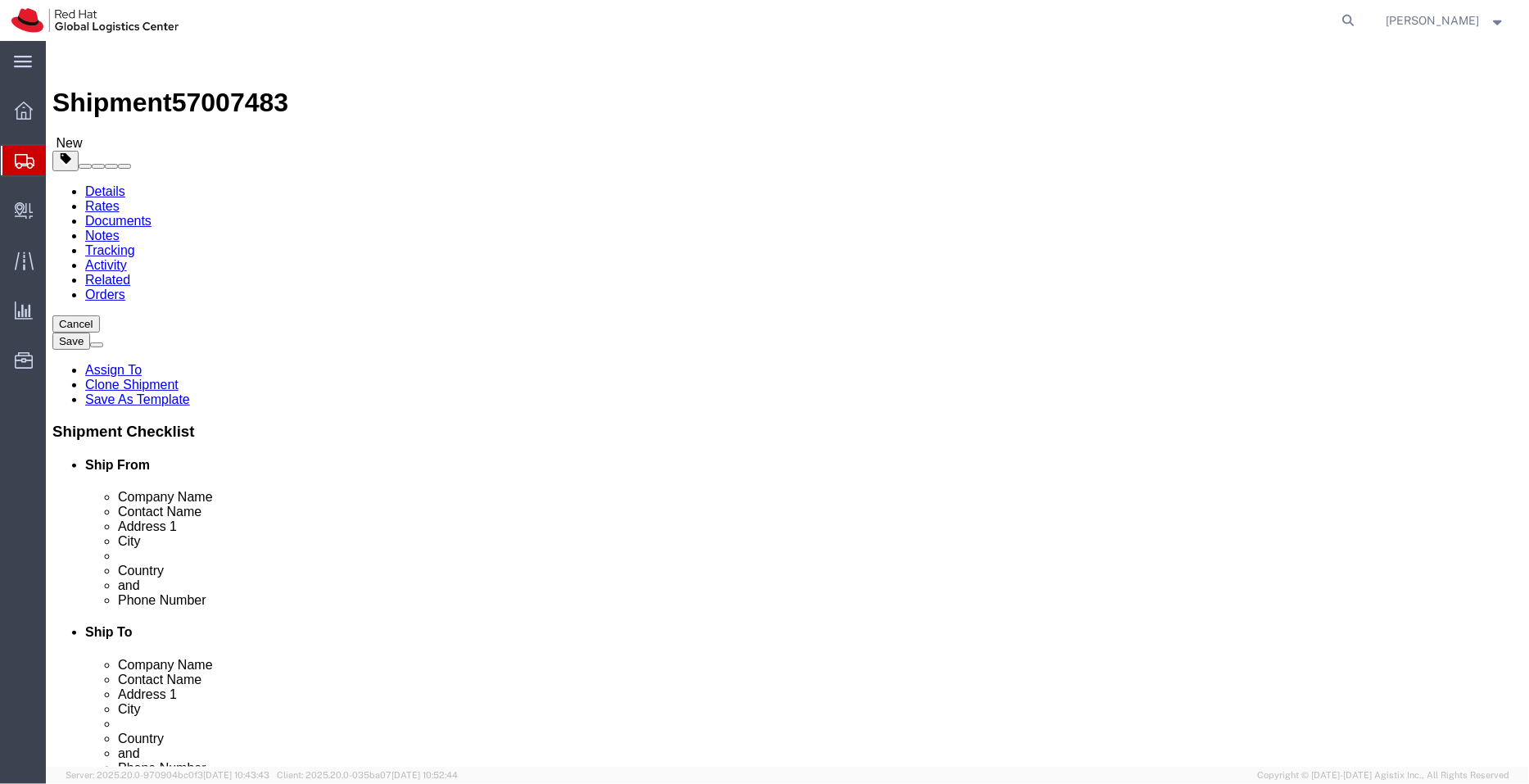
select select
click input ", [GEOGRAPHIC_DATA],"
type input "Songshan District,"
drag, startPoint x: 842, startPoint y: 309, endPoint x: 781, endPoint y: 307, distance: 61.0
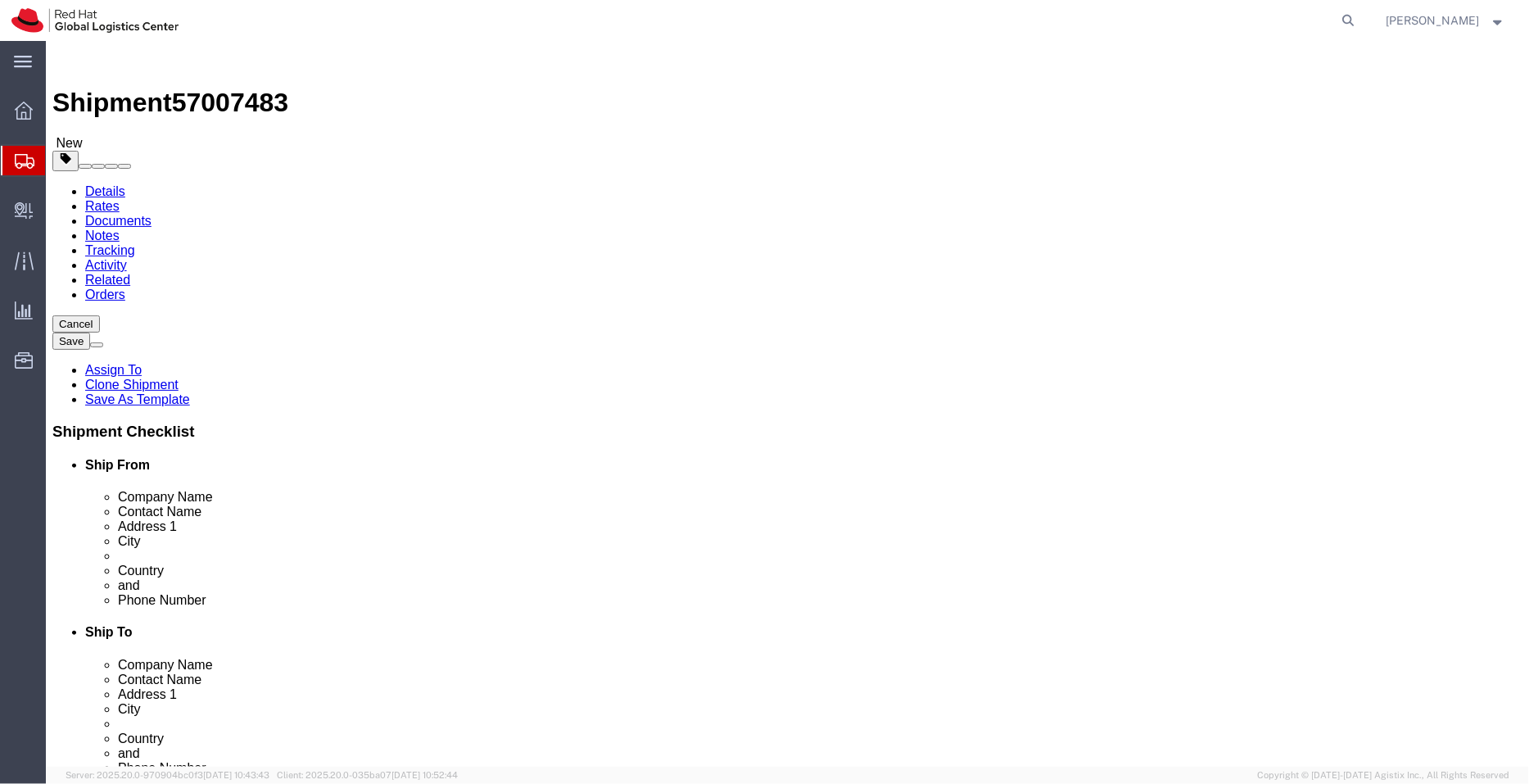
click div "怡康軟體/ Yikang Software"
drag, startPoint x: 941, startPoint y: 308, endPoint x: 847, endPoint y: 306, distance: 94.0
click input "怡康軟體/ Yikang Software"
drag, startPoint x: 224, startPoint y: 23, endPoint x: 140, endPoint y: 23, distance: 84.0
click div "Shipment 57007483 New"
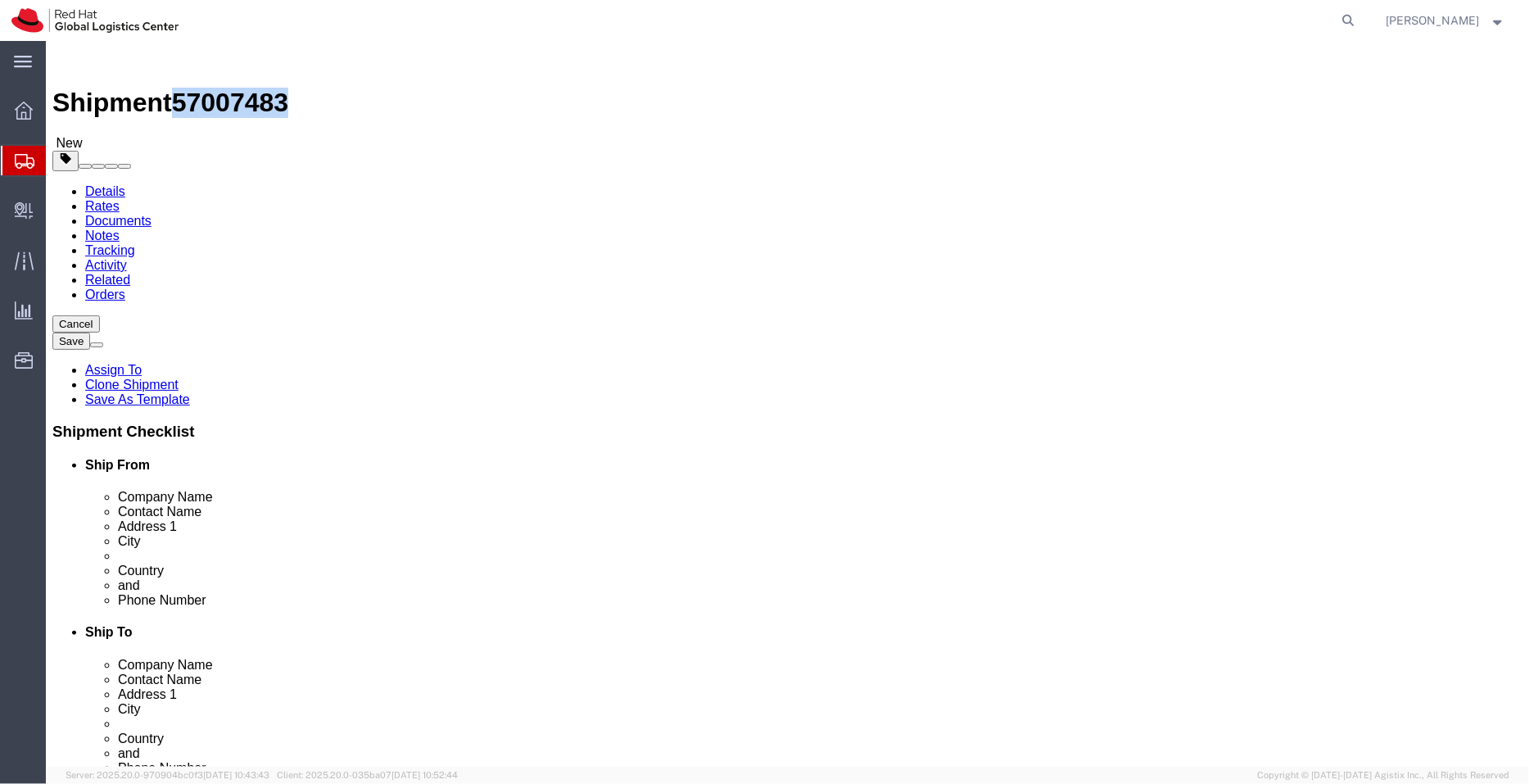
copy span "57007483"
click link "Package Information"
click dd "4000.00 TWD"
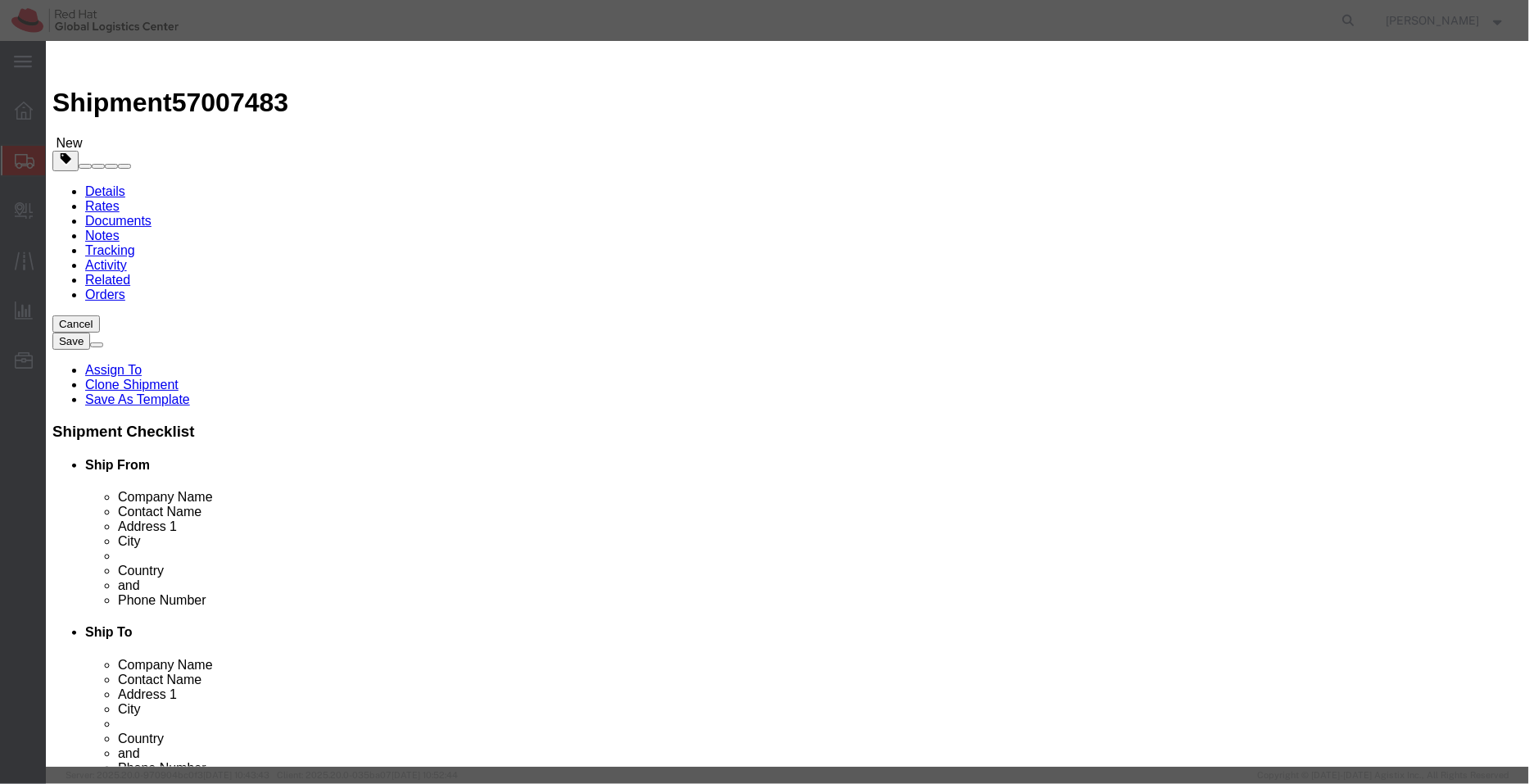
click button "Save & Close"
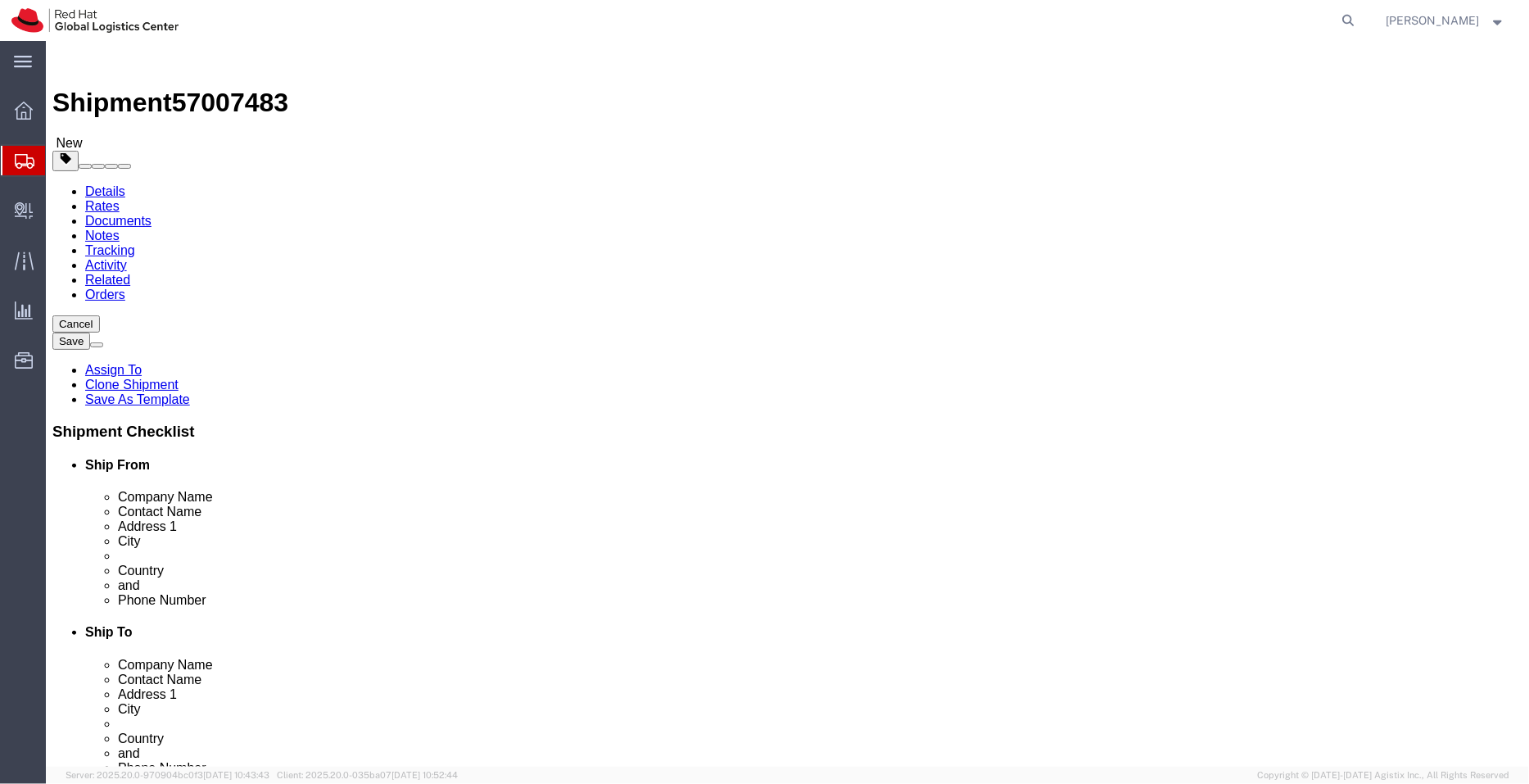
click icon
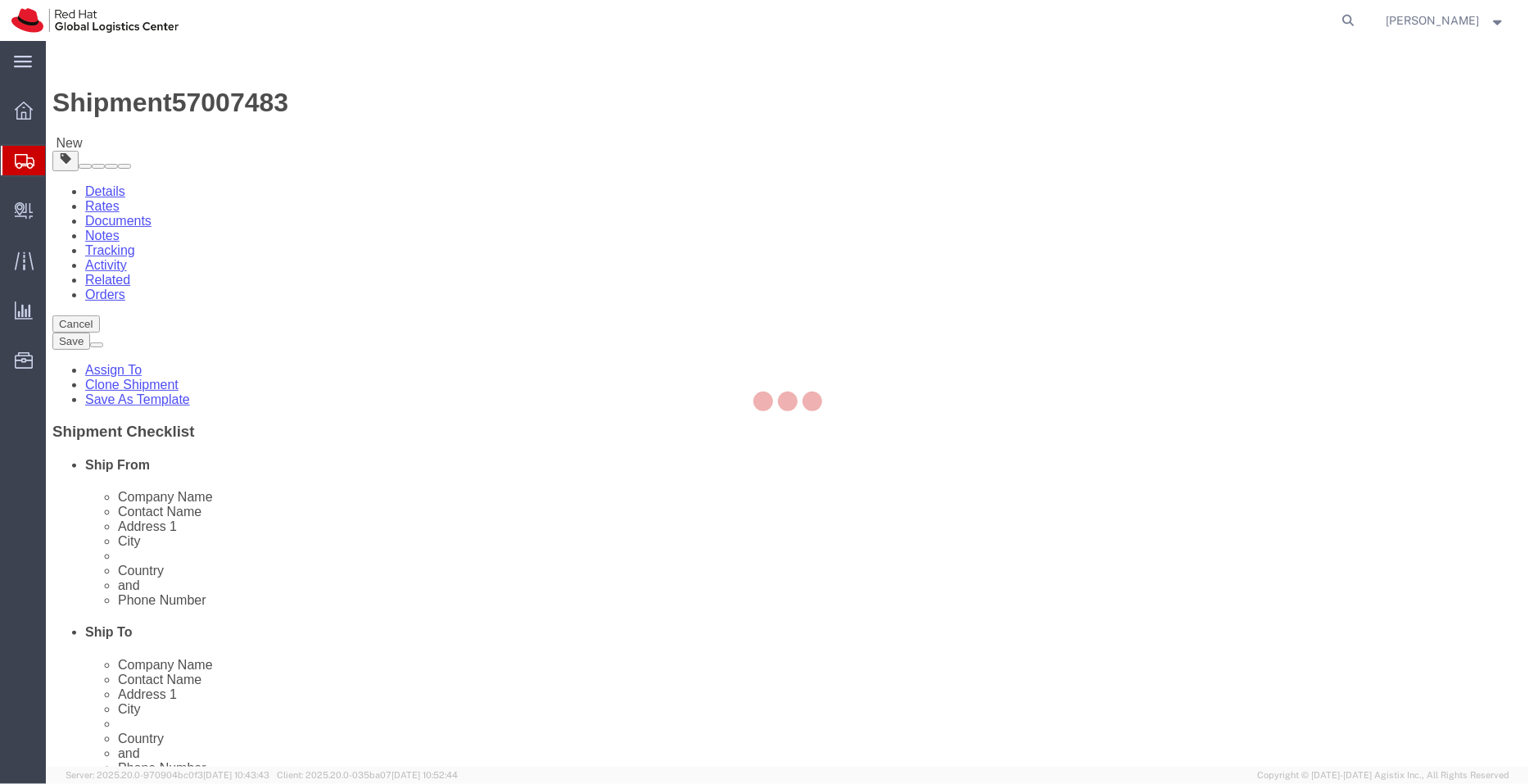
select select "COSTCENTER"
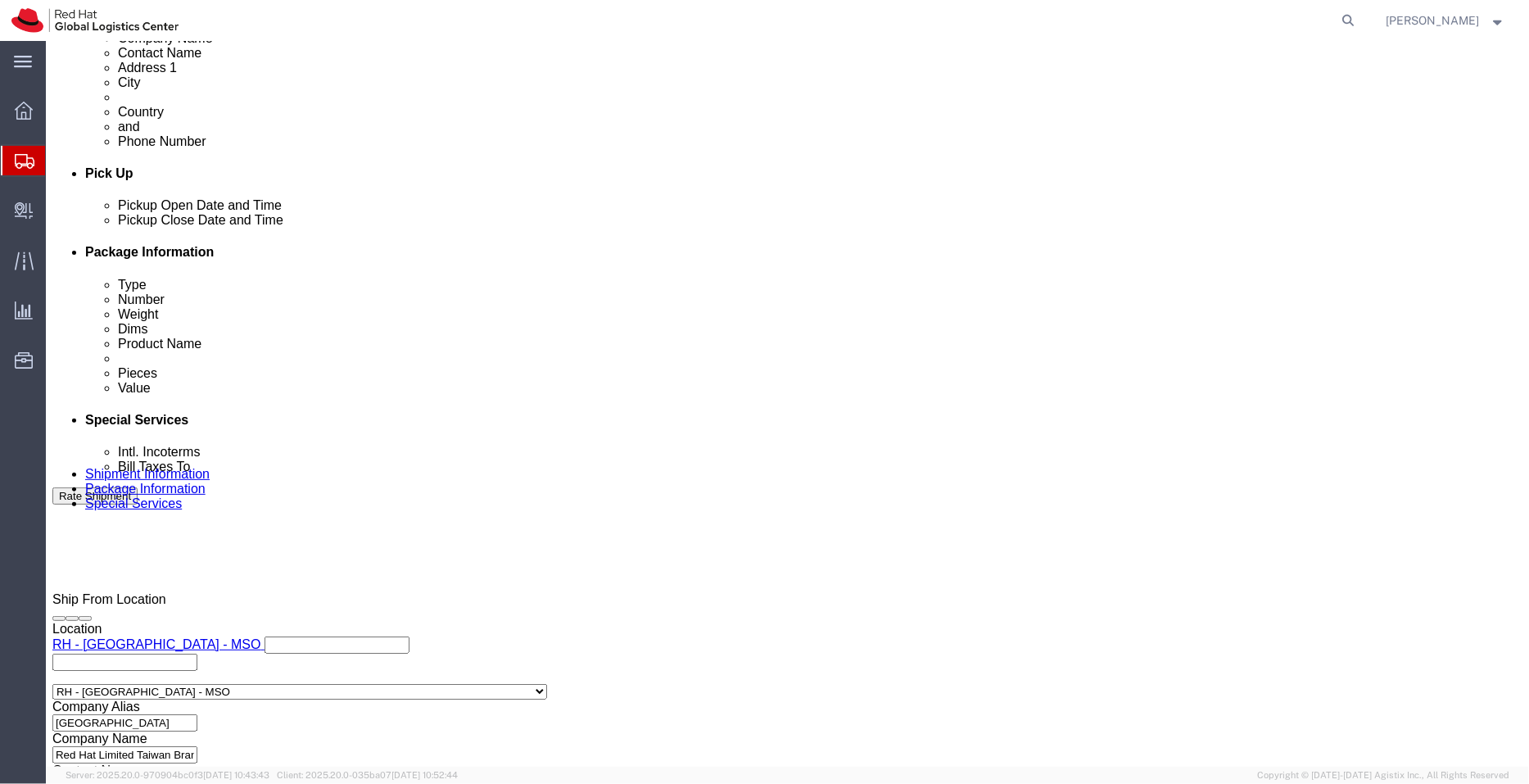
scroll to position [628, 0]
click input "text"
type input "[EMAIL_ADDRESS][DOMAIN_NAME]"
click textarea
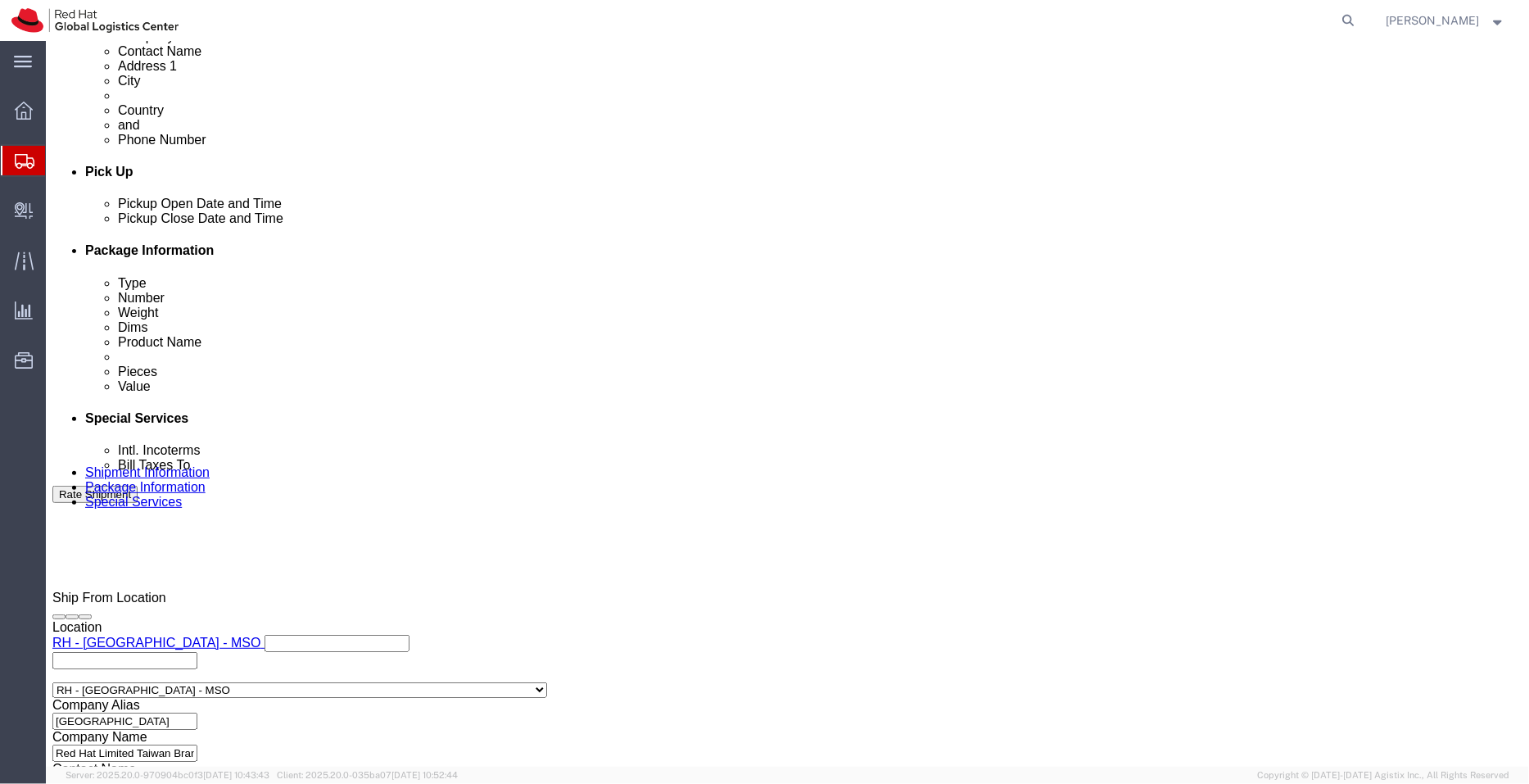
type textarea "Notebooks"
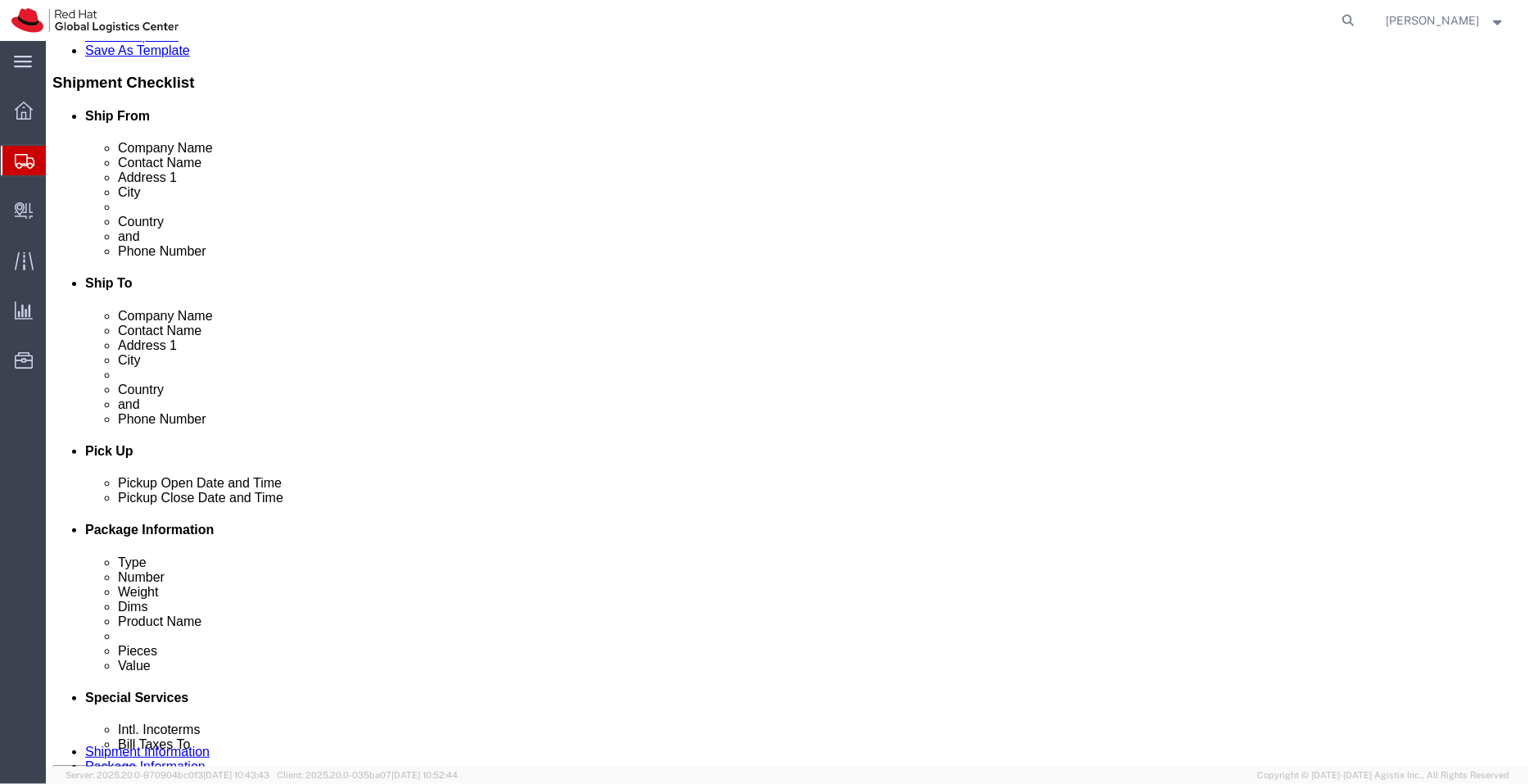
scroll to position [346, 0]
click link "Documents"
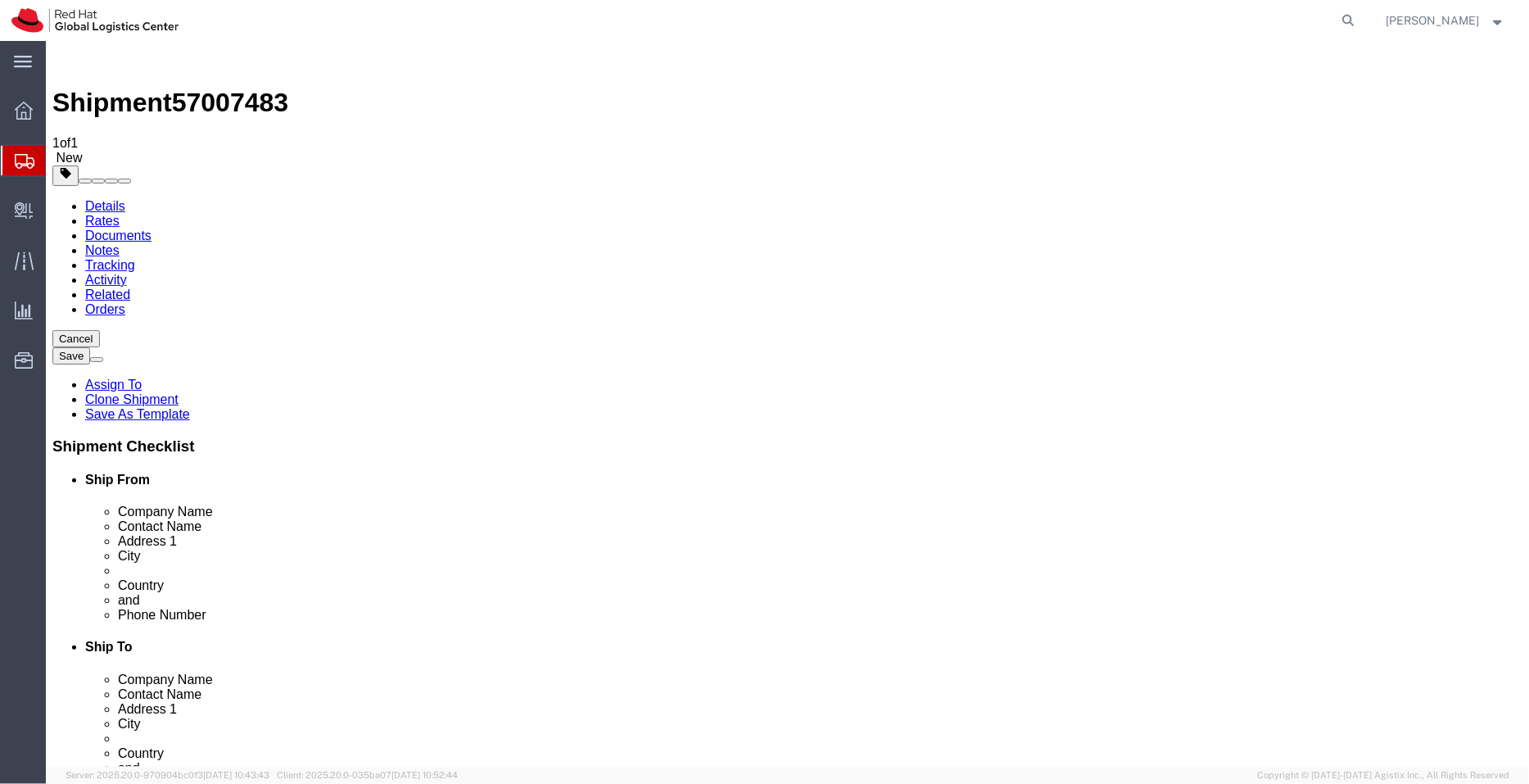
click at [94, 199] on link "Details" at bounding box center [104, 205] width 40 height 14
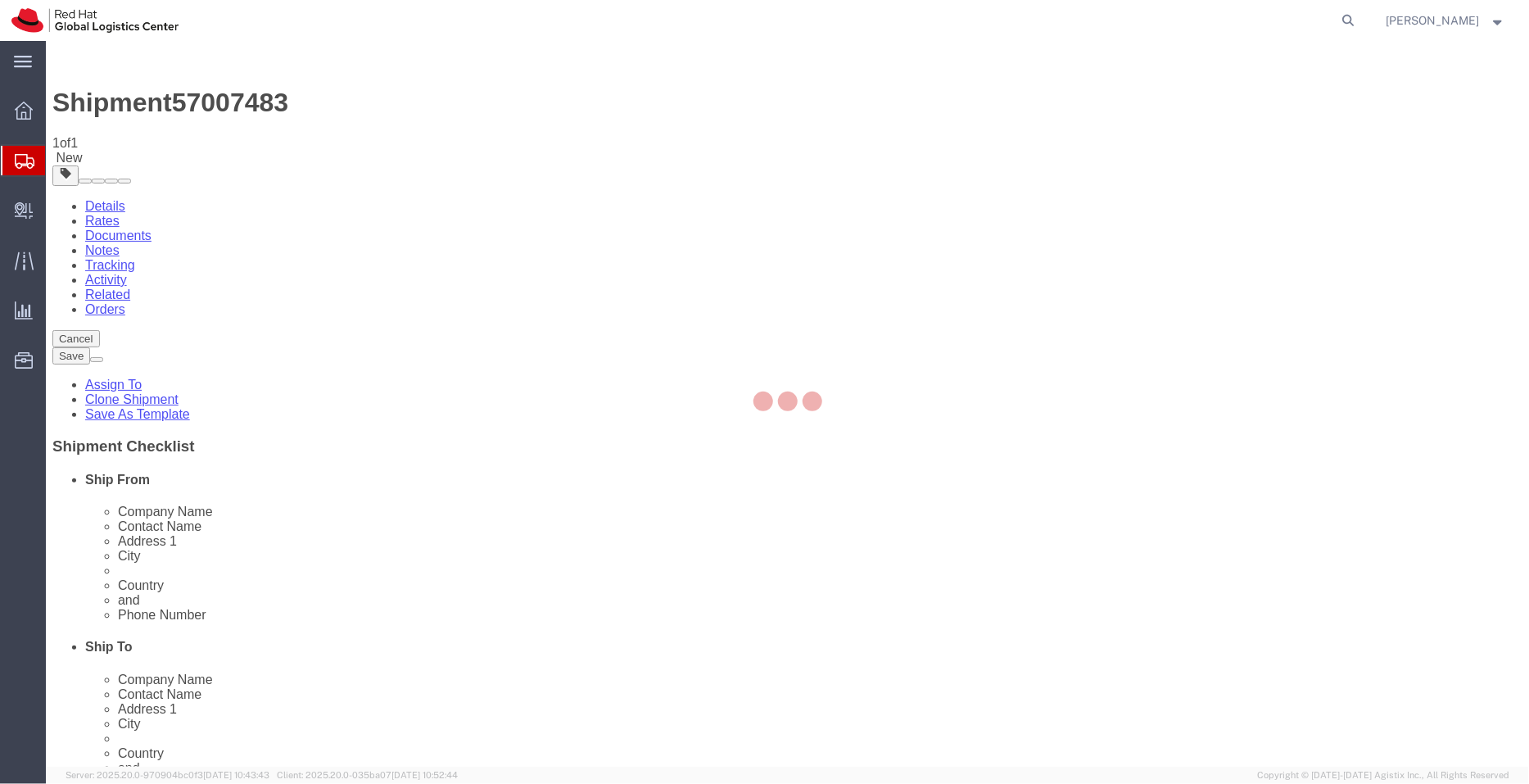
select select "38032"
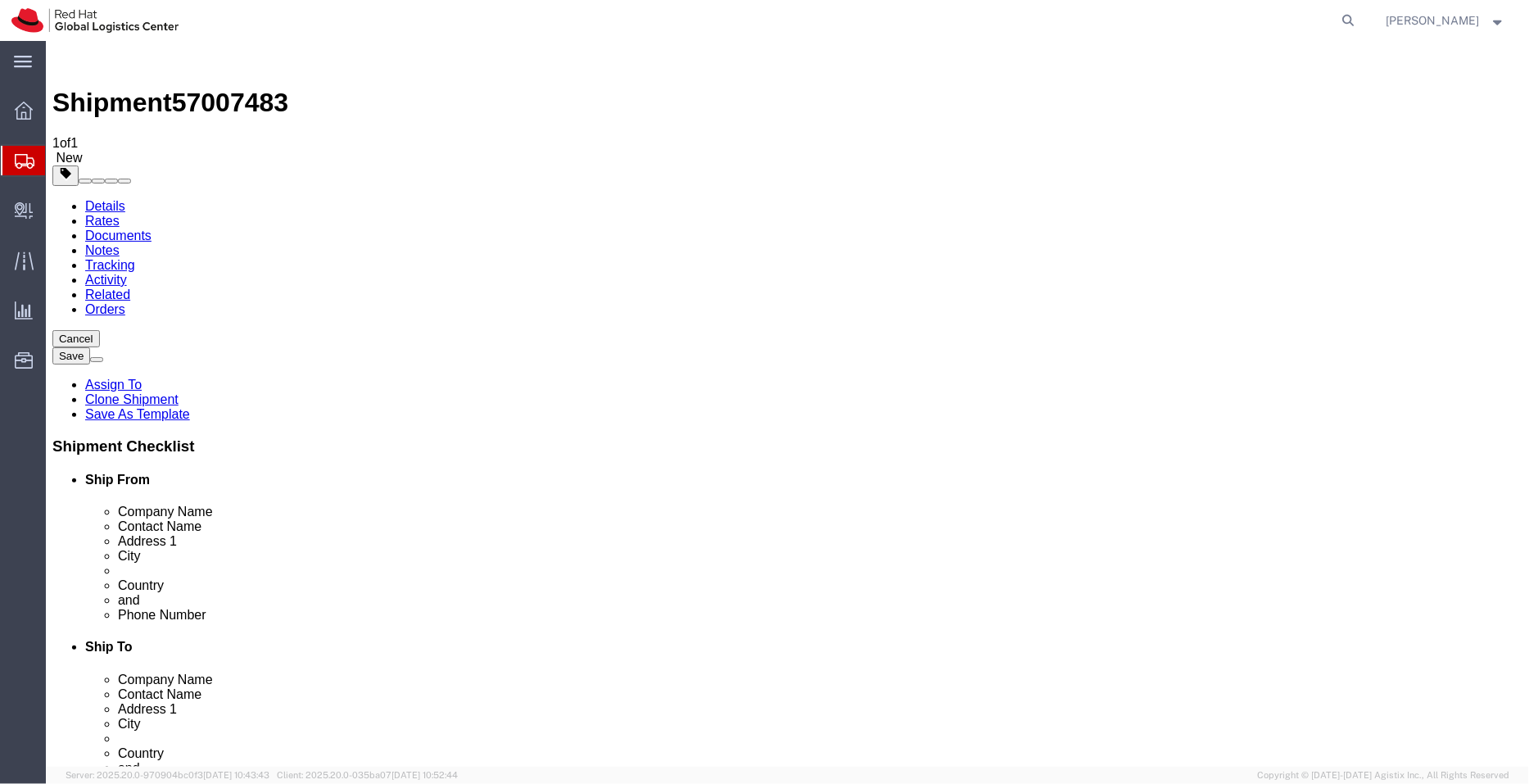
click icon
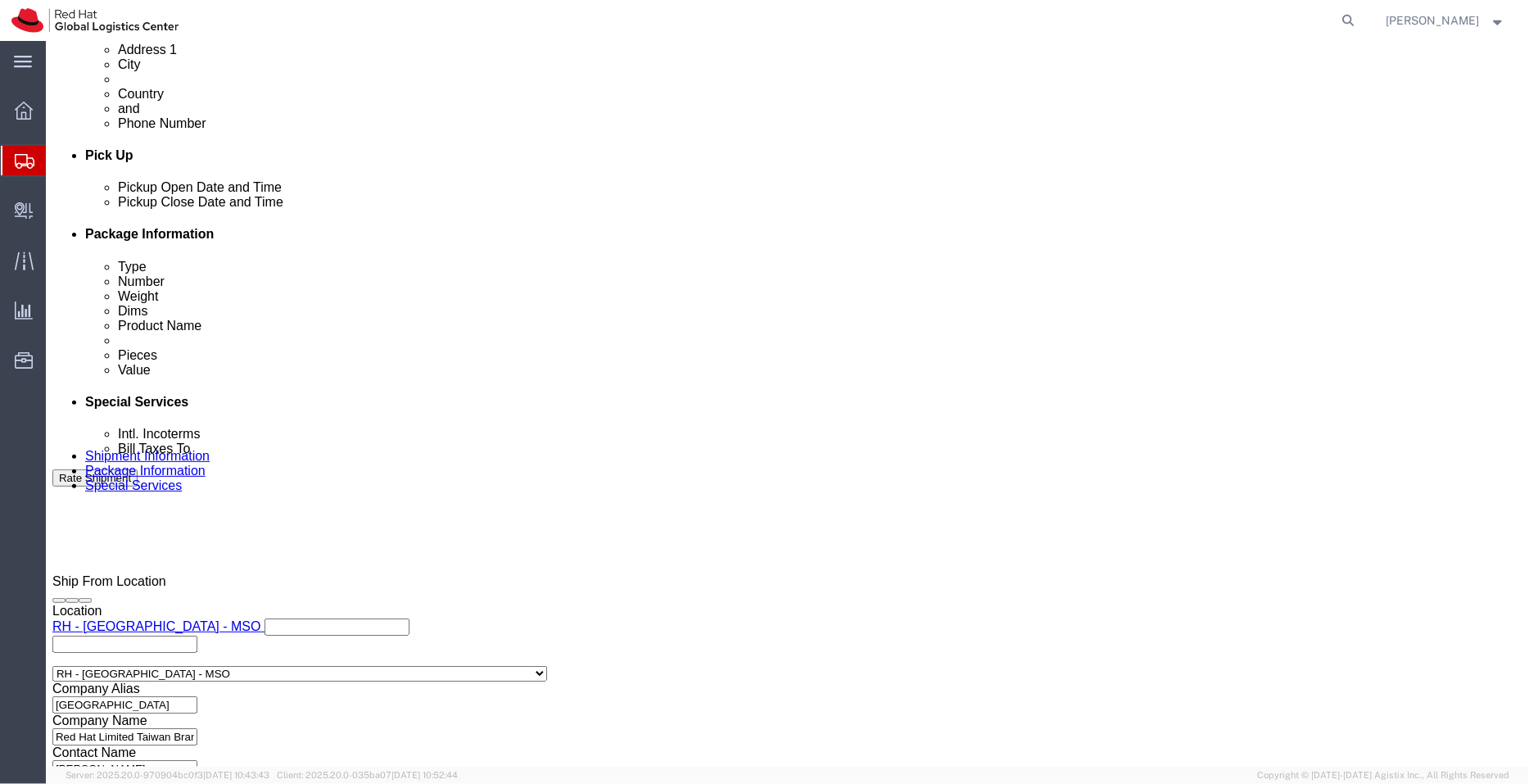
scroll to position [715, 0]
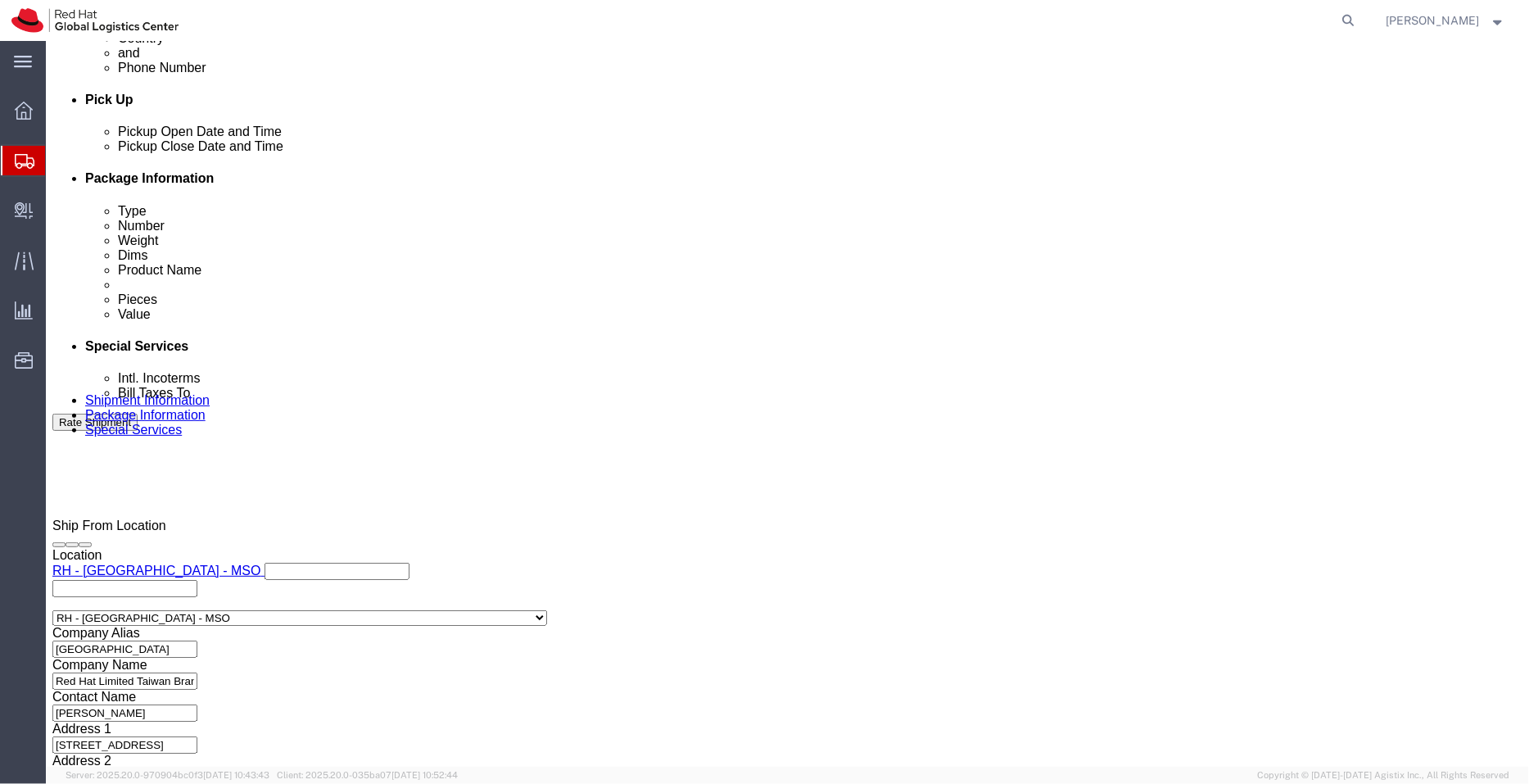
click button "Rate Shipment"
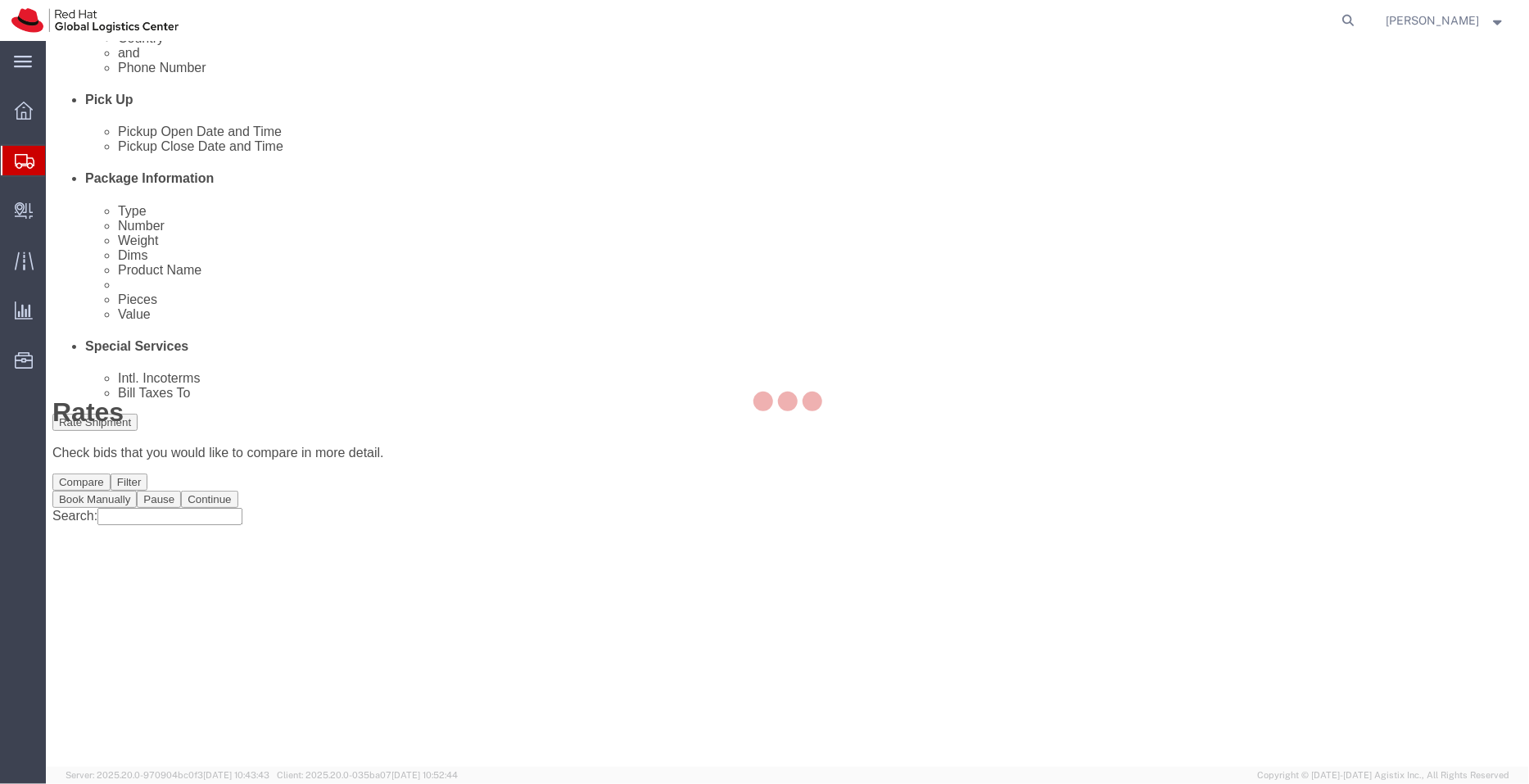
scroll to position [0, 0]
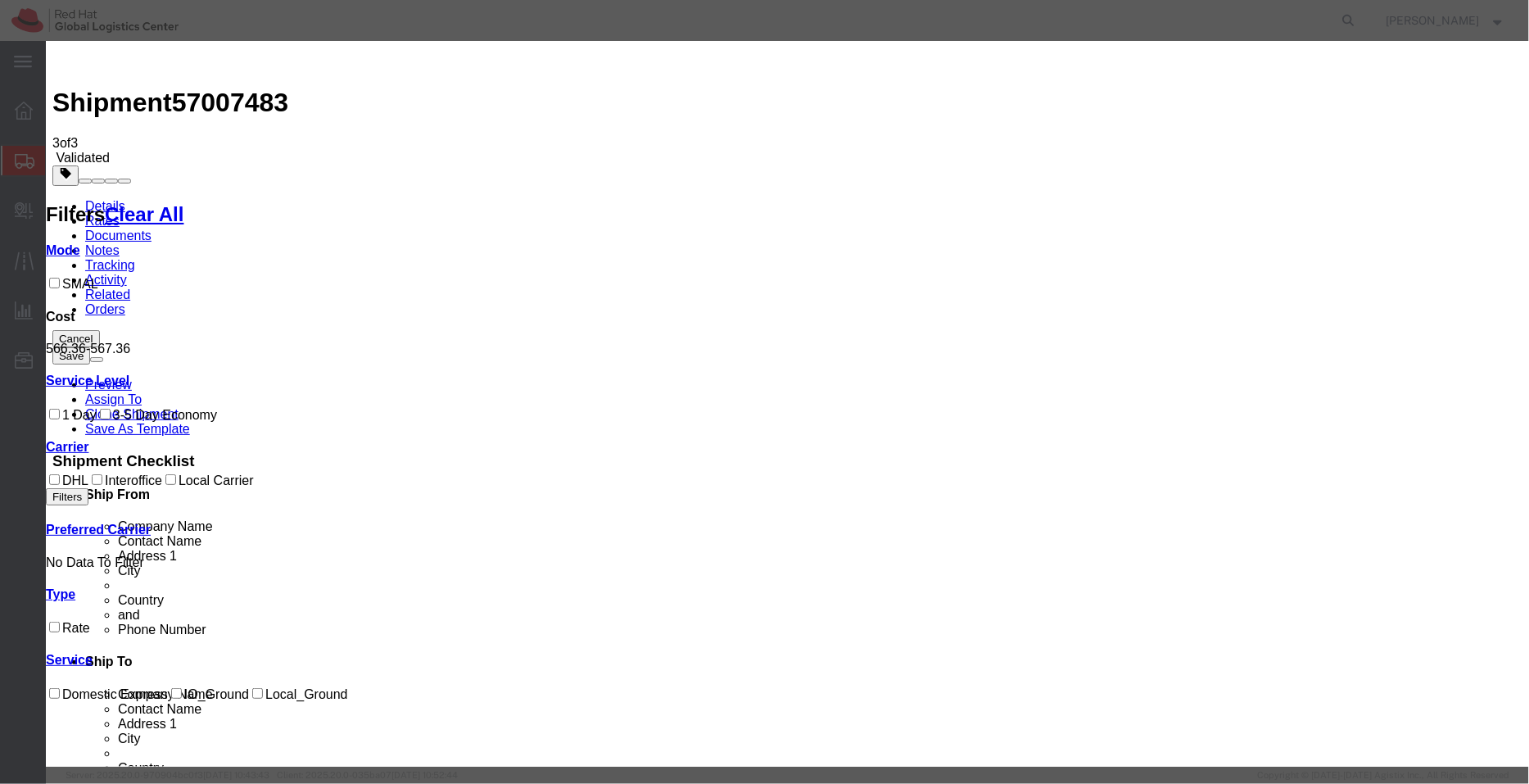
select select "20953"
select select "40182"
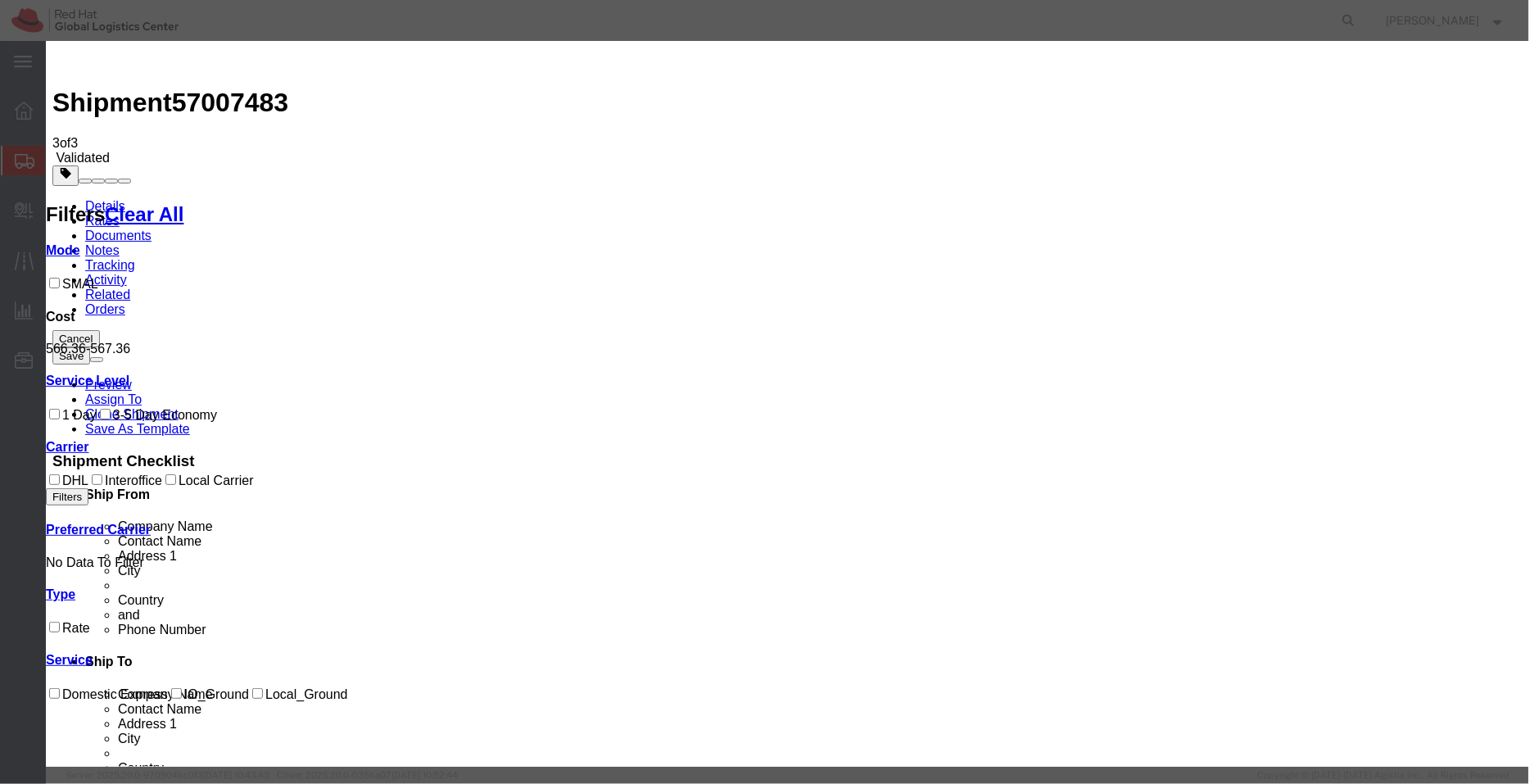
checkbox input "true"
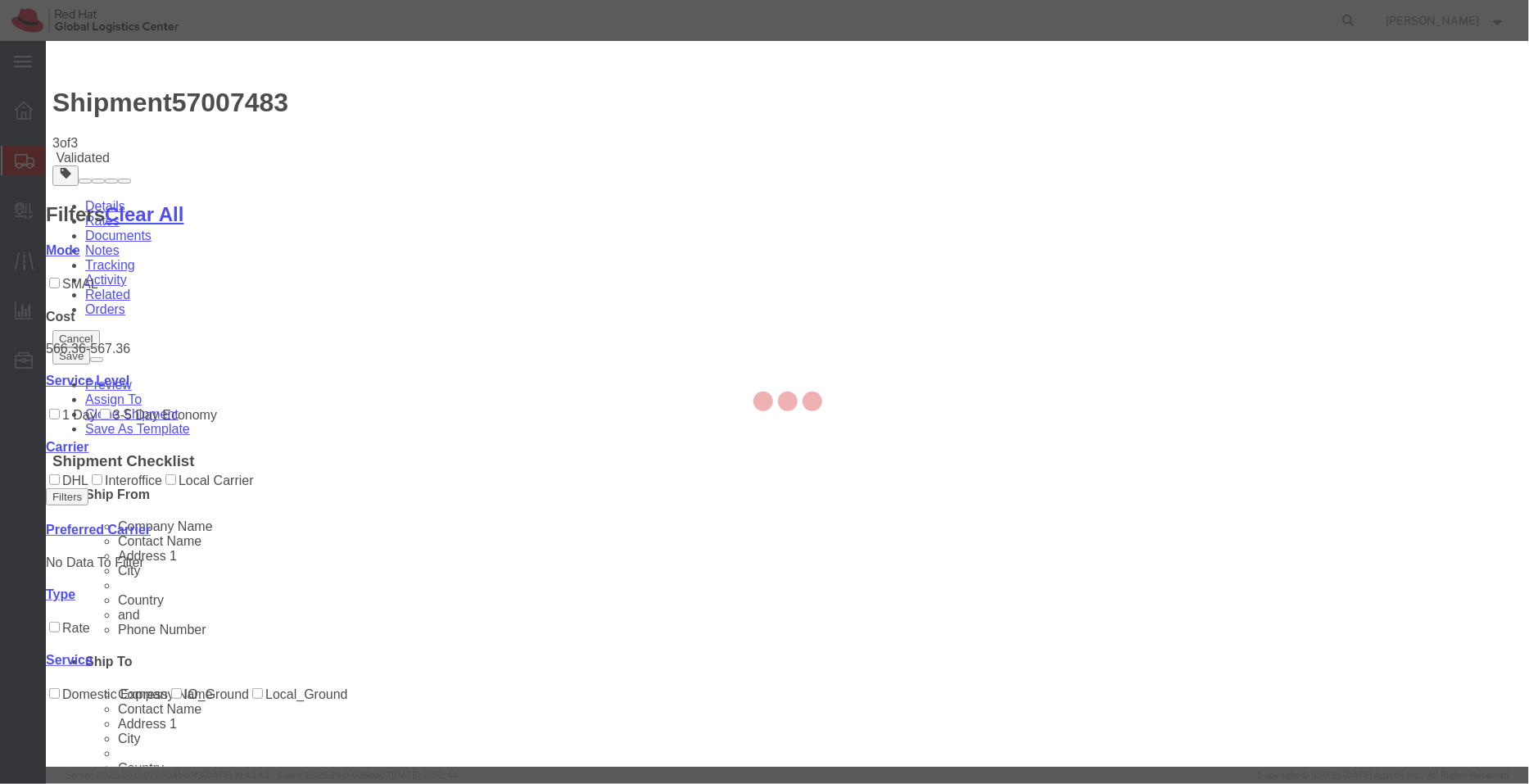
type input "[PERSON_NAME]"
type input "912066817076"
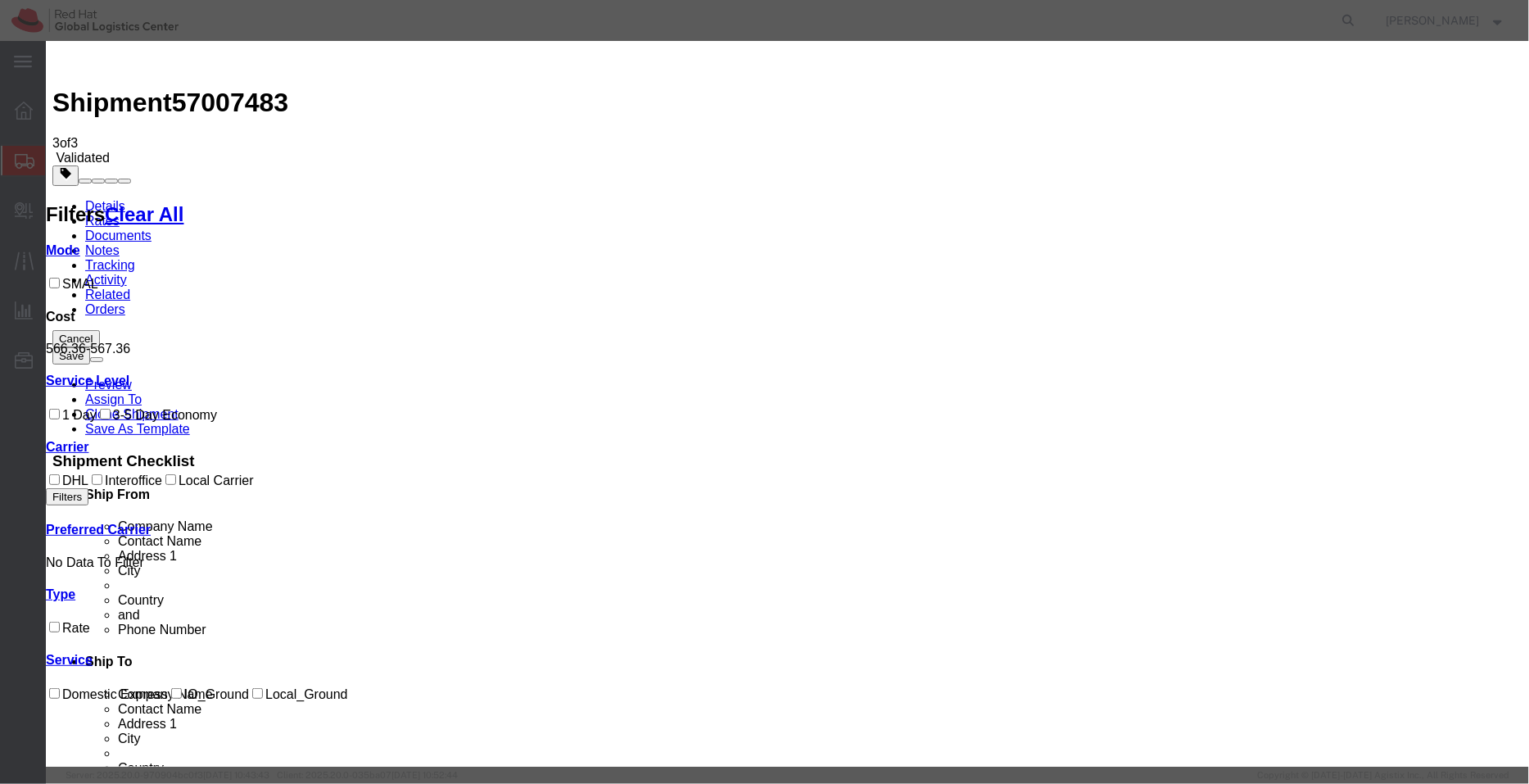
paste input "3014966000"
type input "3014966000"
select select "1500"
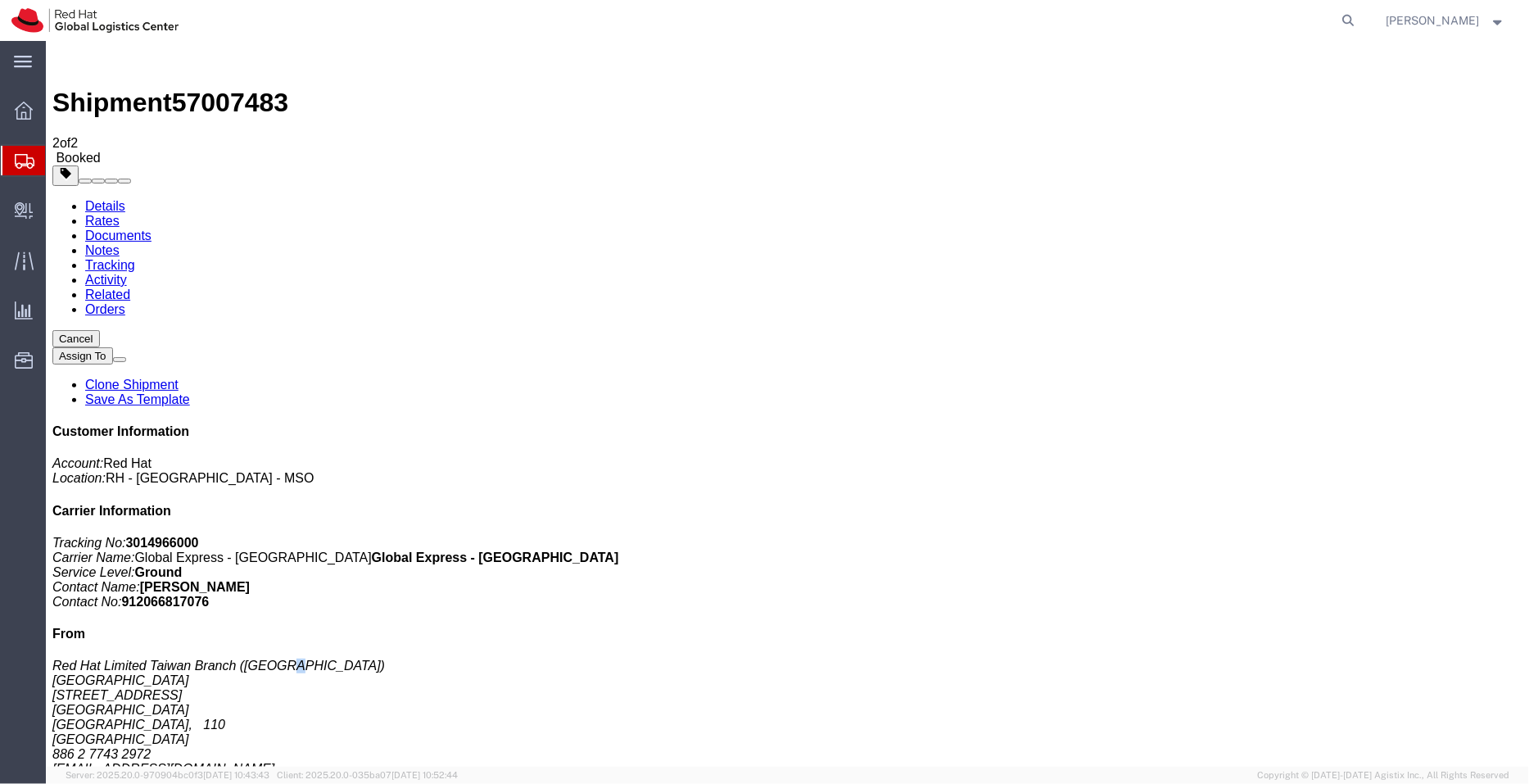
click at [1435, 658] on address "Red Hat Limited Taiwan Branch ([GEOGRAPHIC_DATA]) [STREET_ADDRESS] [GEOGRAPHIC_…" at bounding box center [787, 716] width 1471 height 118
drag, startPoint x: 1396, startPoint y: 373, endPoint x: 1436, endPoint y: 374, distance: 40.0
click at [1436, 658] on address "Red Hat Limited Taiwan Branch ([GEOGRAPHIC_DATA]) [STREET_ADDRESS] [GEOGRAPHIC_…" at bounding box center [787, 716] width 1471 height 118
copy address "[GEOGRAPHIC_DATA]"
drag, startPoint x: 1443, startPoint y: 541, endPoint x: 1418, endPoint y: 547, distance: 25.7
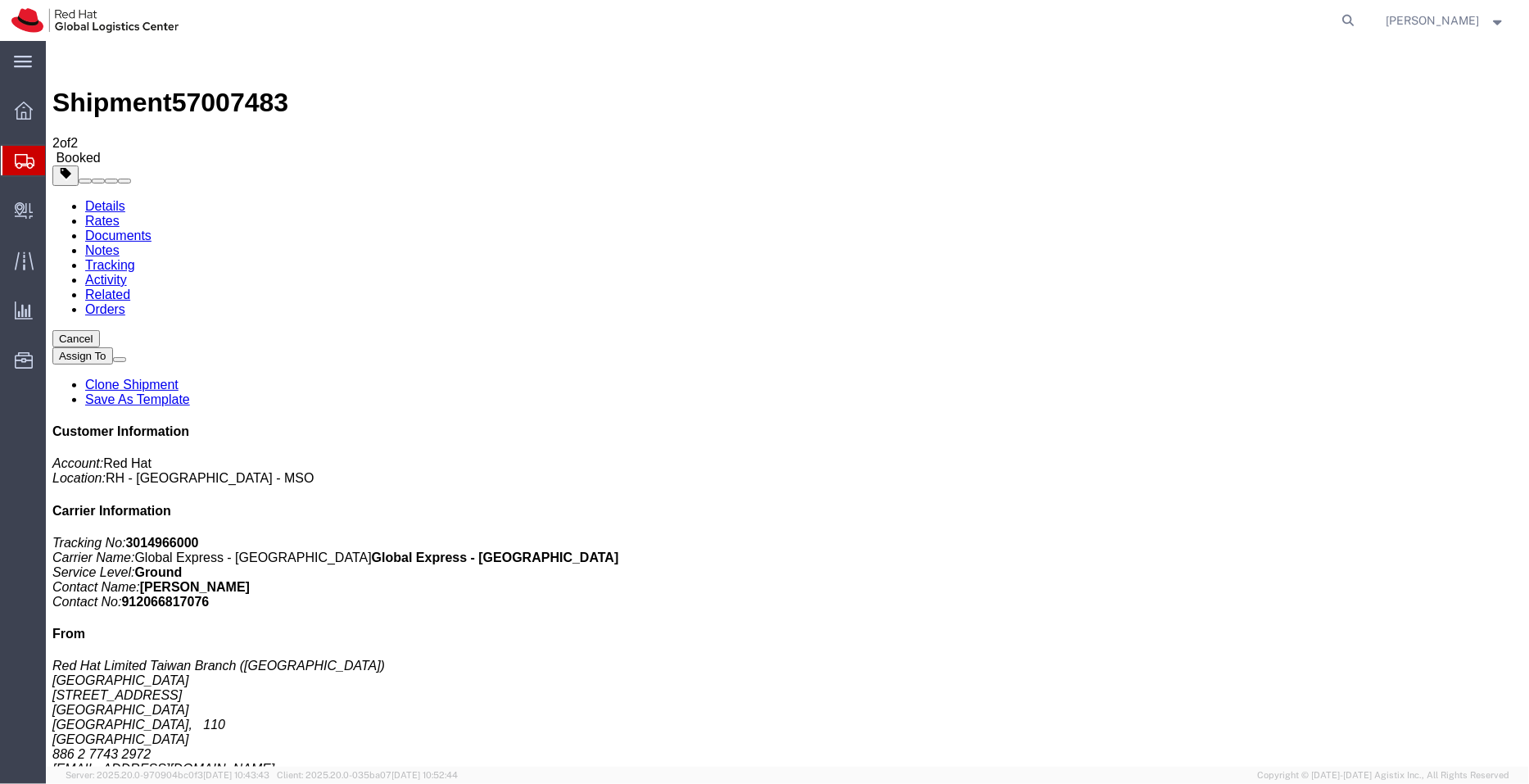
drag, startPoint x: 1410, startPoint y: 541, endPoint x: 1430, endPoint y: 543, distance: 20.1
drag, startPoint x: 1368, startPoint y: 544, endPoint x: 1285, endPoint y: 543, distance: 83.0
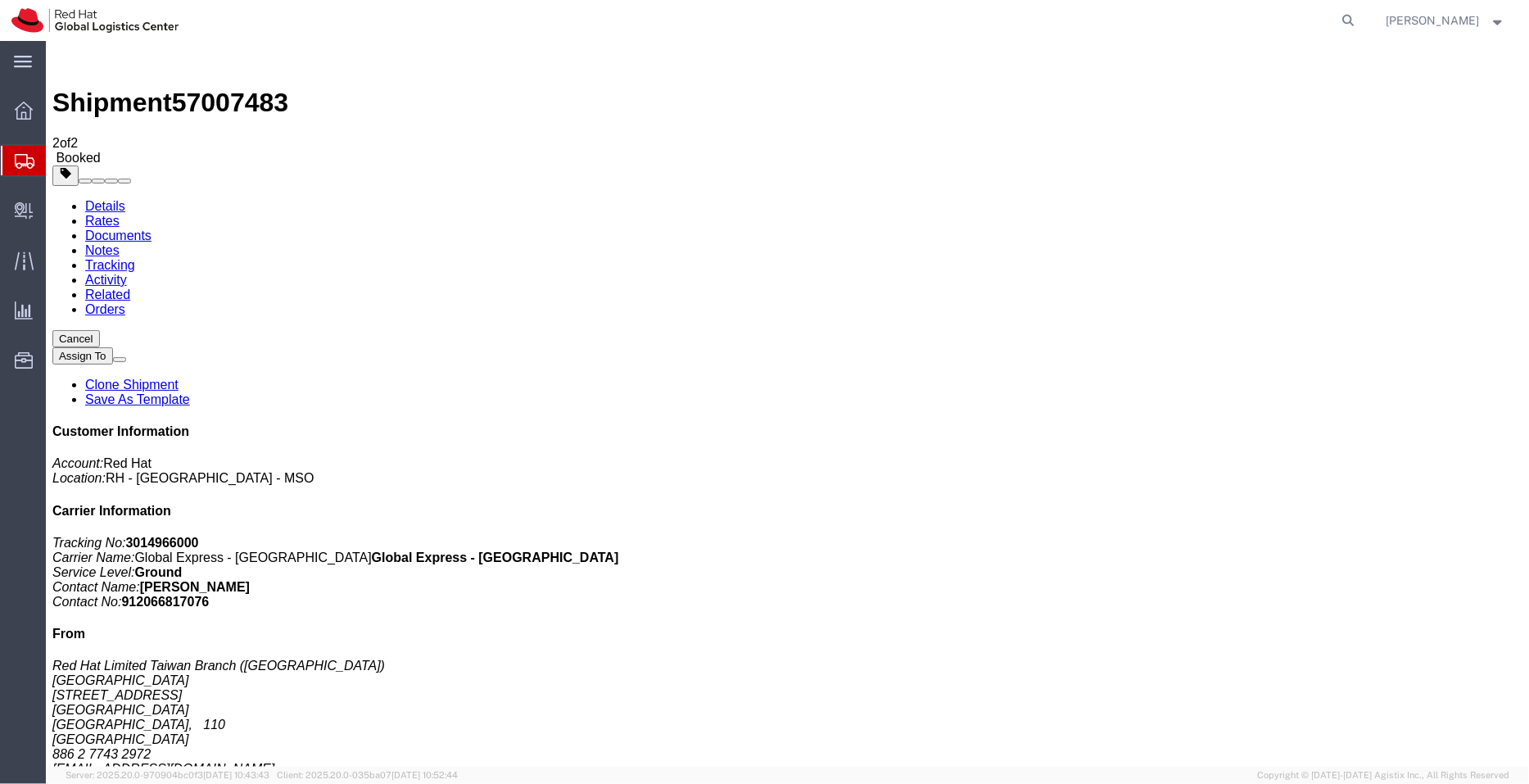
copy address "Yikang Software"
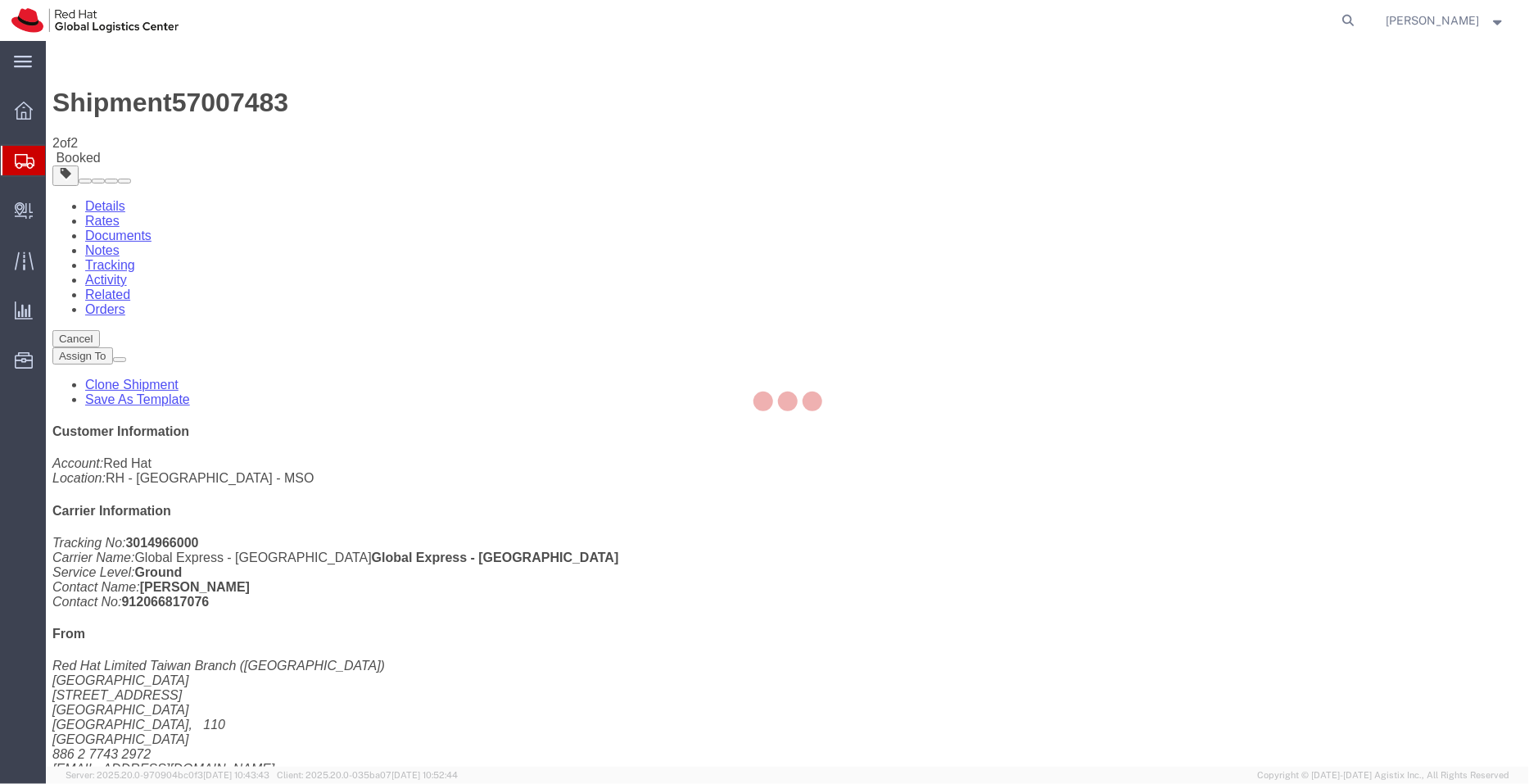
checkbox input "true"
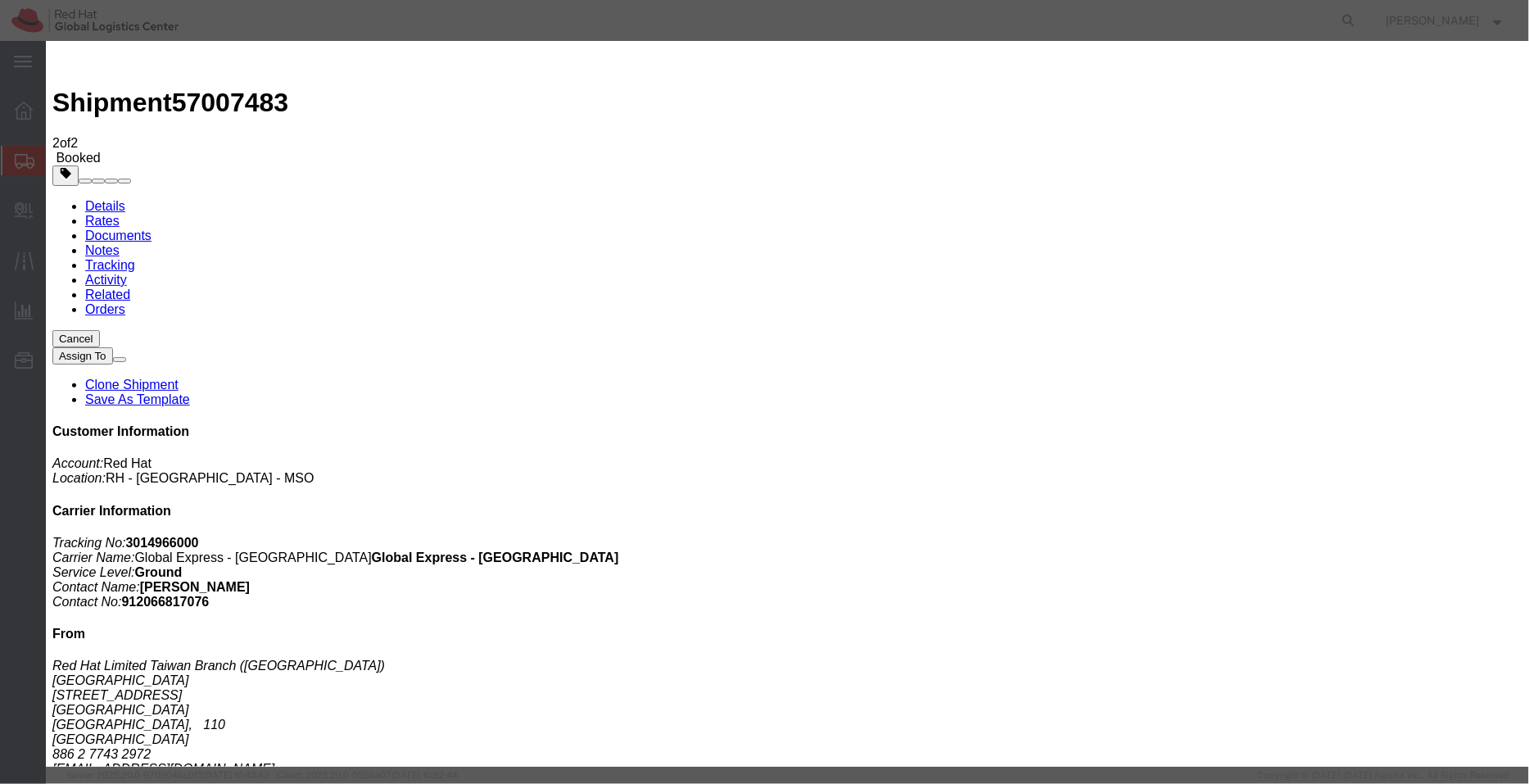
paste textarea "Hi [PERSON_NAME], please find attached shipping label for the shipment to Yikan…"
type textarea "Hi [PERSON_NAME], please find attached shipping label for the shipment to Yikan…"
type input "sku@"
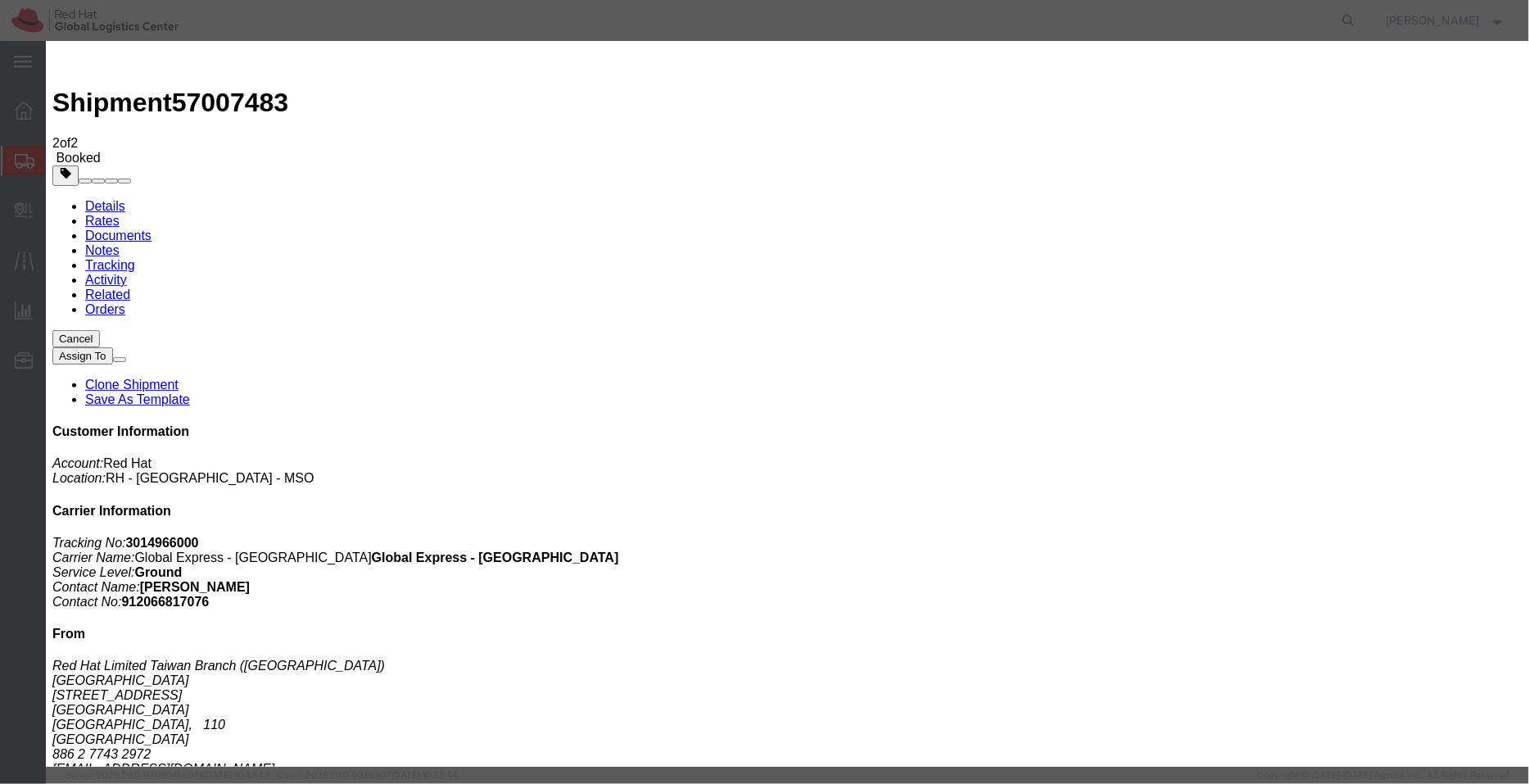
type input "[EMAIL_ADDRESS][DOMAIN_NAME]"
drag, startPoint x: 1026, startPoint y: 394, endPoint x: 1039, endPoint y: 419, distance: 28.2
type textarea "Hi [PERSON_NAME], please find attached shipping label for the shipment to Yikan…"
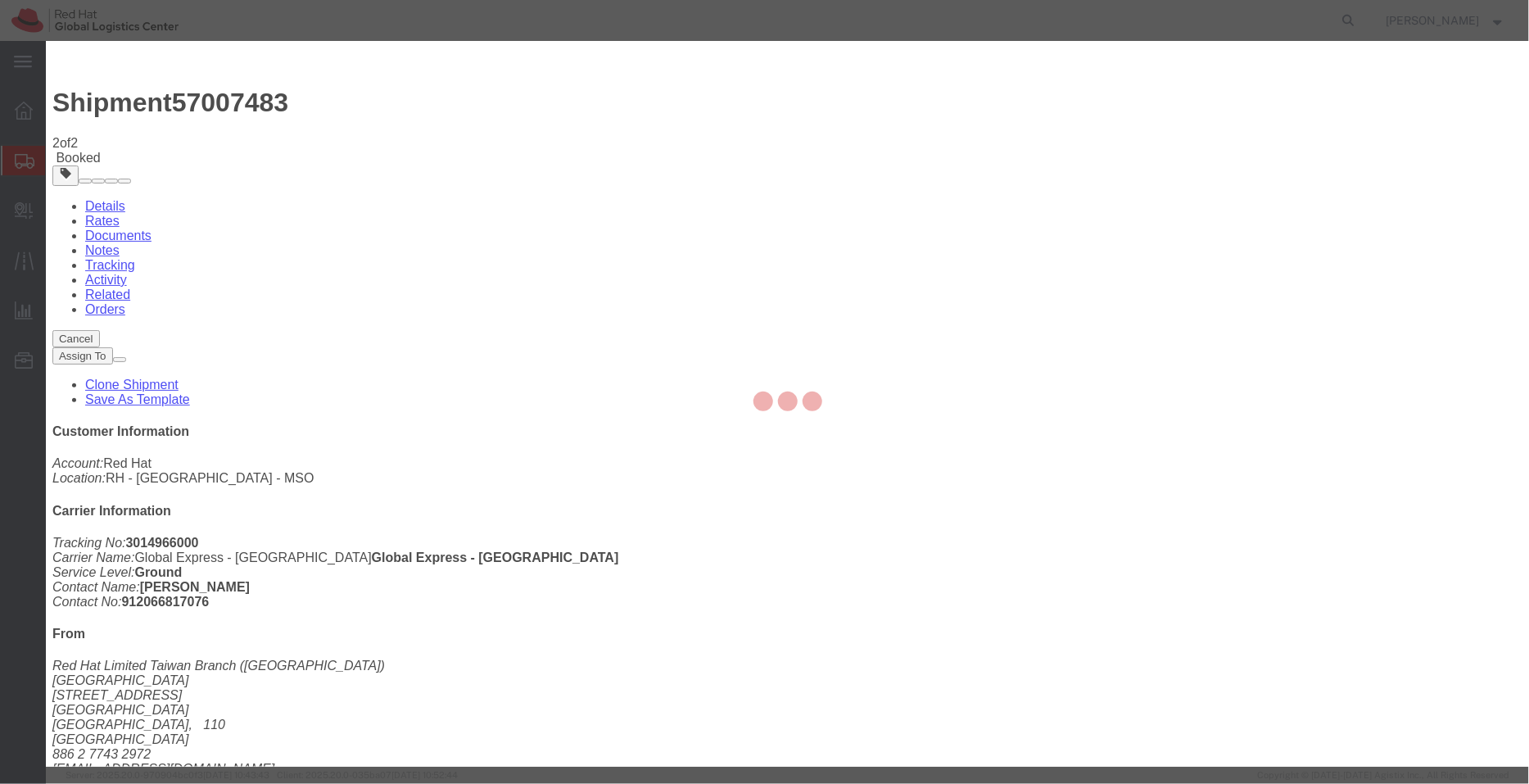
checkbox input "false"
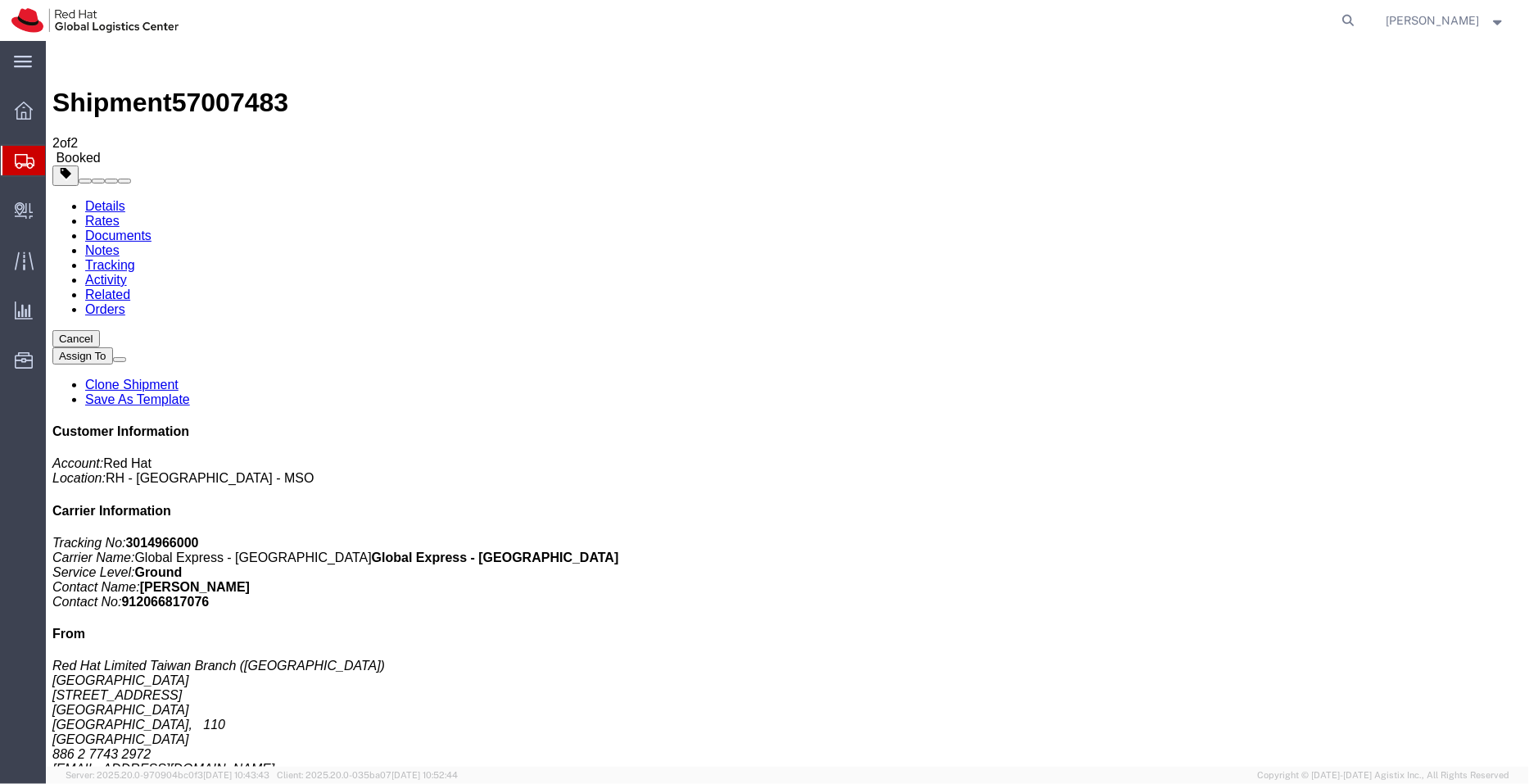
click at [0, 0] on span "Shipment Manager" at bounding box center [0, 0] width 0 height 0
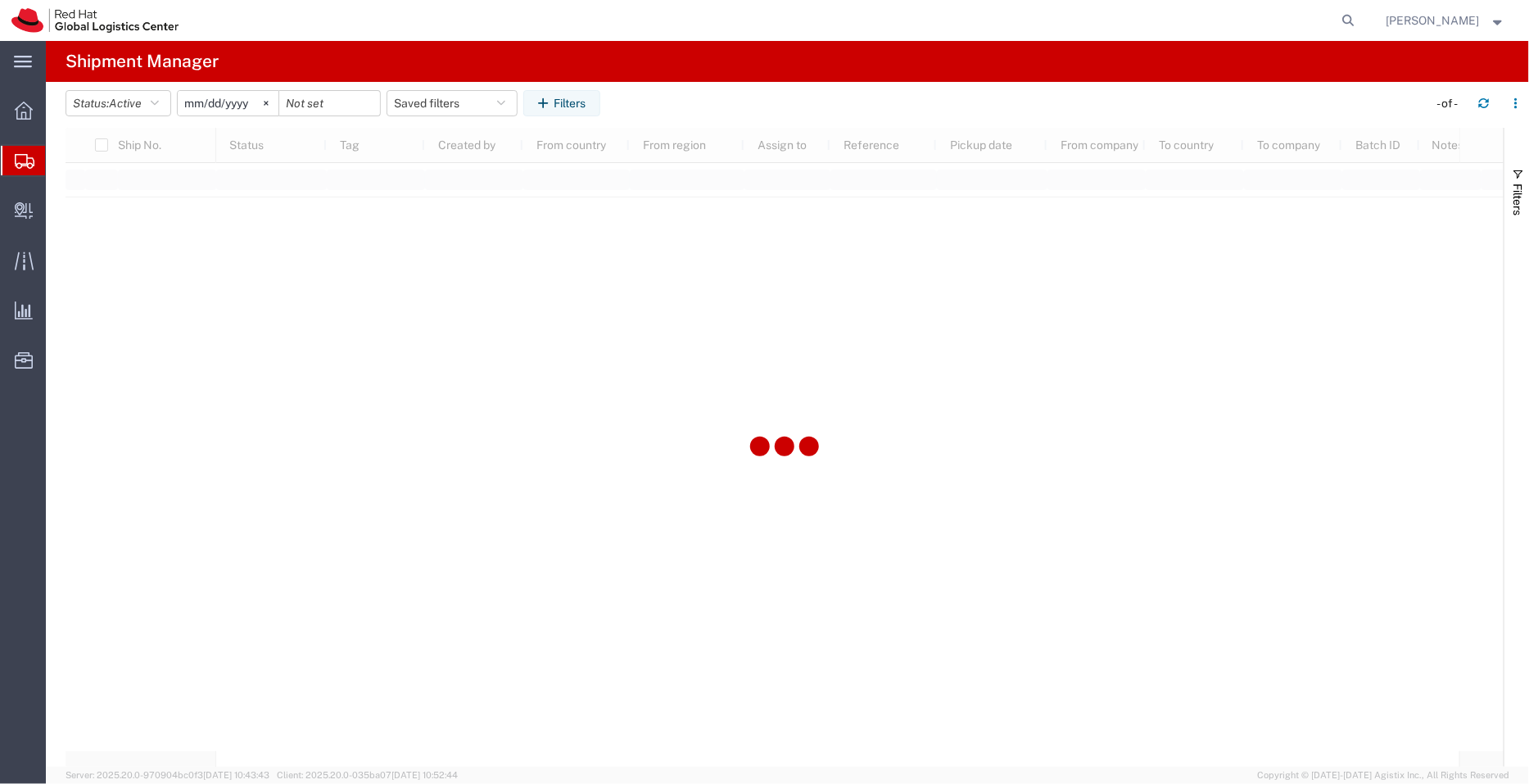
type input "[DATE]"
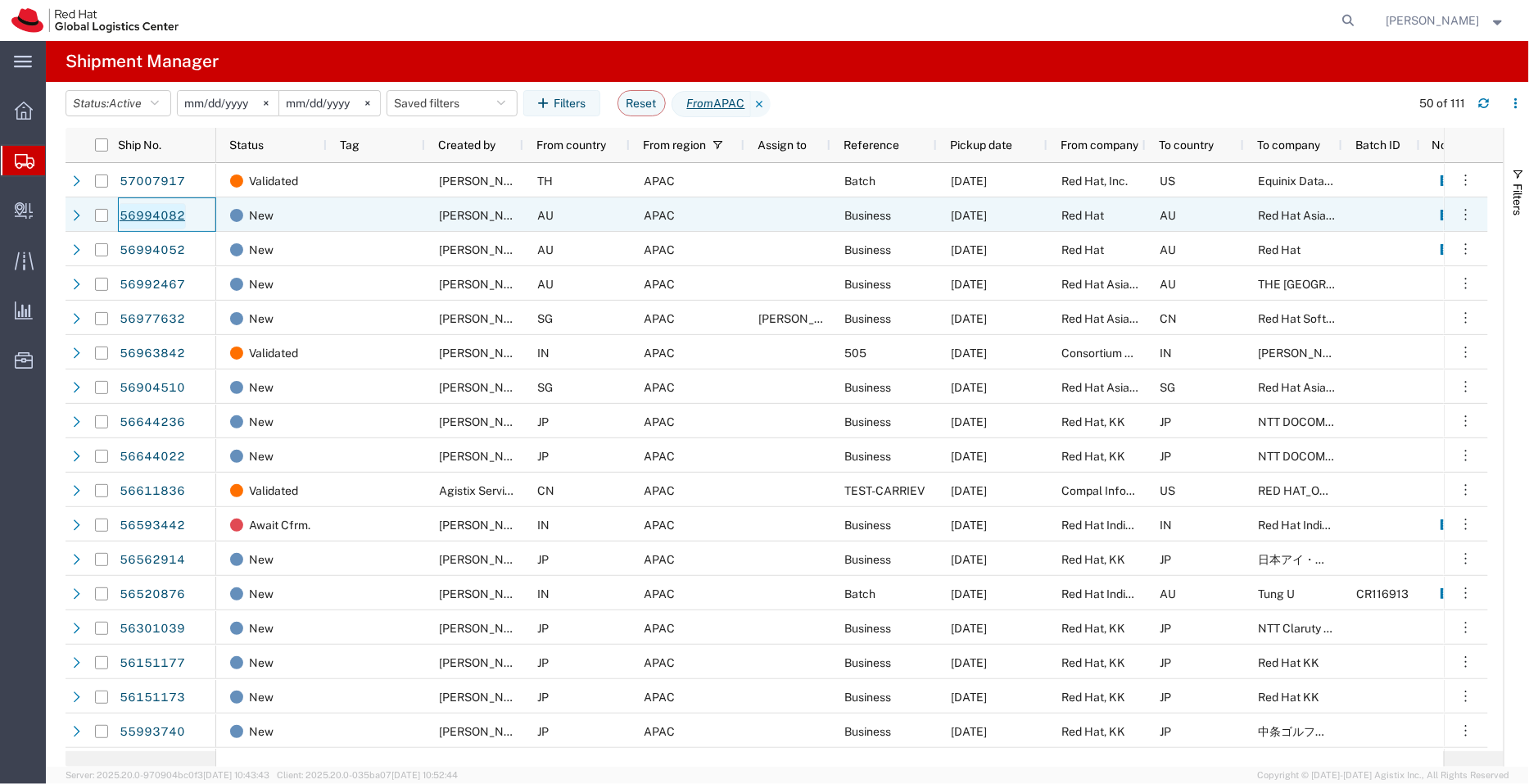
click at [156, 217] on link "56994082" at bounding box center [152, 216] width 68 height 26
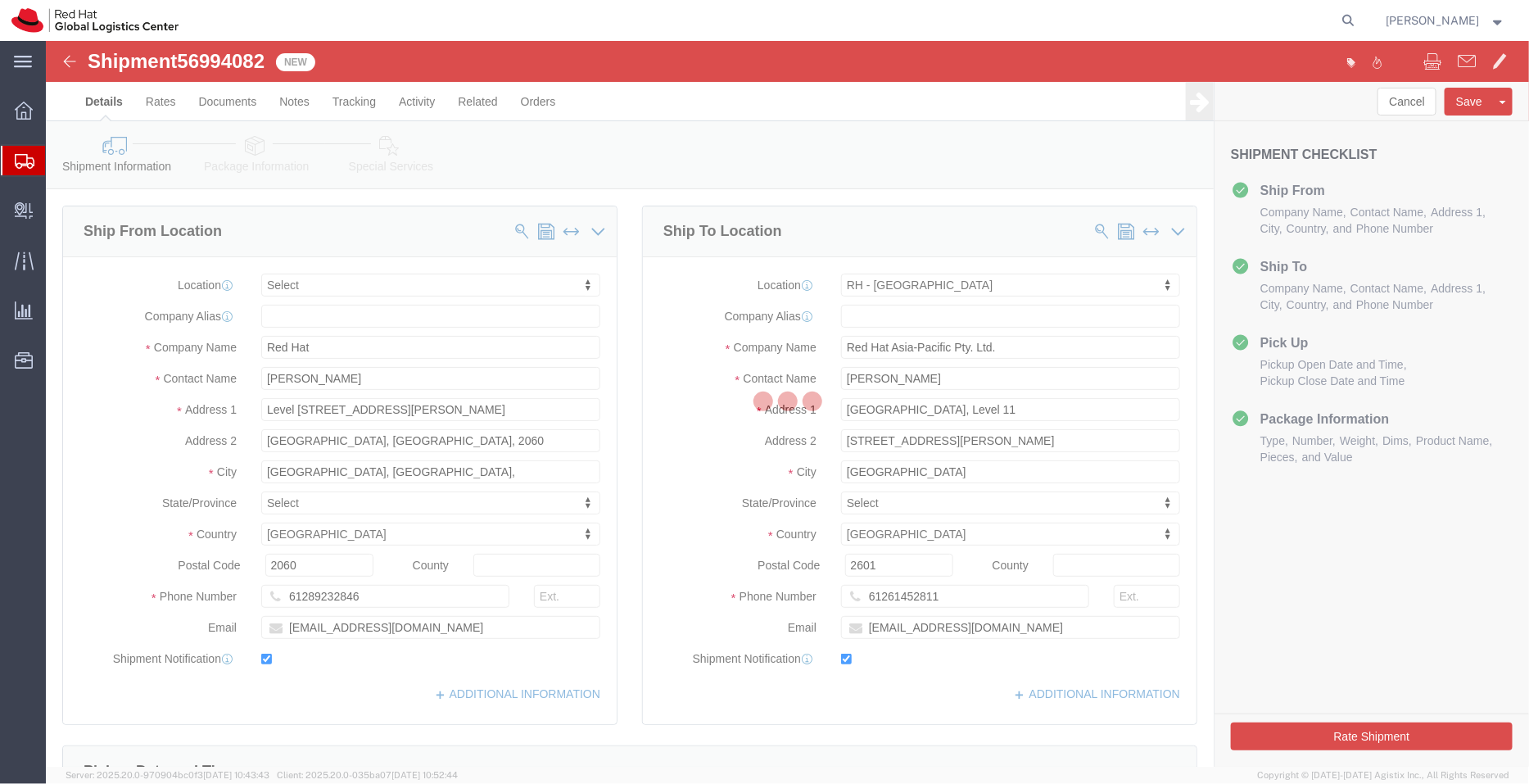
select select
select select "37938"
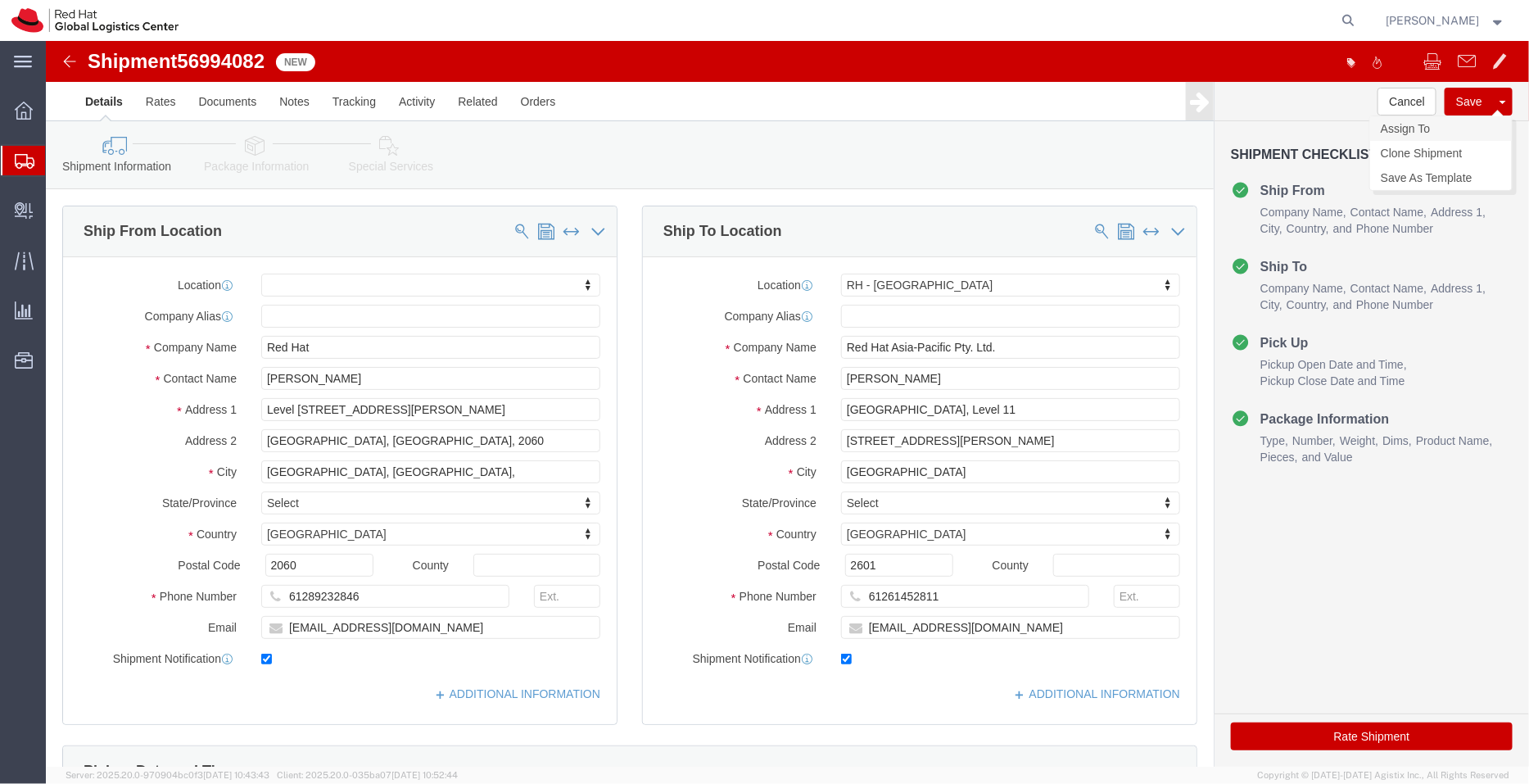
click link "Assign To"
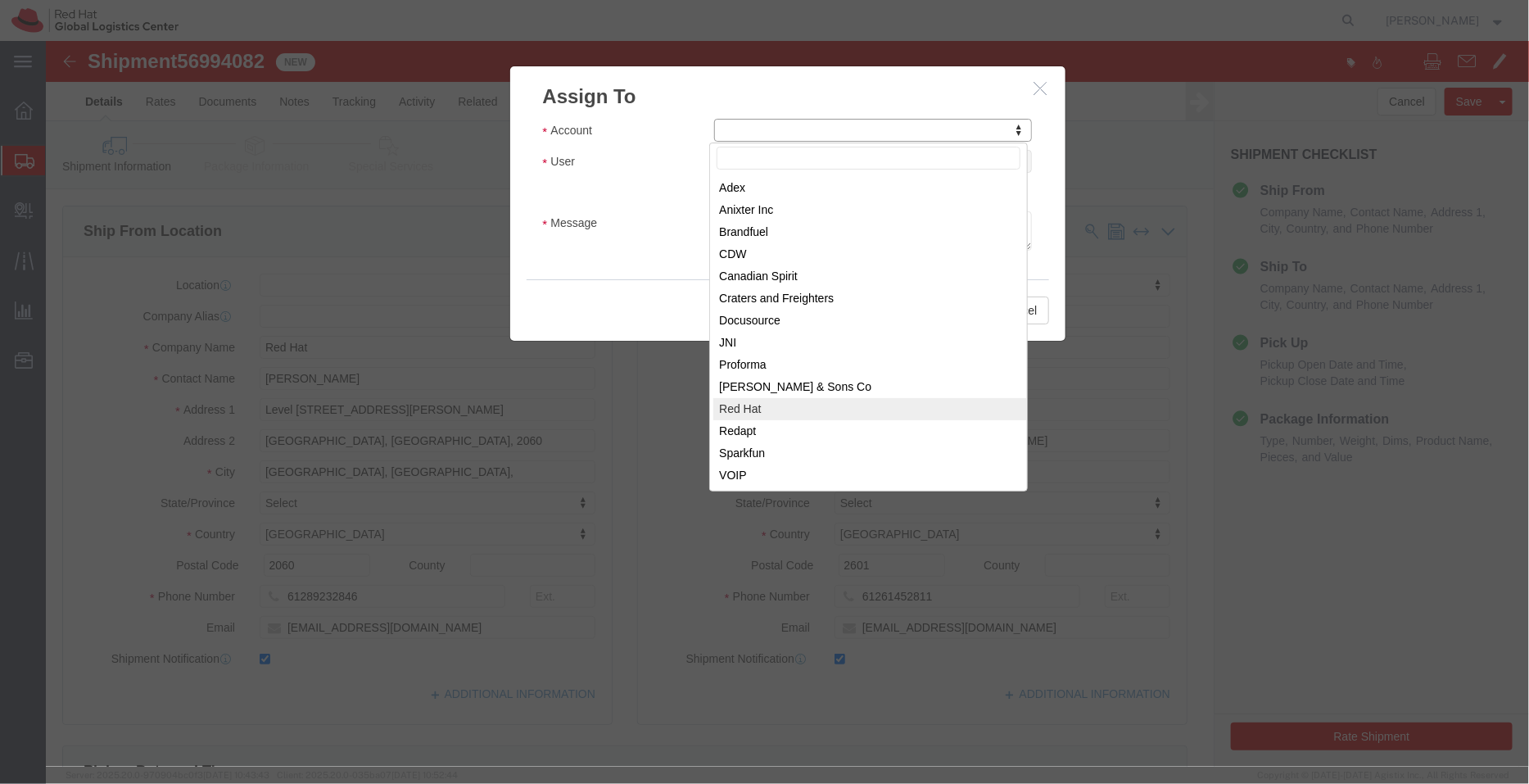
select select "104821"
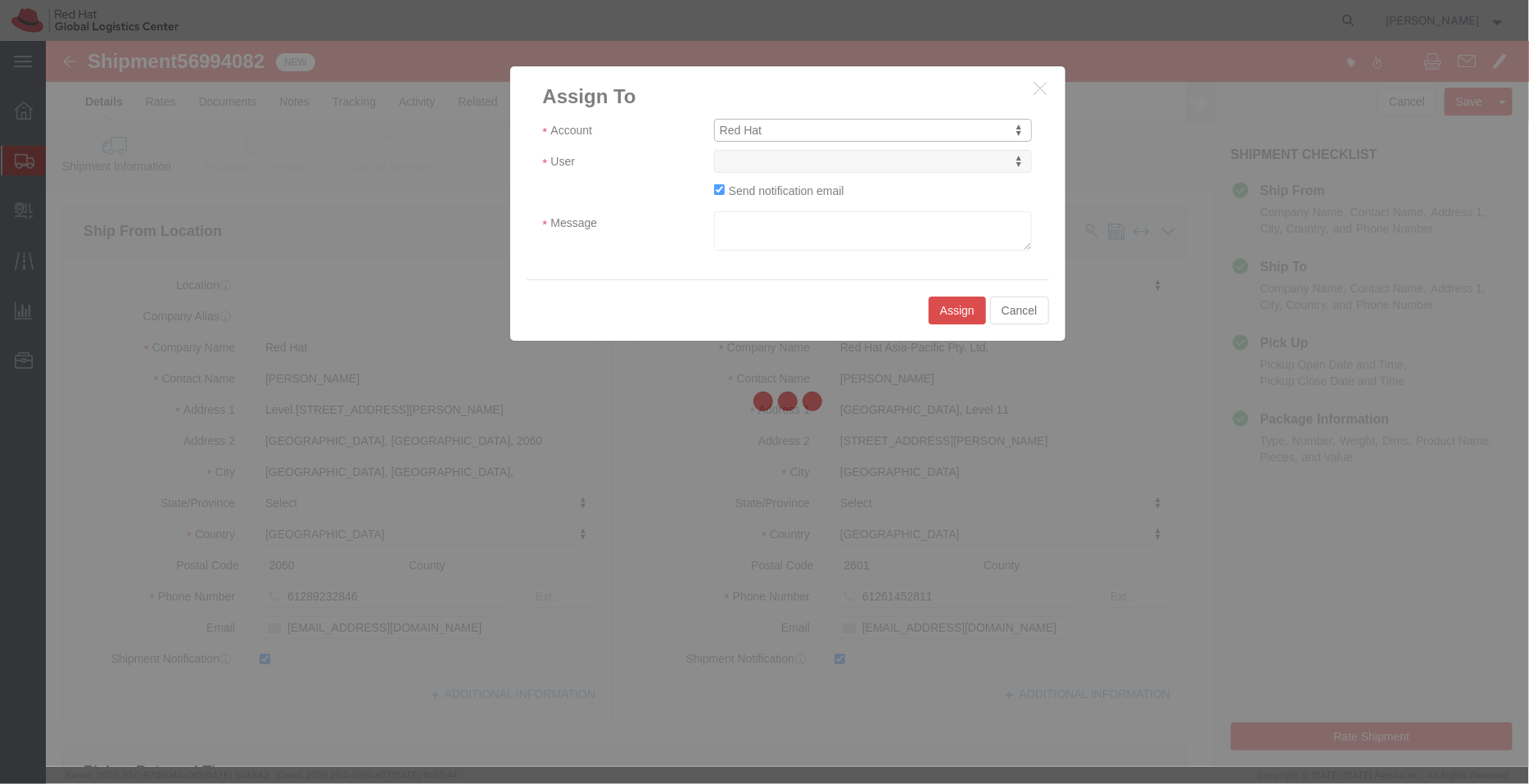
select select
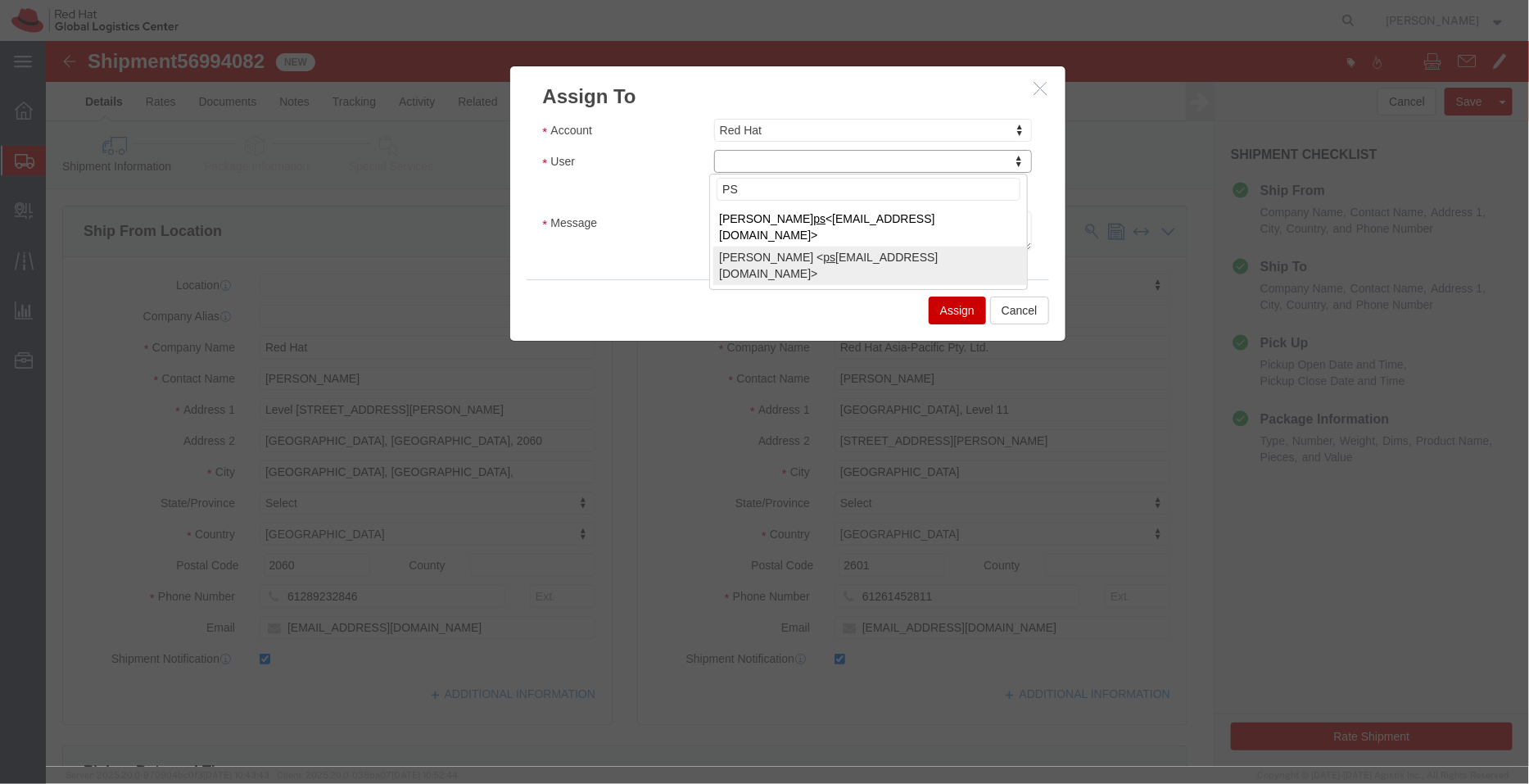
type input "PS"
select select "17188"
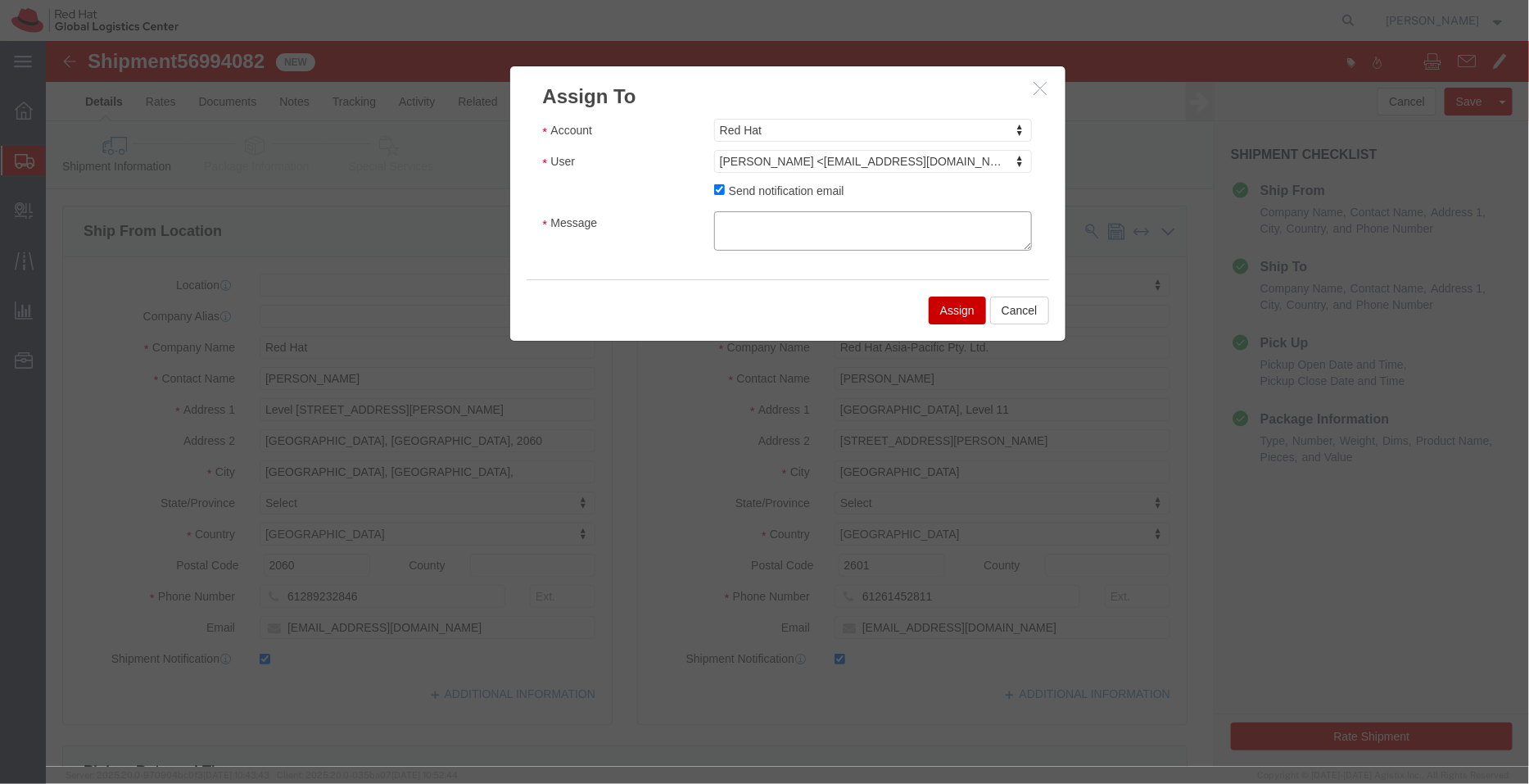
click textarea "Message"
type textarea "Ship date - [DATE]"
click button "Assign"
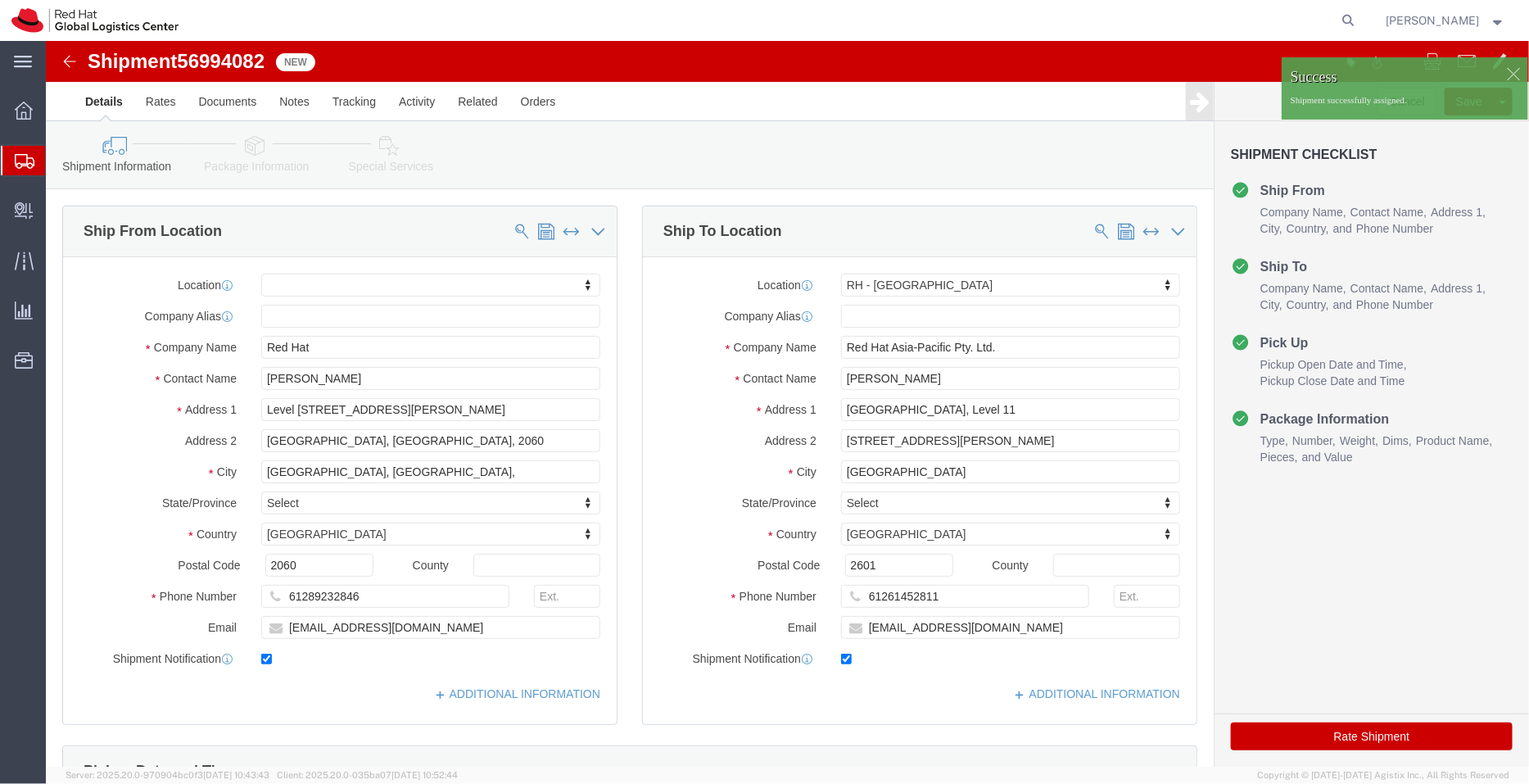
click at [0, 0] on span "Shipment Manager" at bounding box center [0, 0] width 0 height 0
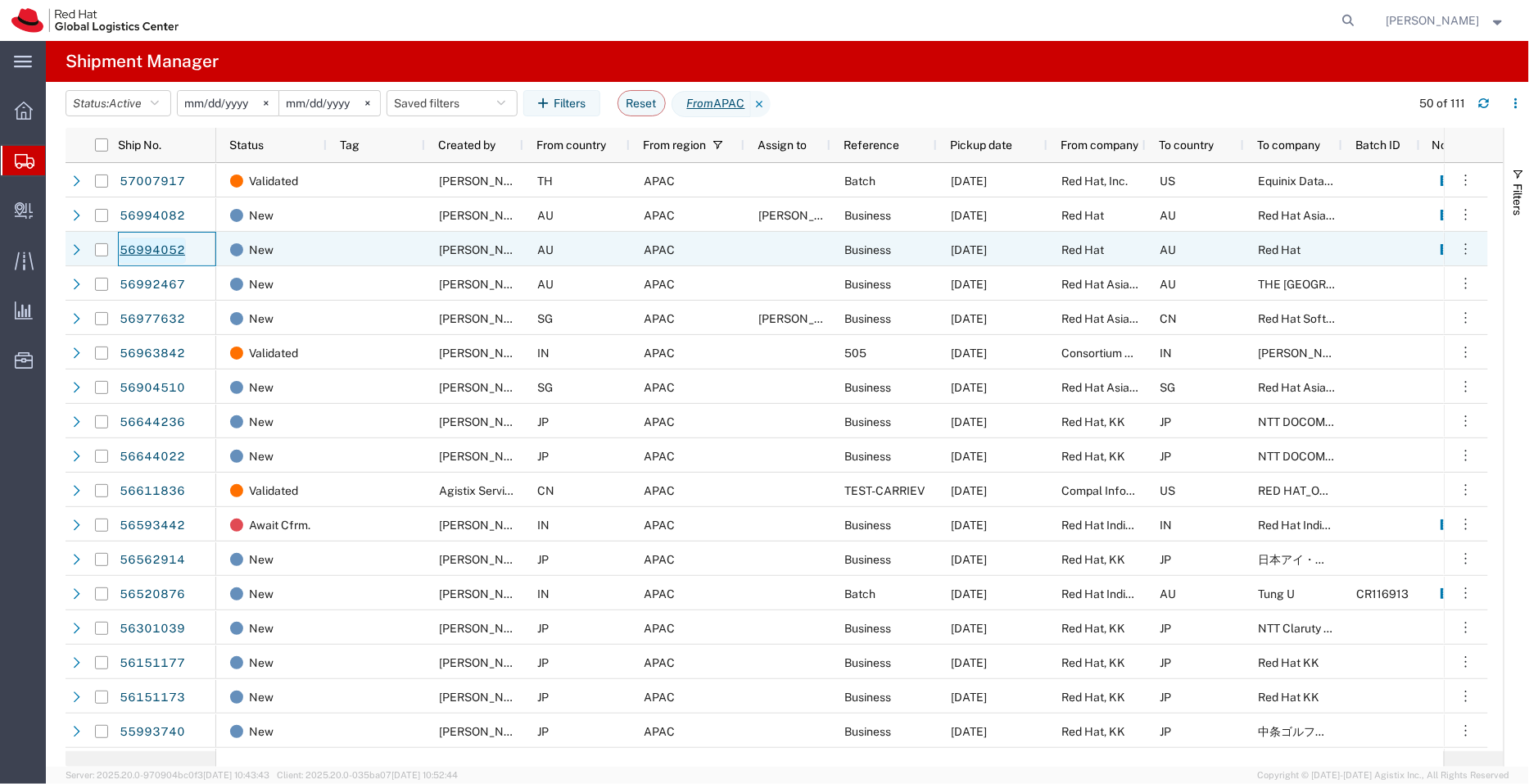
click at [155, 250] on link "56994052" at bounding box center [152, 250] width 68 height 26
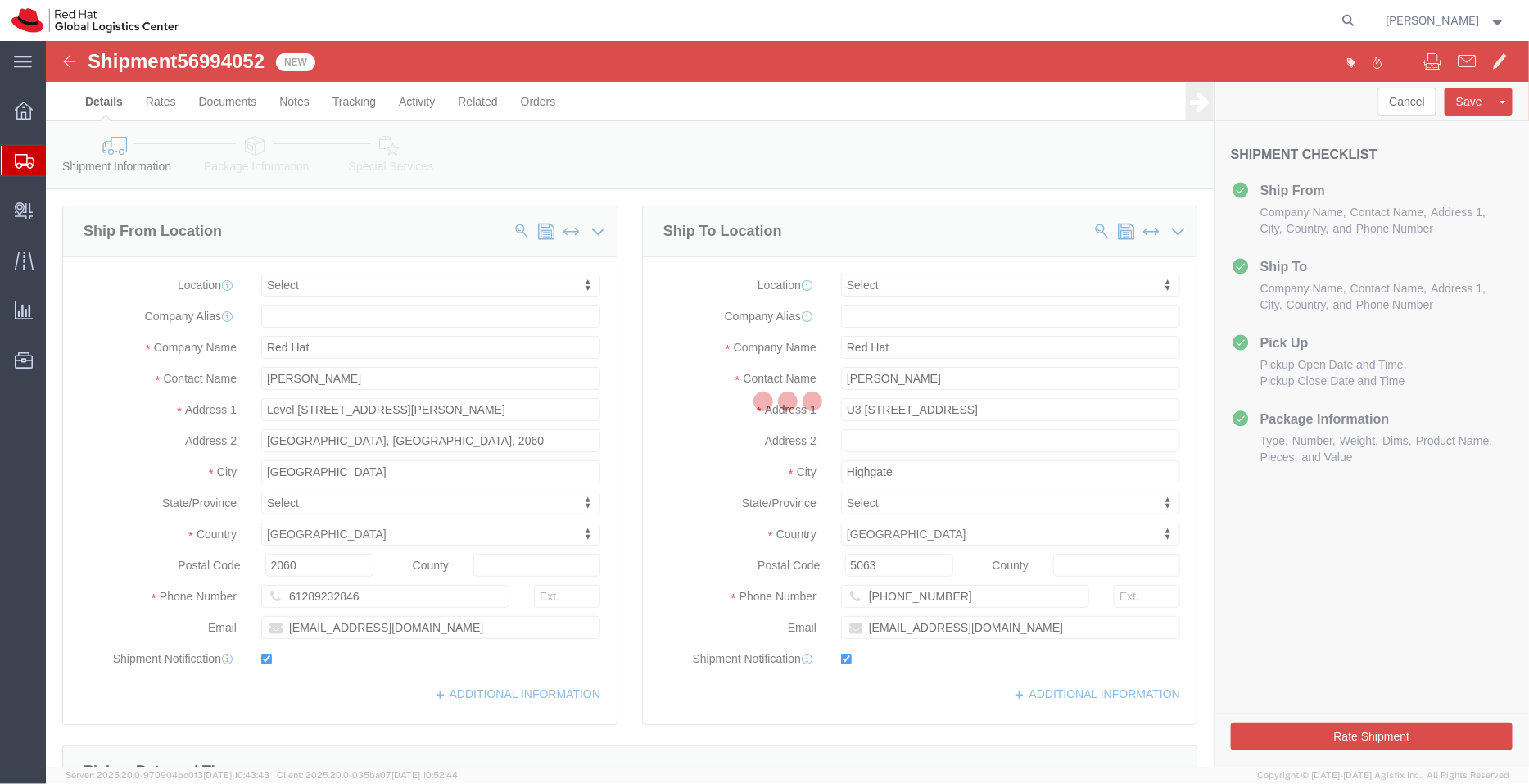
select select
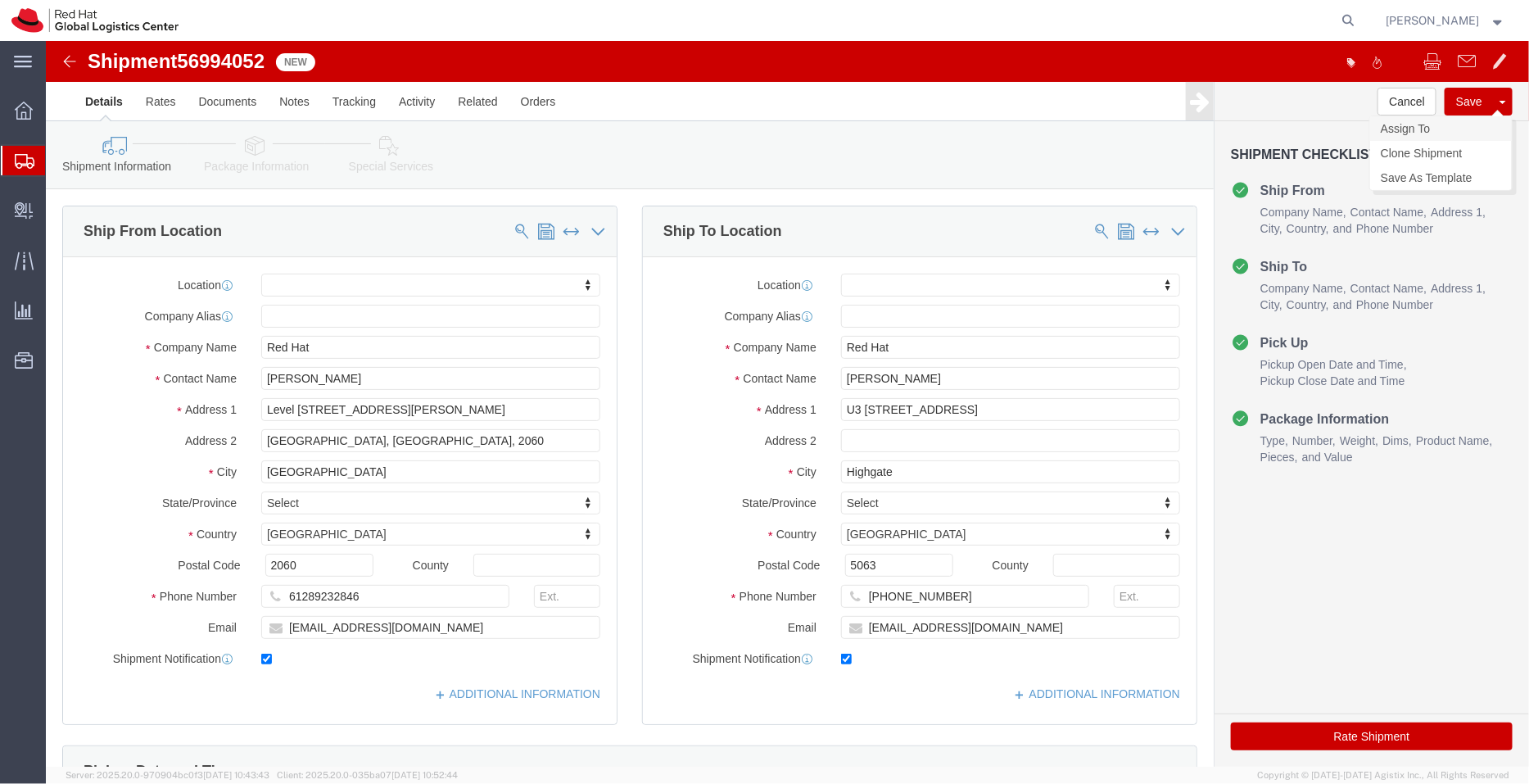
click link "Assign To"
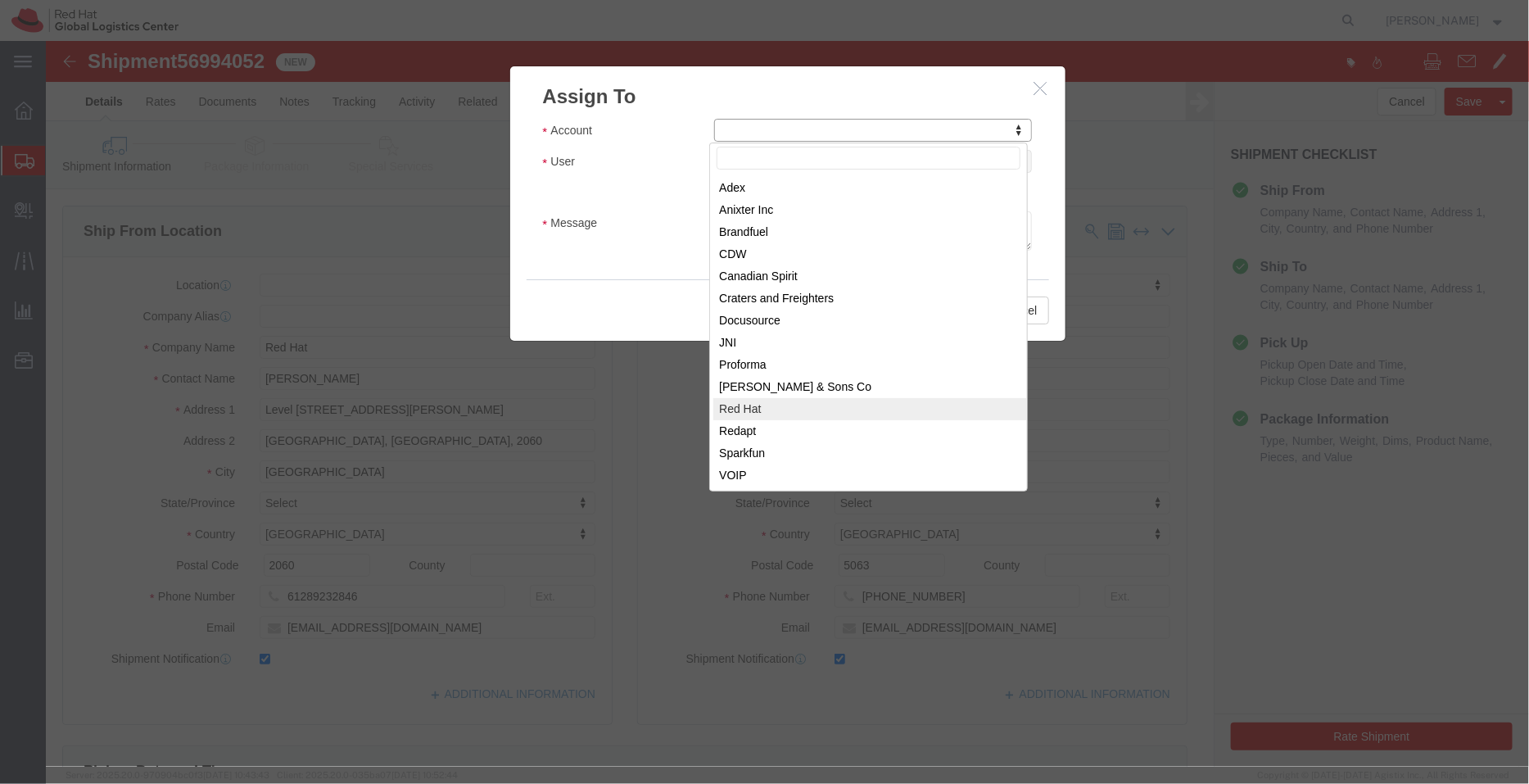
select select "104821"
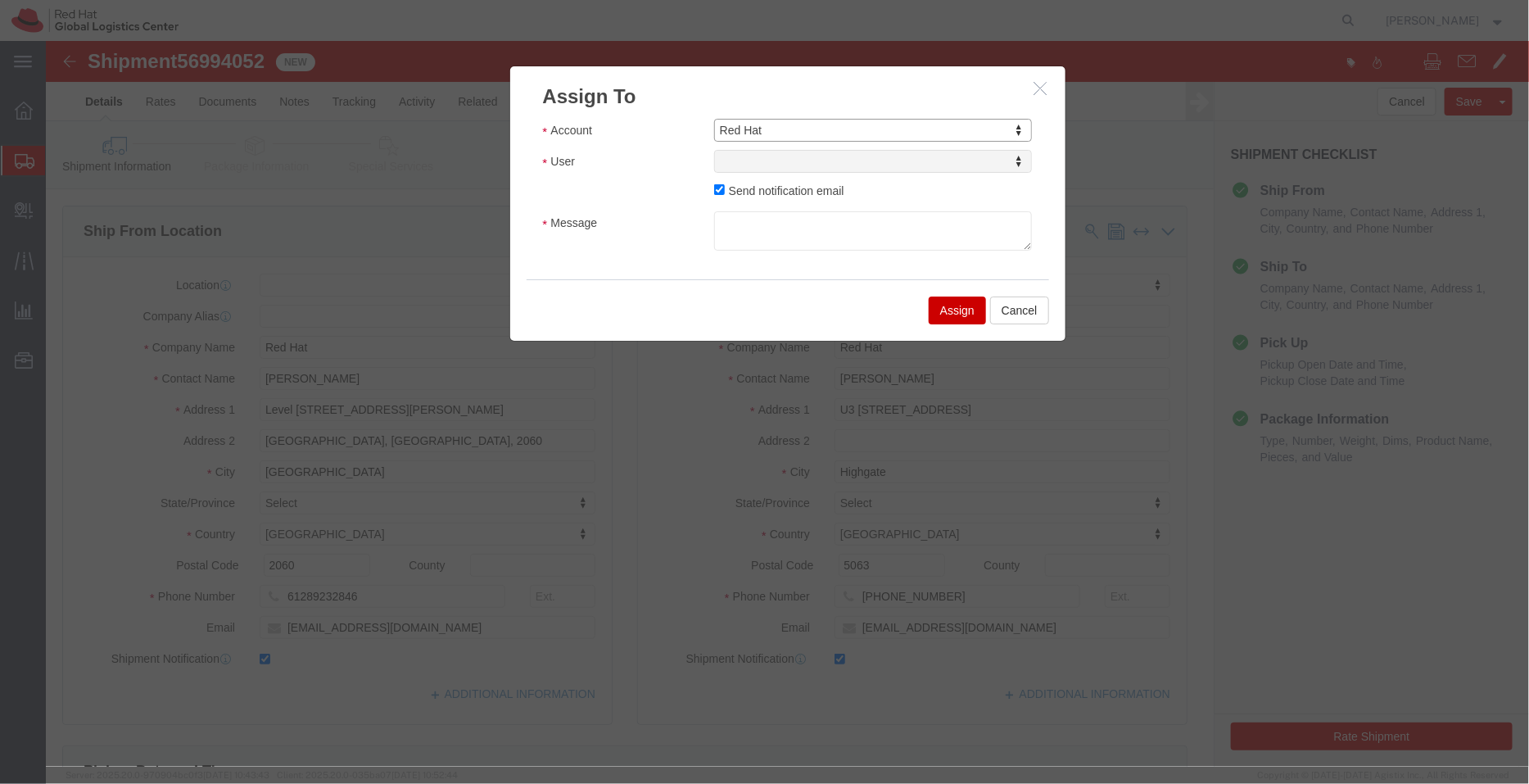
select select
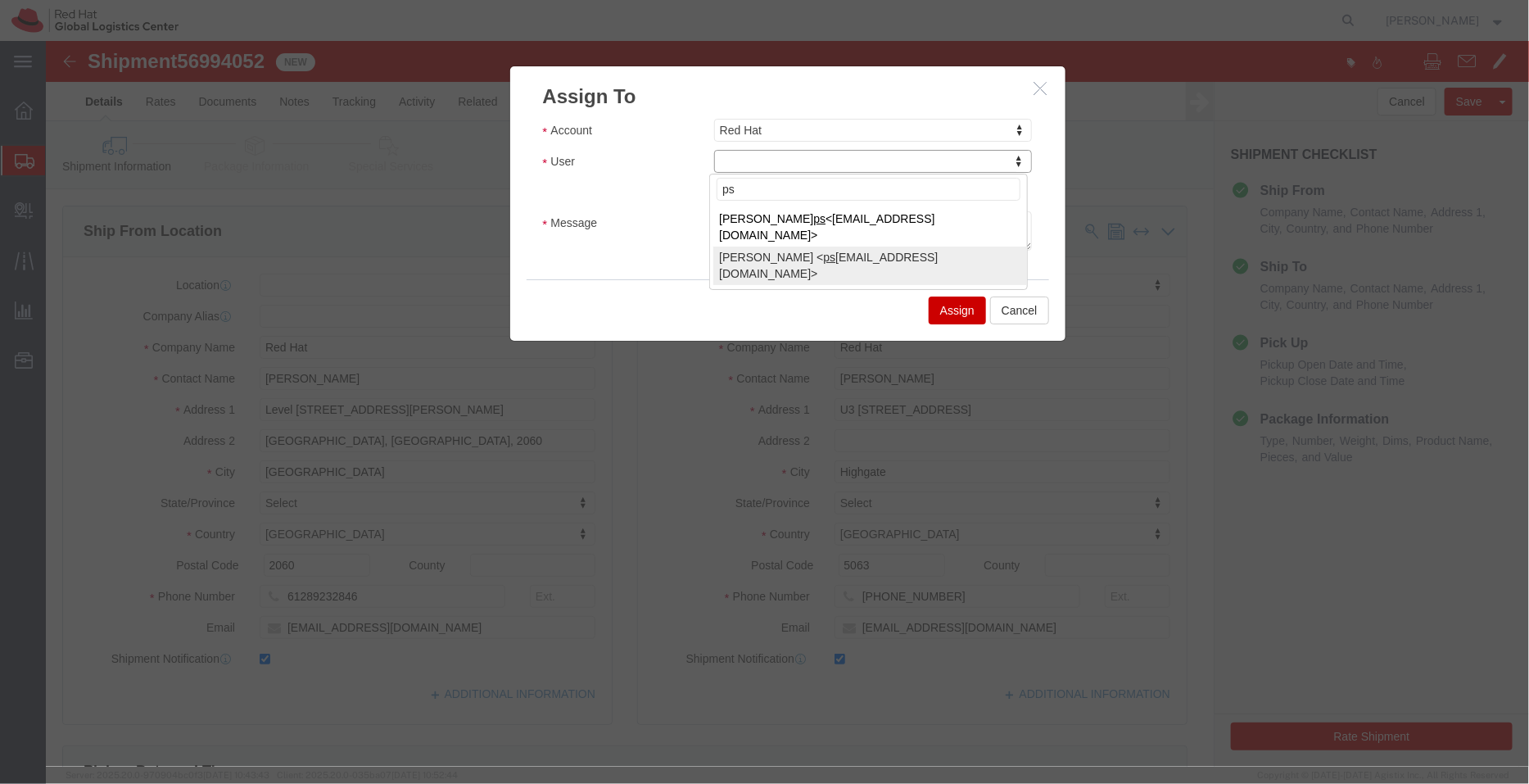
type input "ps"
select select "17188"
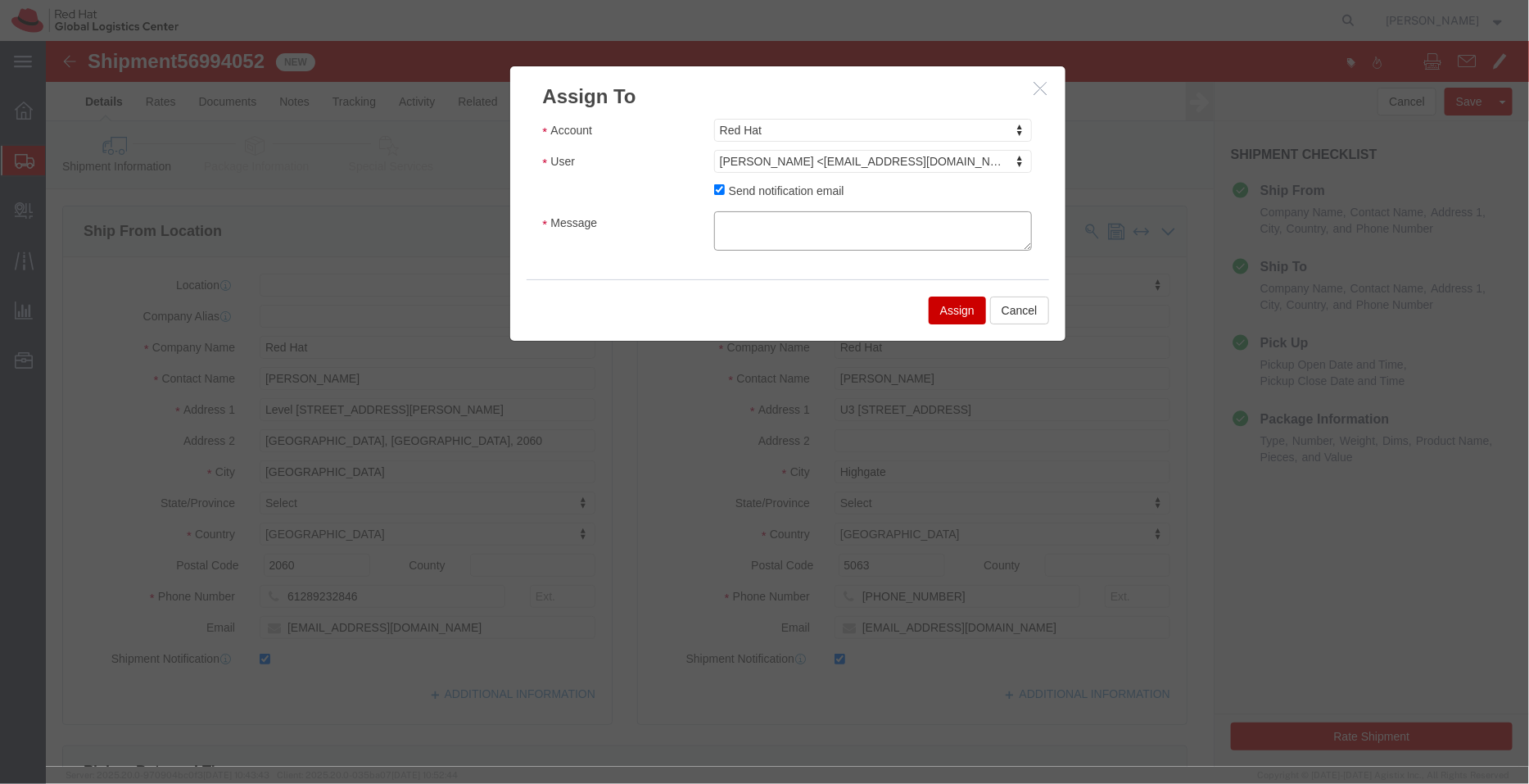
click textarea "Message"
type textarea "Ship date - [DATE]"
click button "Assign"
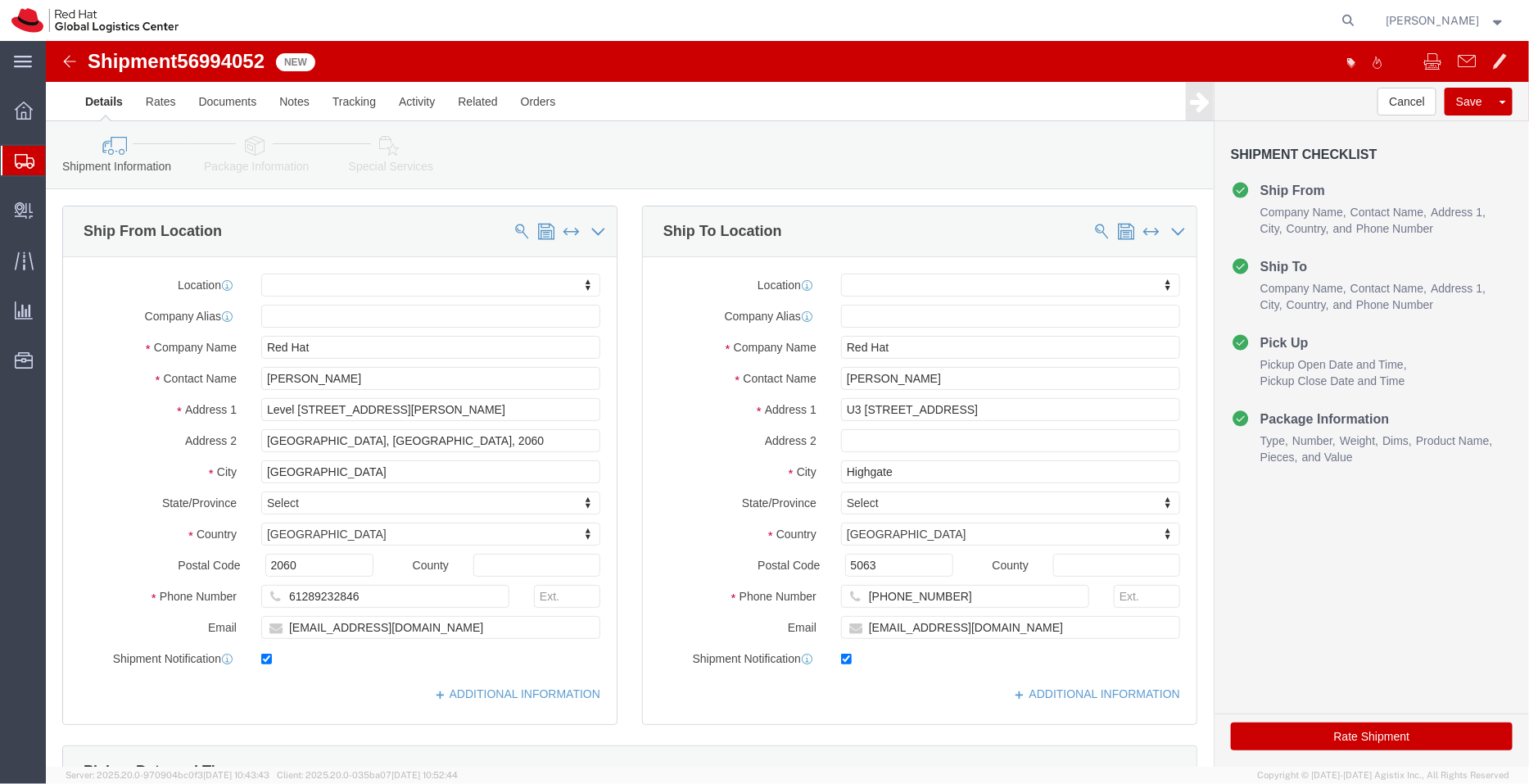
click at [0, 0] on span "Shipment Manager" at bounding box center [0, 0] width 0 height 0
